Goal: Ask a question

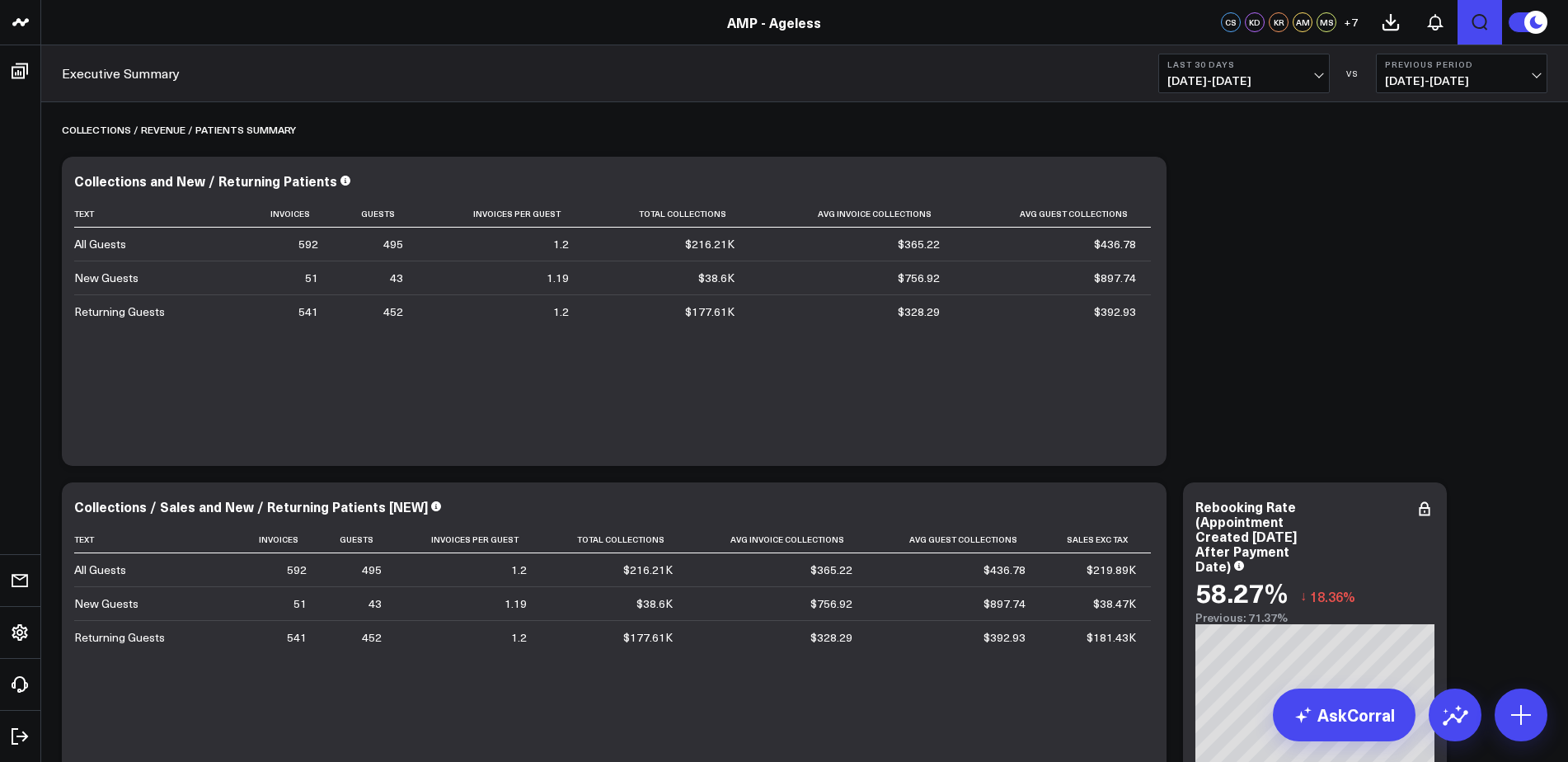
click at [1475, 20] on icon "Open search" at bounding box center [1480, 22] width 20 height 20
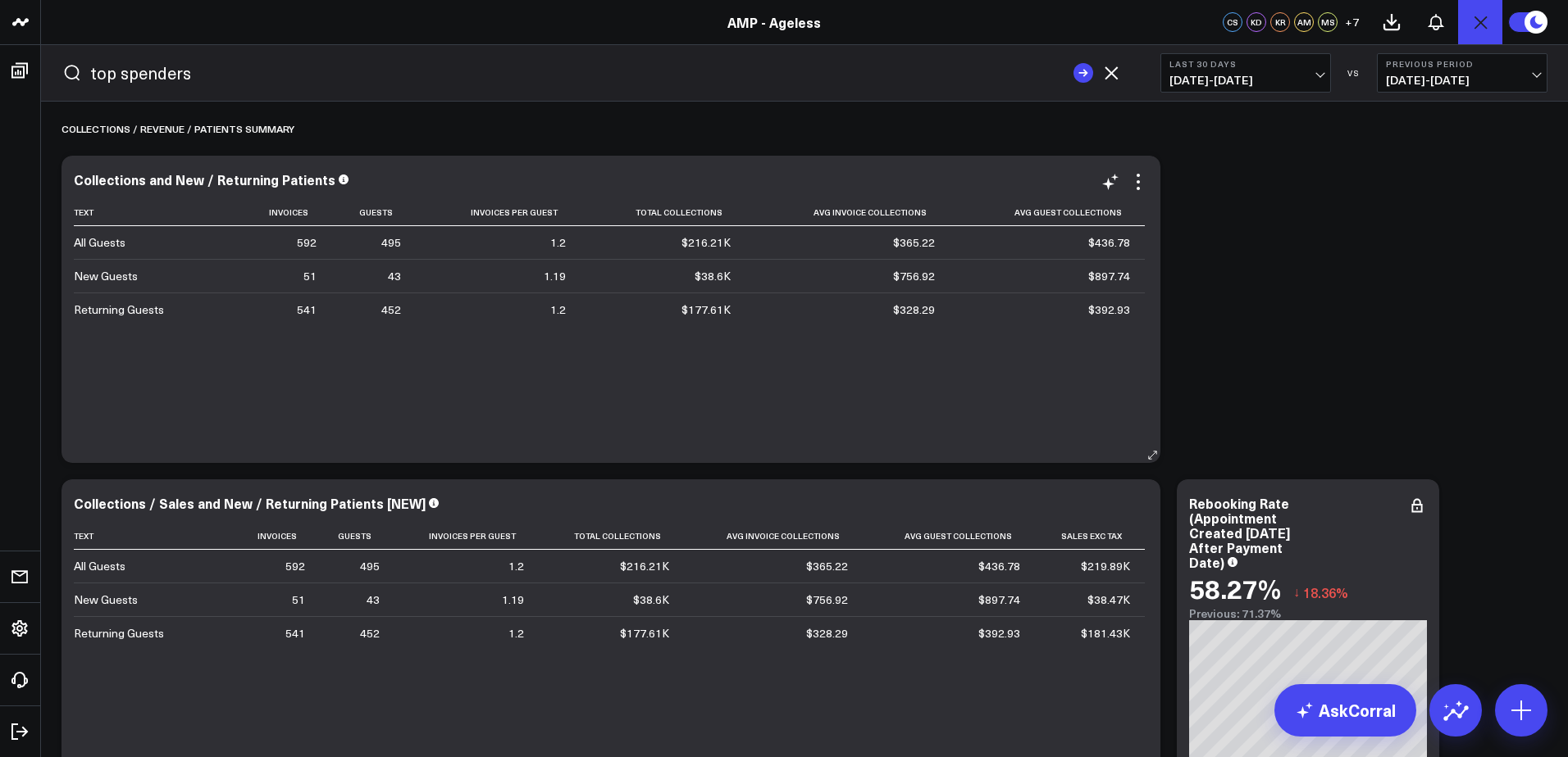
type input "top spenders"
click at [1073, 63] on button "submit" at bounding box center [1083, 72] width 19 height 19
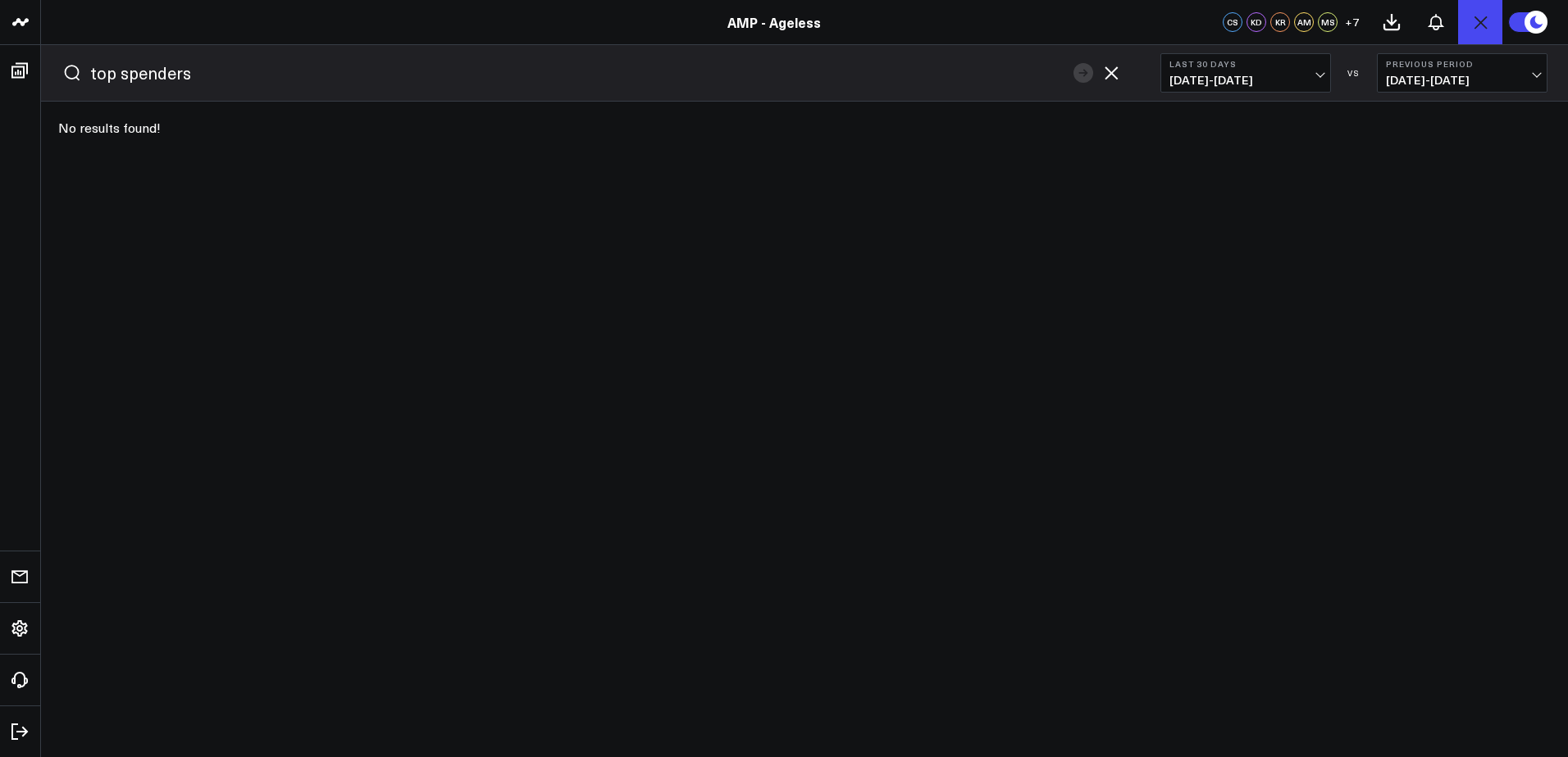
click at [1114, 72] on icon "button" at bounding box center [1110, 72] width 13 height 13
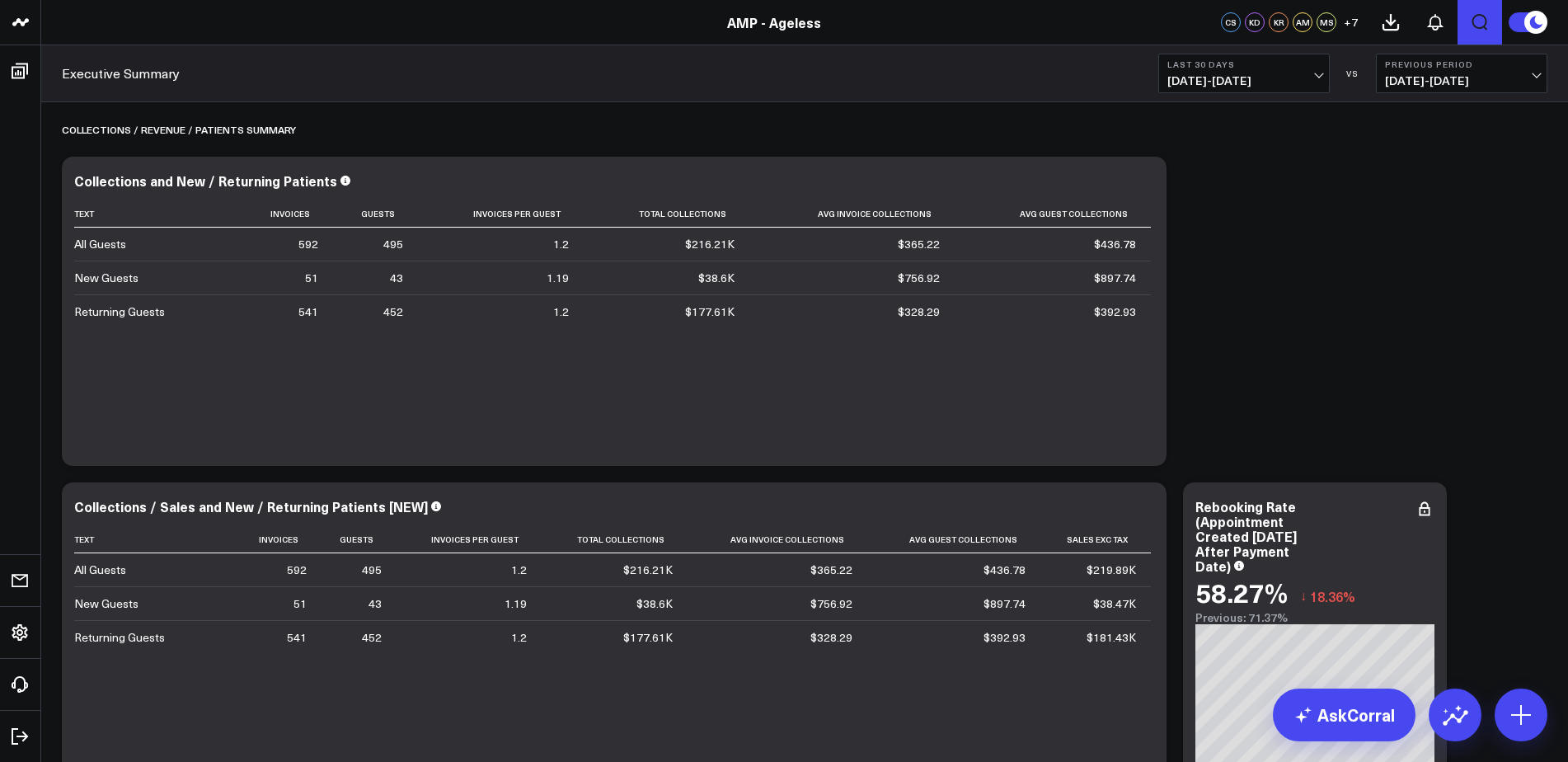
click at [778, 20] on link "AMP - Ageless" at bounding box center [774, 22] width 94 height 18
click at [1351, 22] on span "+ 7" at bounding box center [1351, 22] width 14 height 12
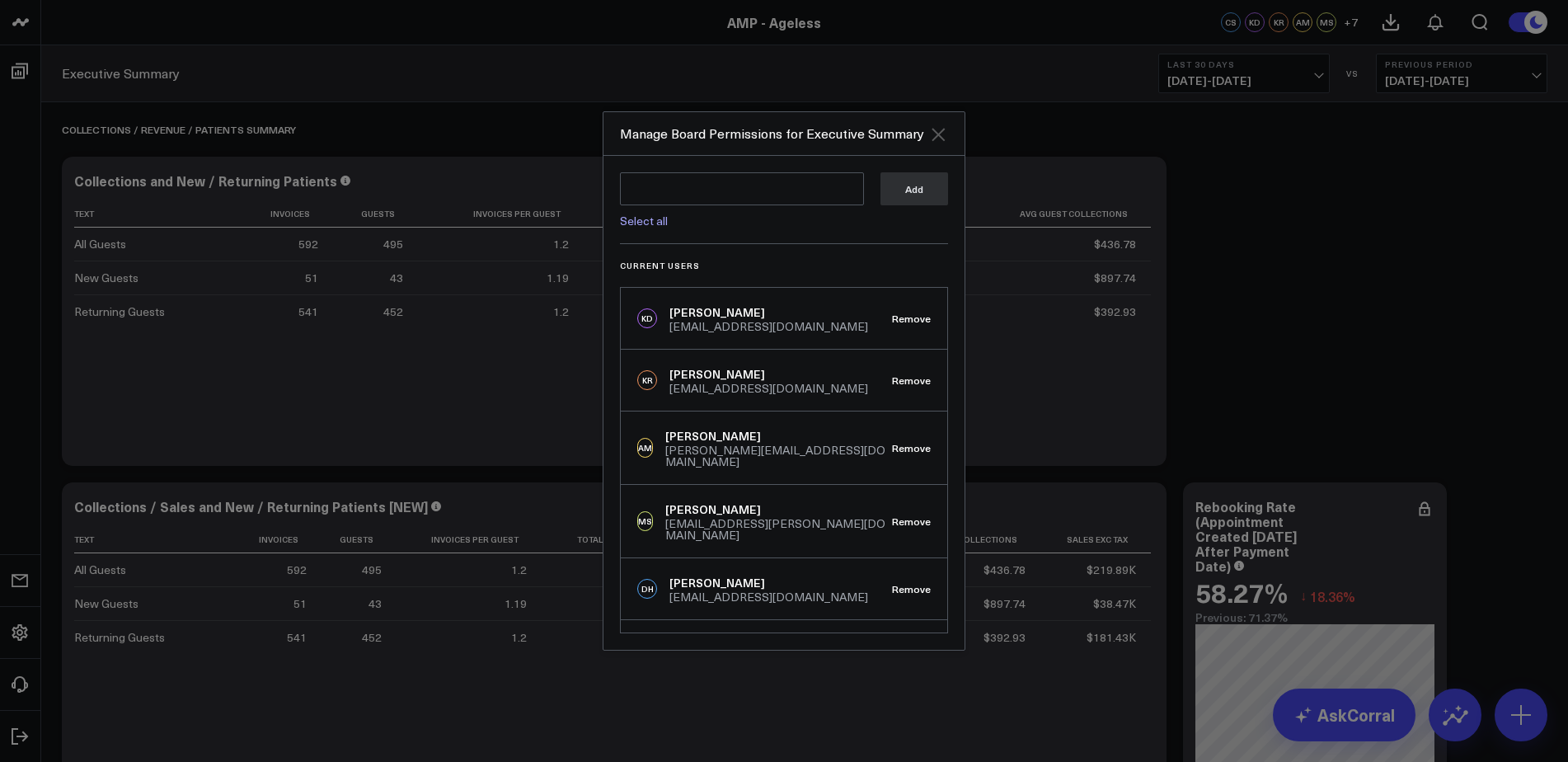
click at [944, 133] on icon "Close" at bounding box center [938, 134] width 20 height 20
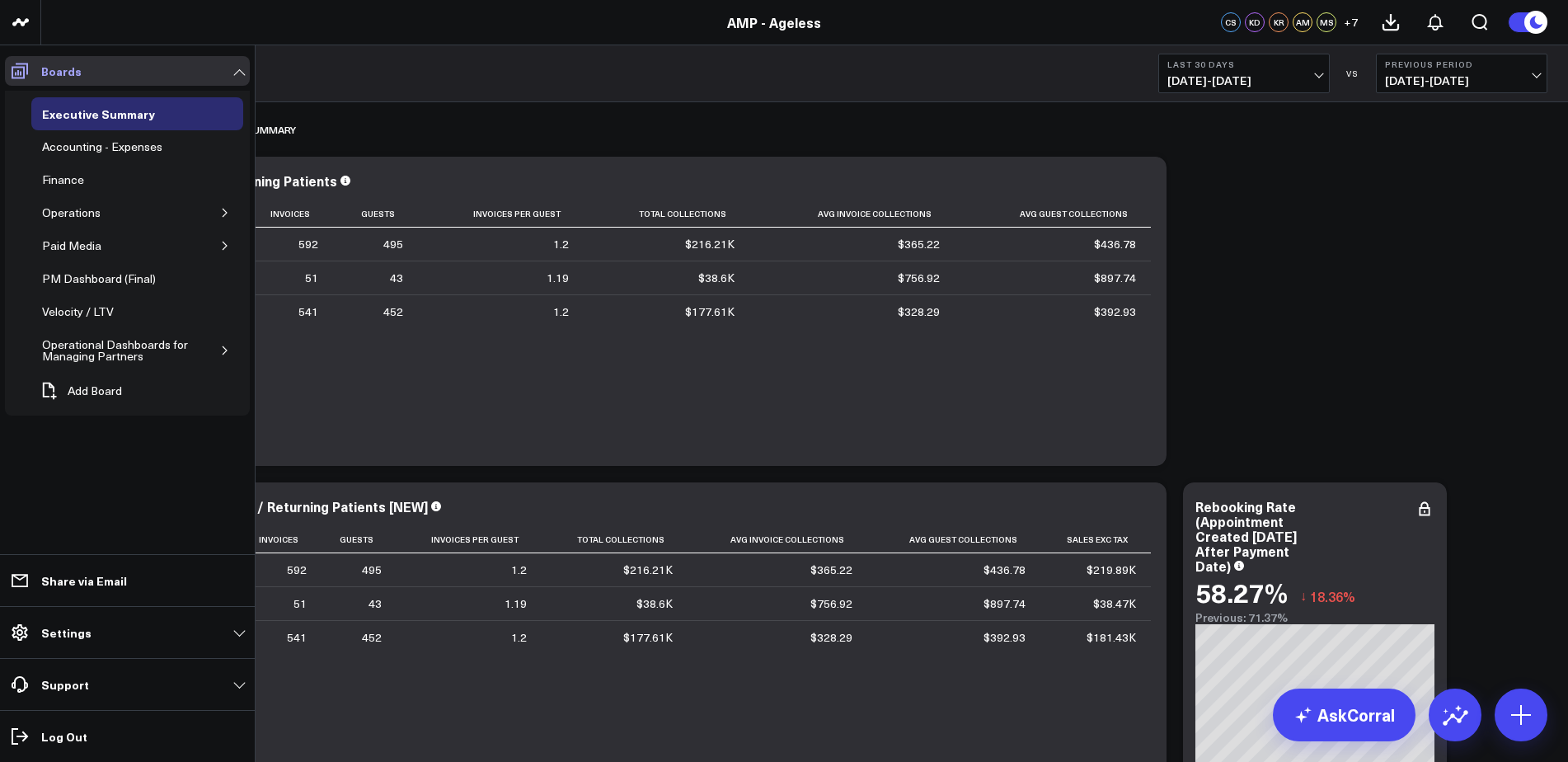
click at [66, 68] on p "Boards" at bounding box center [60, 70] width 40 height 13
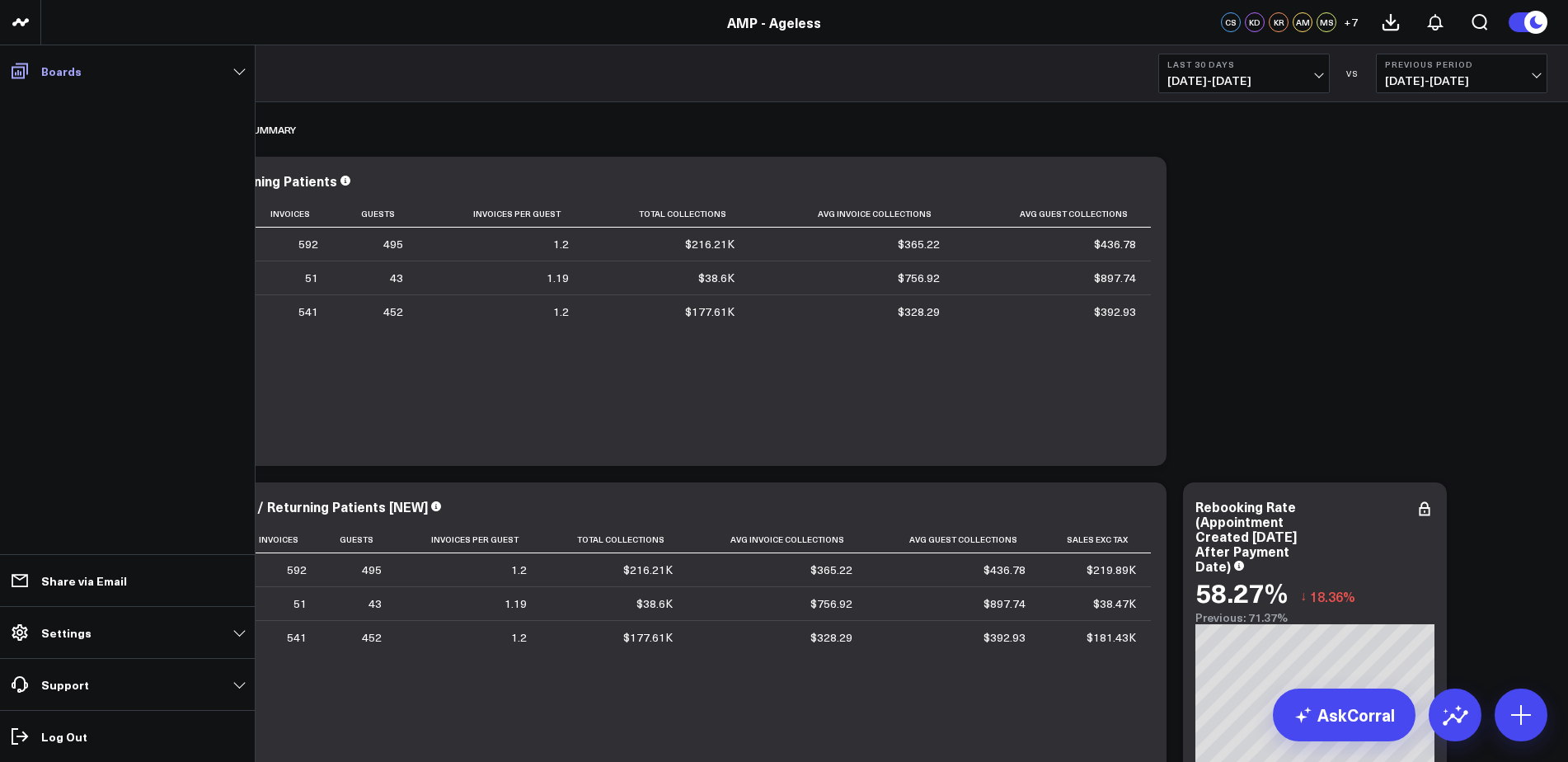
click at [66, 68] on p "Boards" at bounding box center [60, 70] width 40 height 13
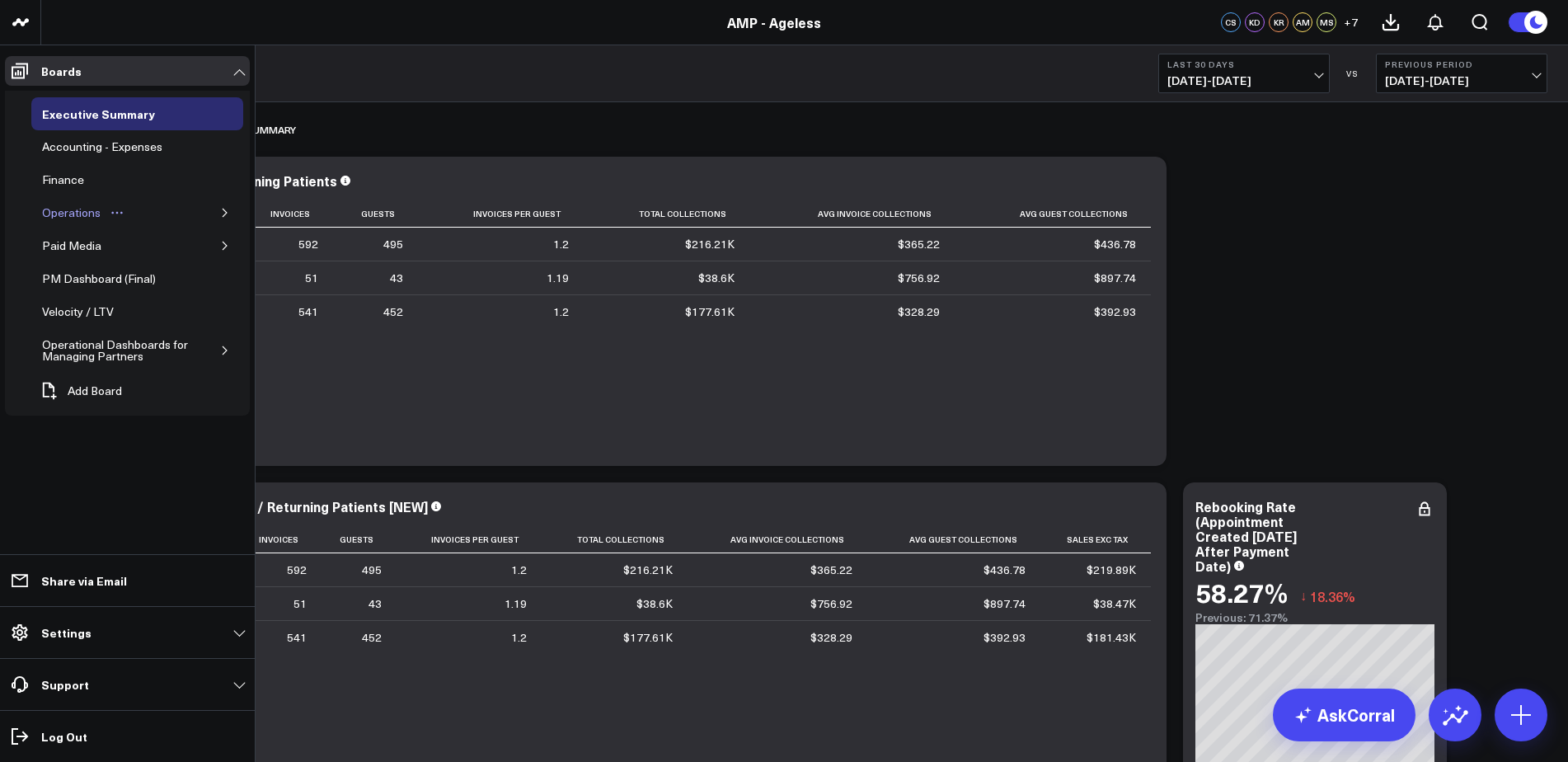
click at [110, 208] on icon "Open board menu" at bounding box center [116, 213] width 13 height 13
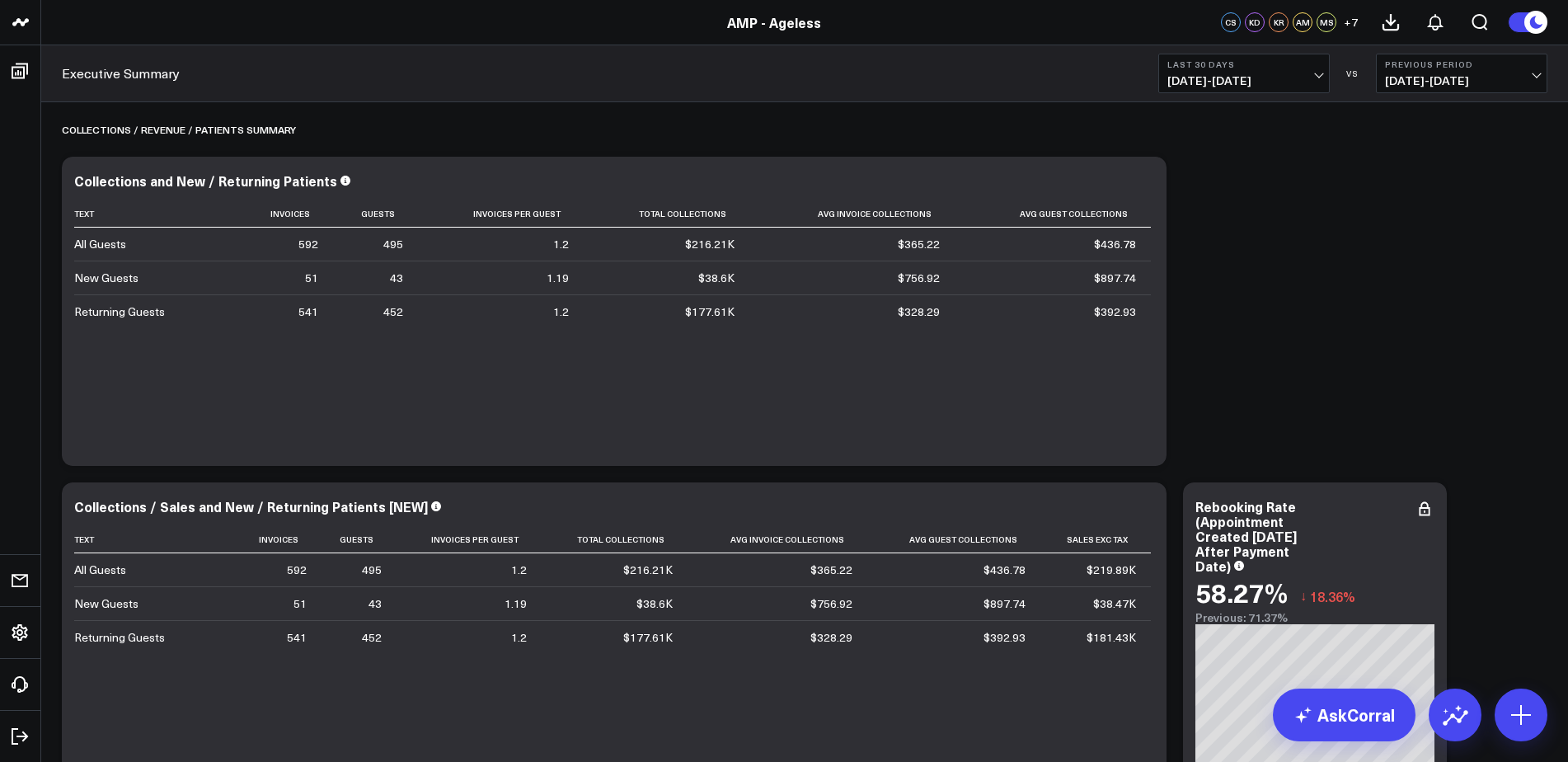
click at [1350, 24] on span "+ 7" at bounding box center [1351, 22] width 14 height 12
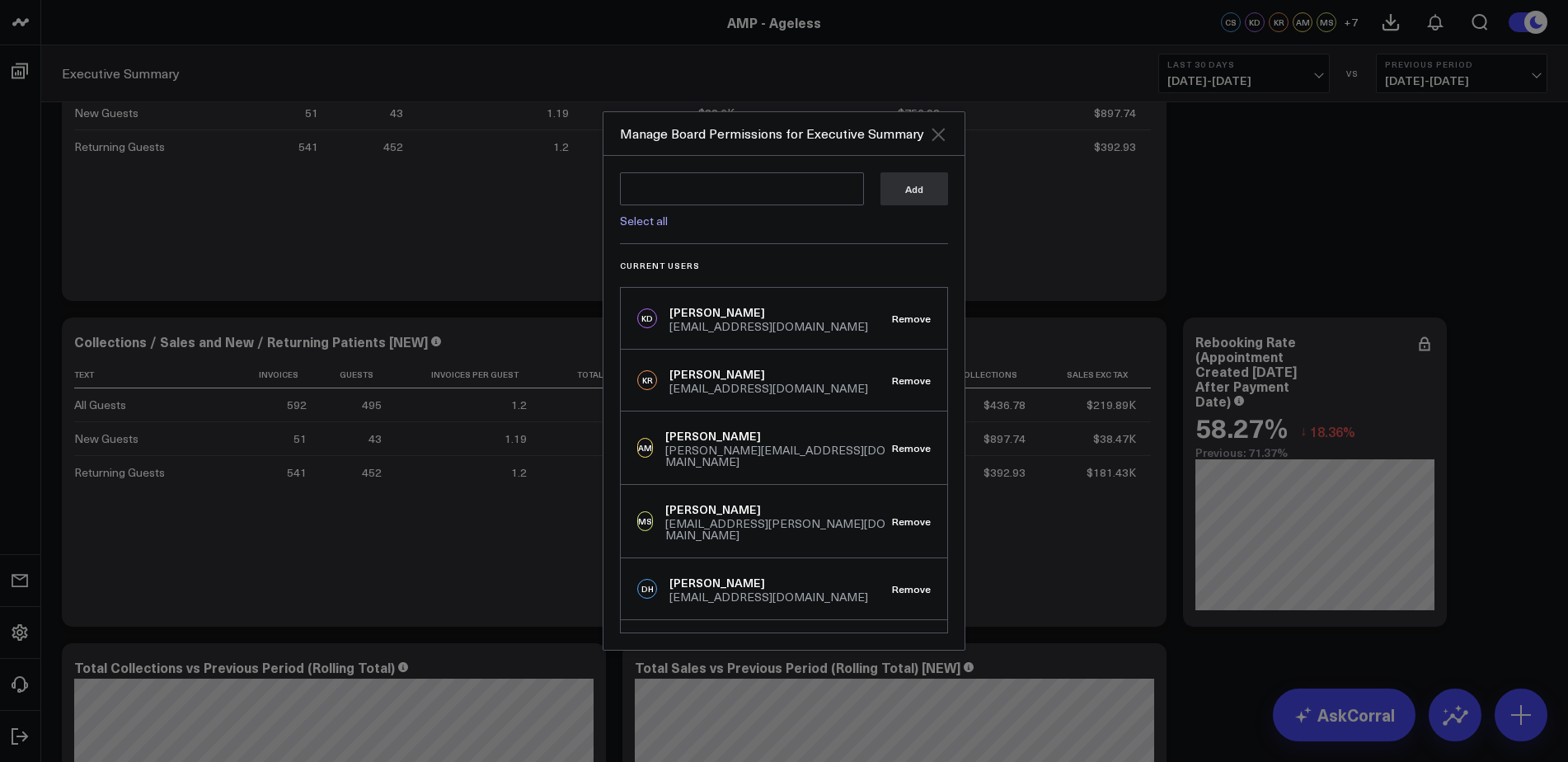
click at [940, 130] on icon "Close" at bounding box center [938, 134] width 20 height 20
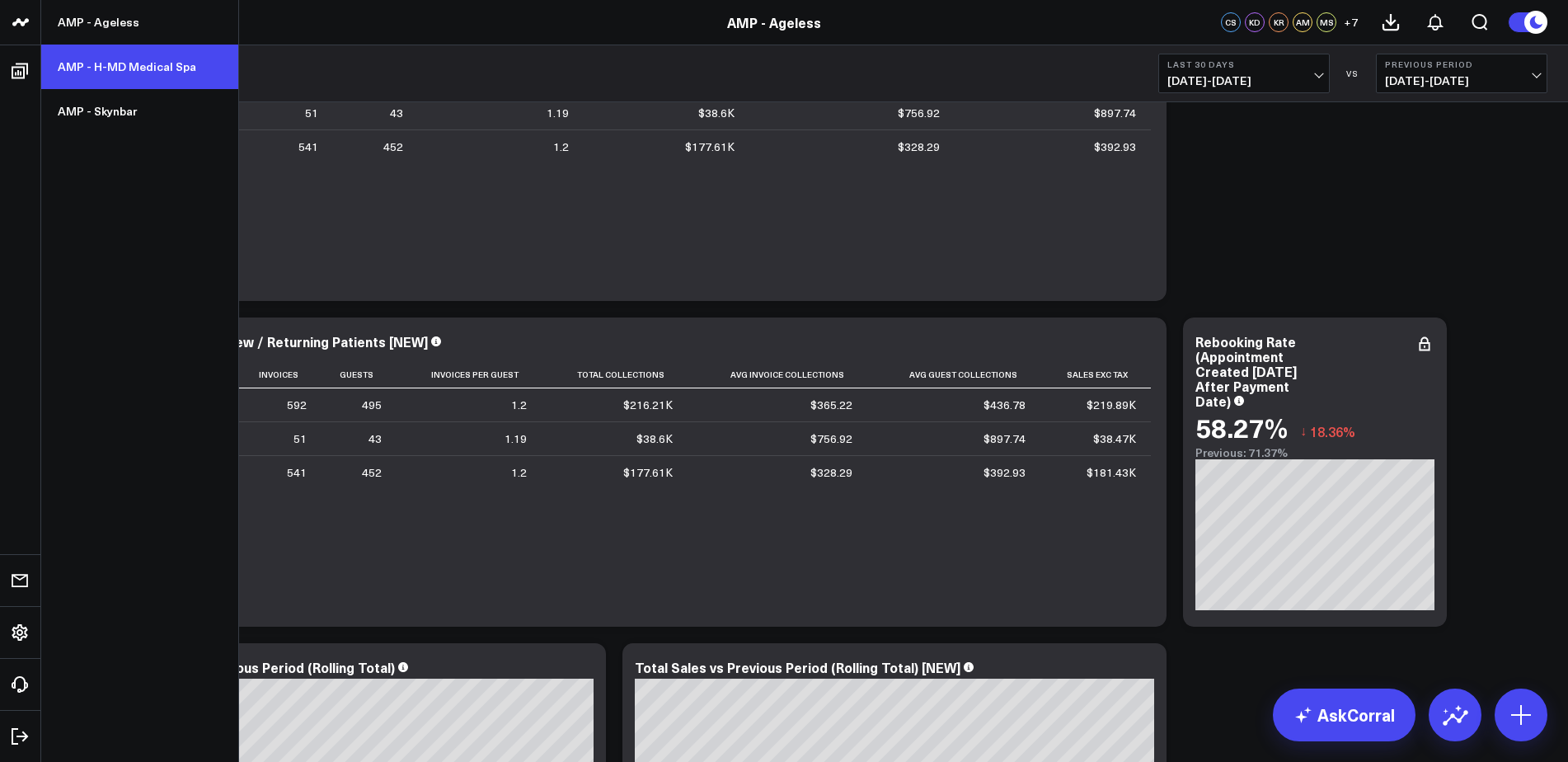
click at [78, 62] on link "AMP - H-MD Medical Spa" at bounding box center [140, 67] width 197 height 44
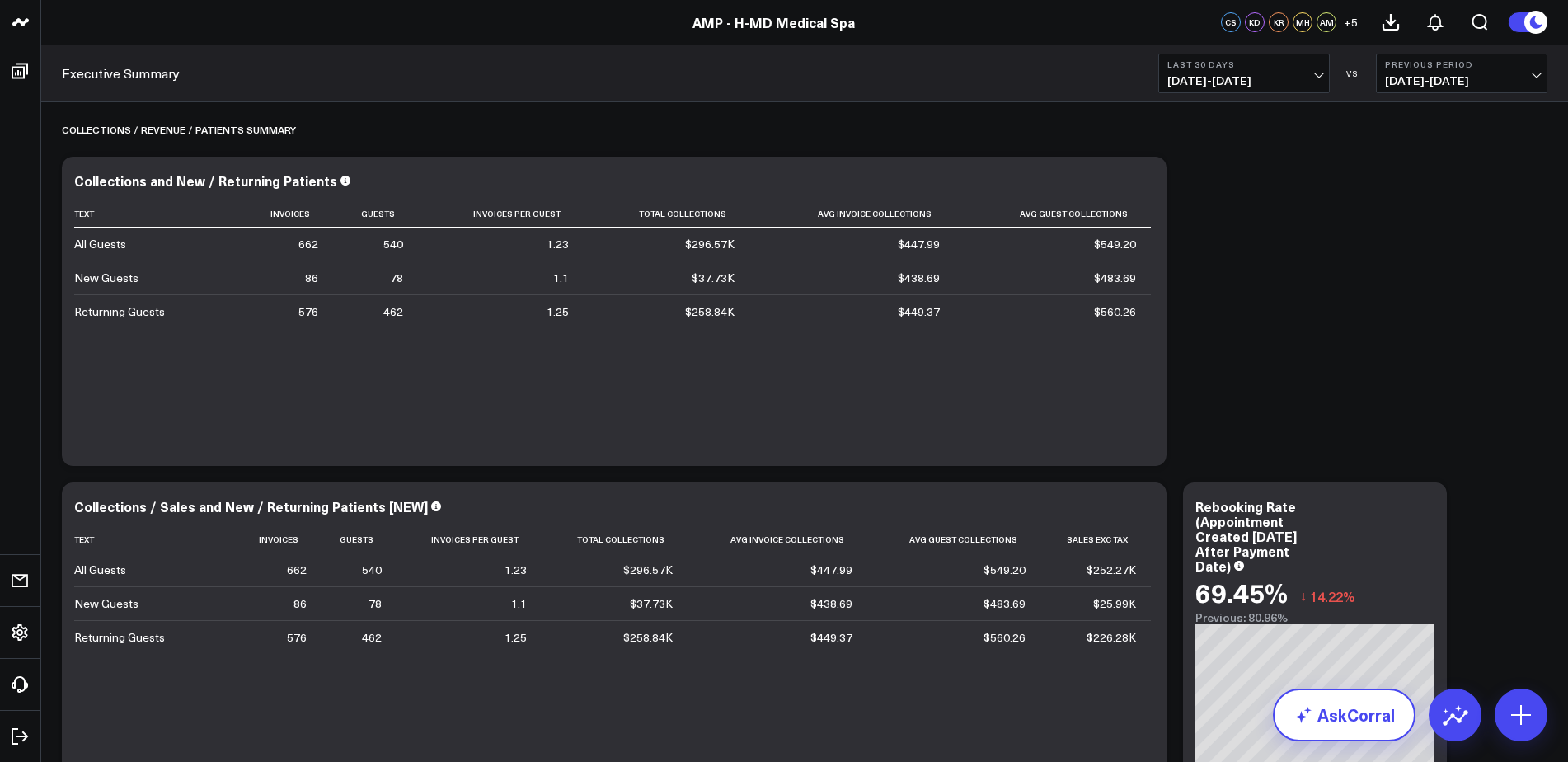
click at [1356, 714] on link "AskCorral" at bounding box center [1344, 715] width 142 height 52
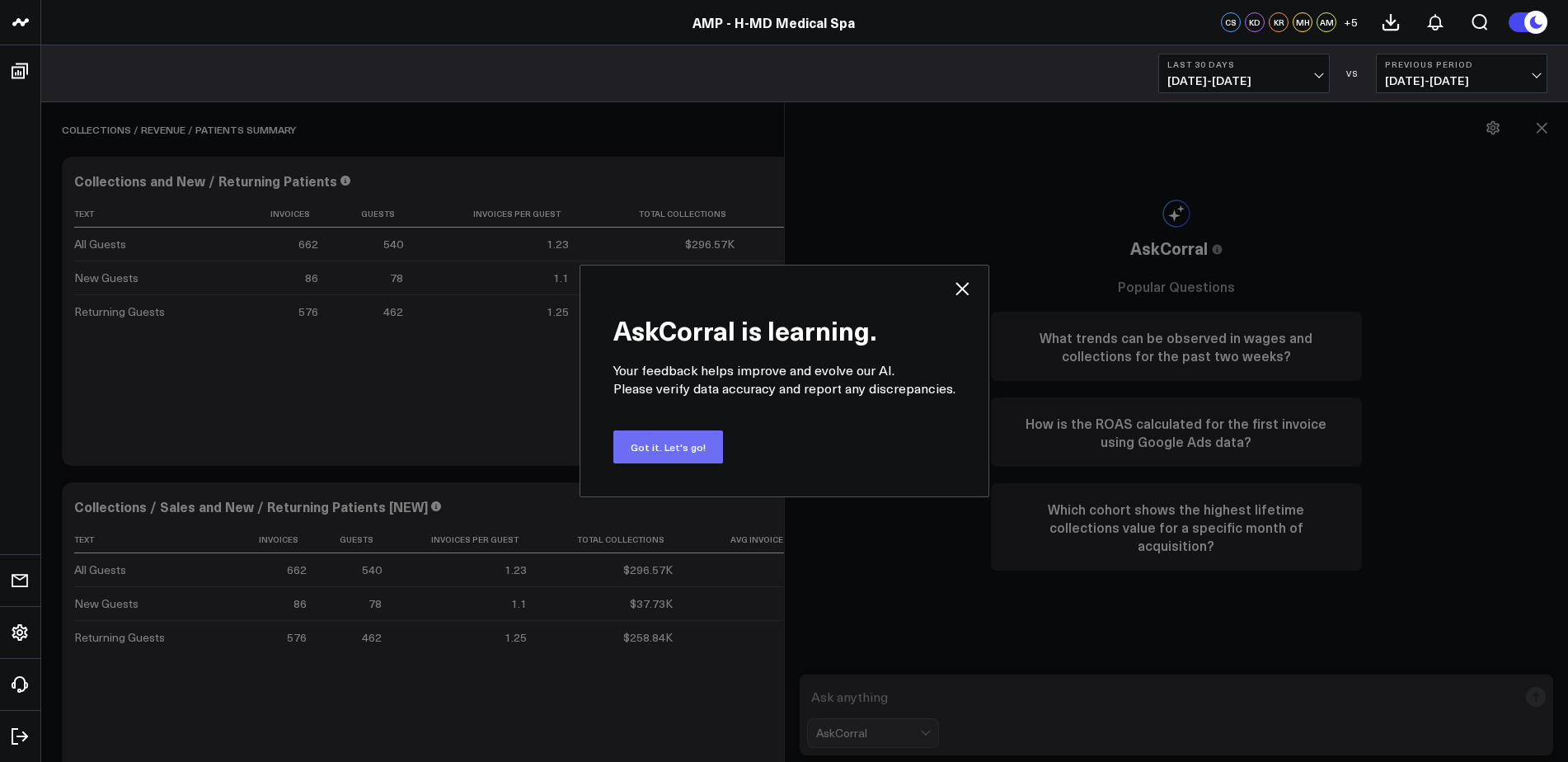
click at [646, 450] on button "Got it. Let's go!" at bounding box center [668, 446] width 109 height 33
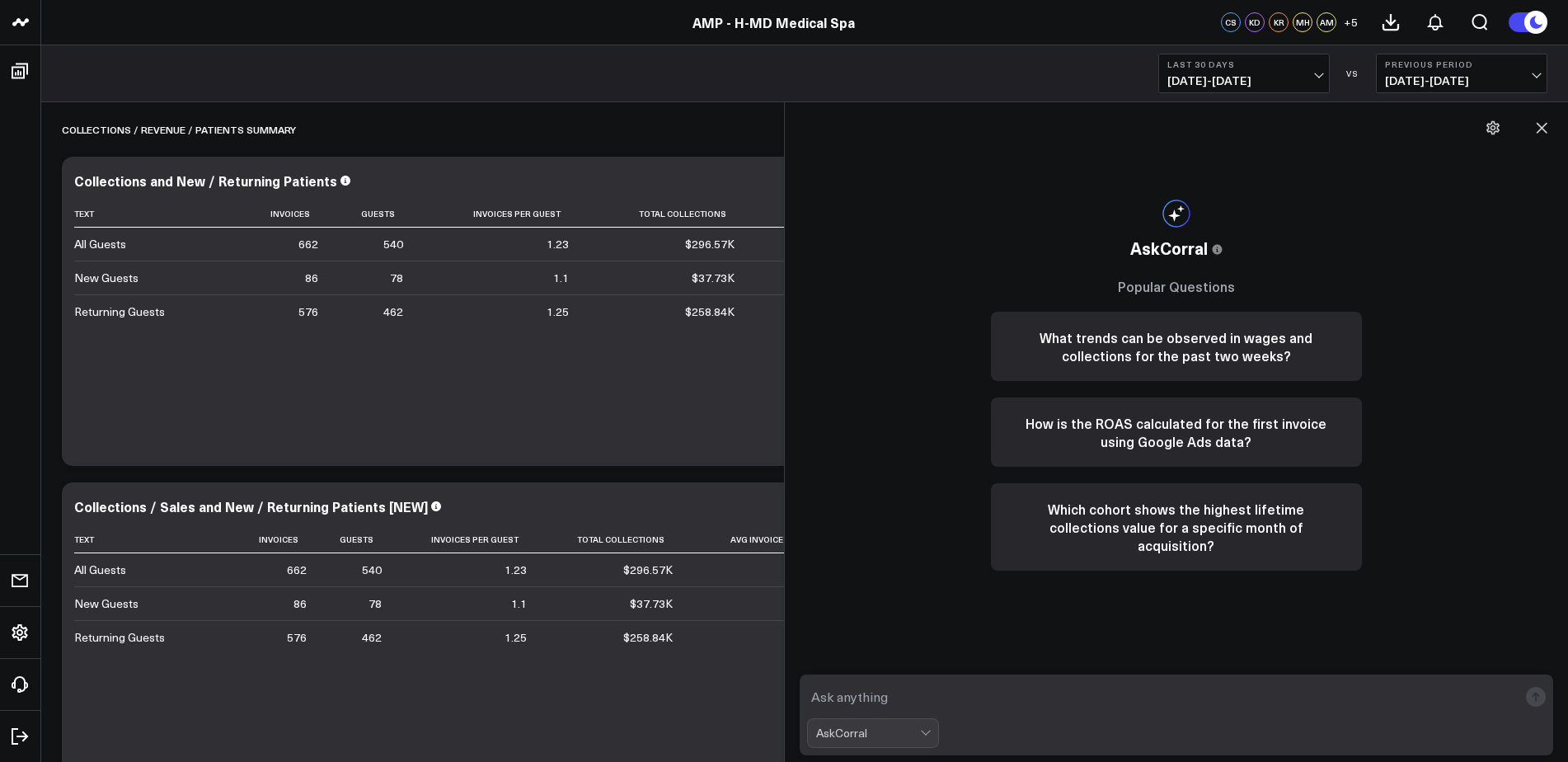
click at [852, 705] on textarea at bounding box center [1163, 696] width 712 height 29
type textarea "Can I have a report of our top 50 spenders"
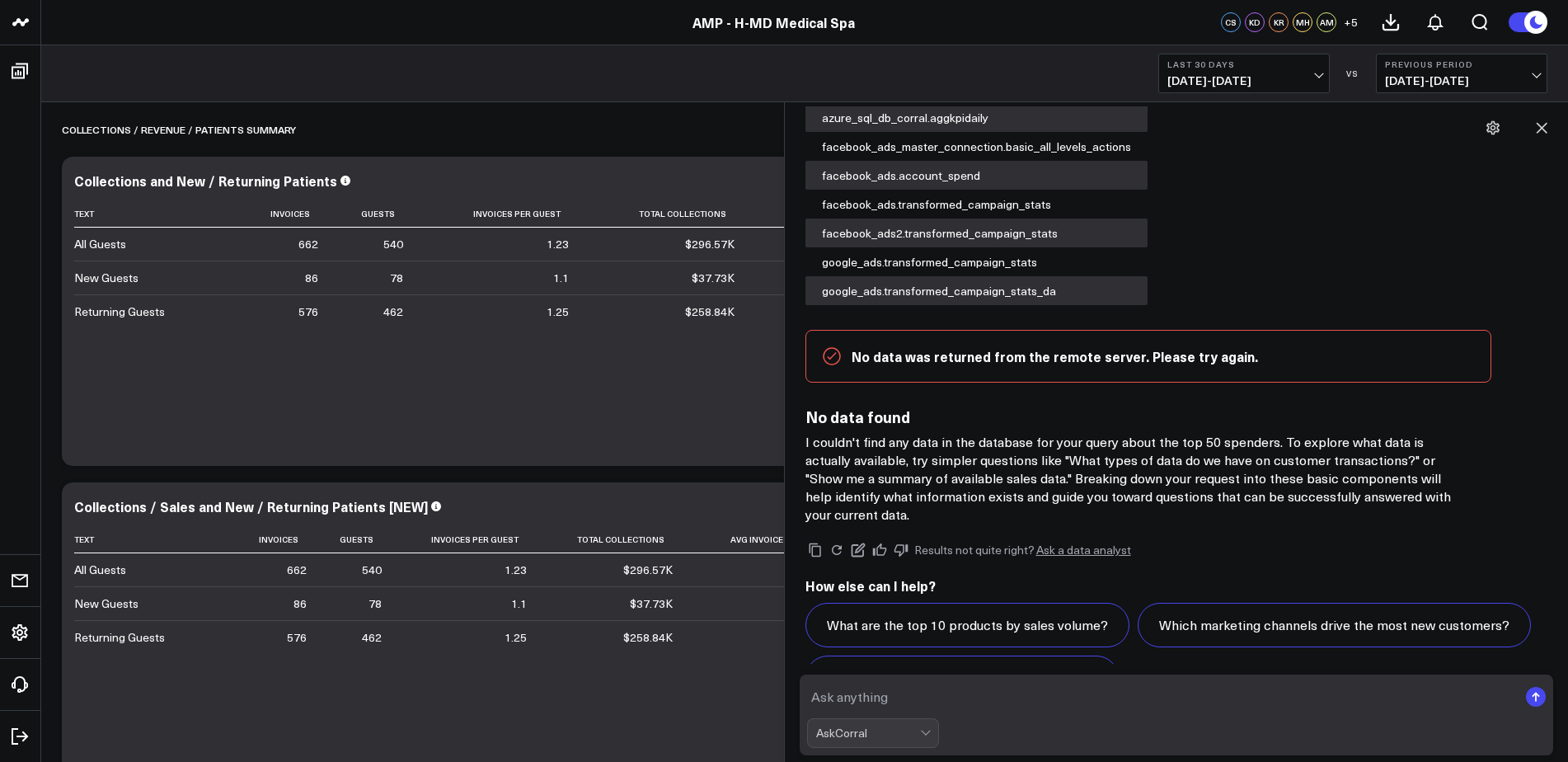
scroll to position [183, 0]
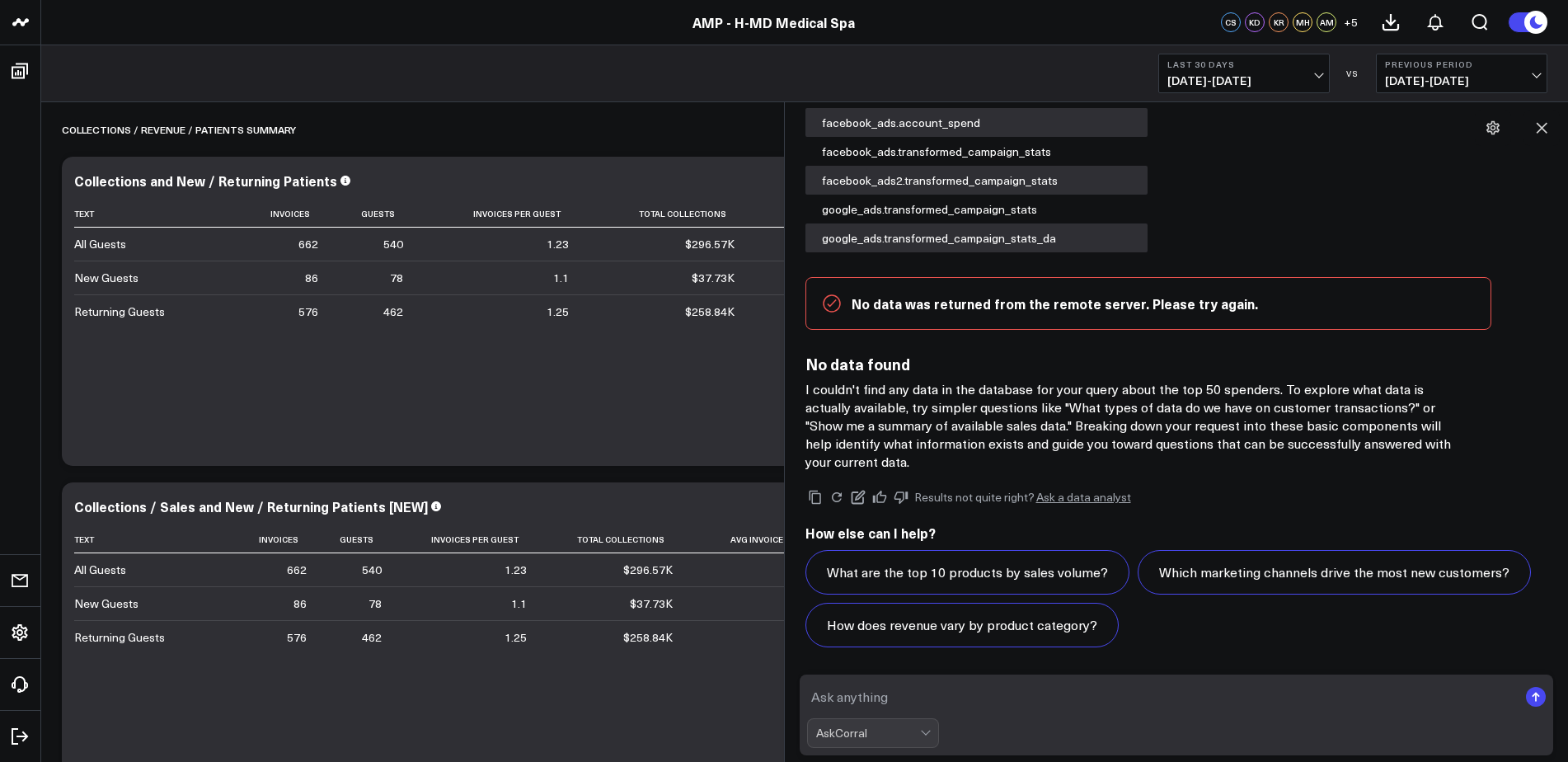
drag, startPoint x: 1555, startPoint y: 456, endPoint x: 1575, endPoint y: 422, distance: 39.4
click at [1026, 698] on textarea at bounding box center [1163, 696] width 712 height 29
drag, startPoint x: 1015, startPoint y: 408, endPoint x: 1356, endPoint y: 405, distance: 341.0
click at [1356, 405] on p "I couldn't find any data in the database for your query about the top 50 spende…" at bounding box center [1135, 426] width 660 height 91
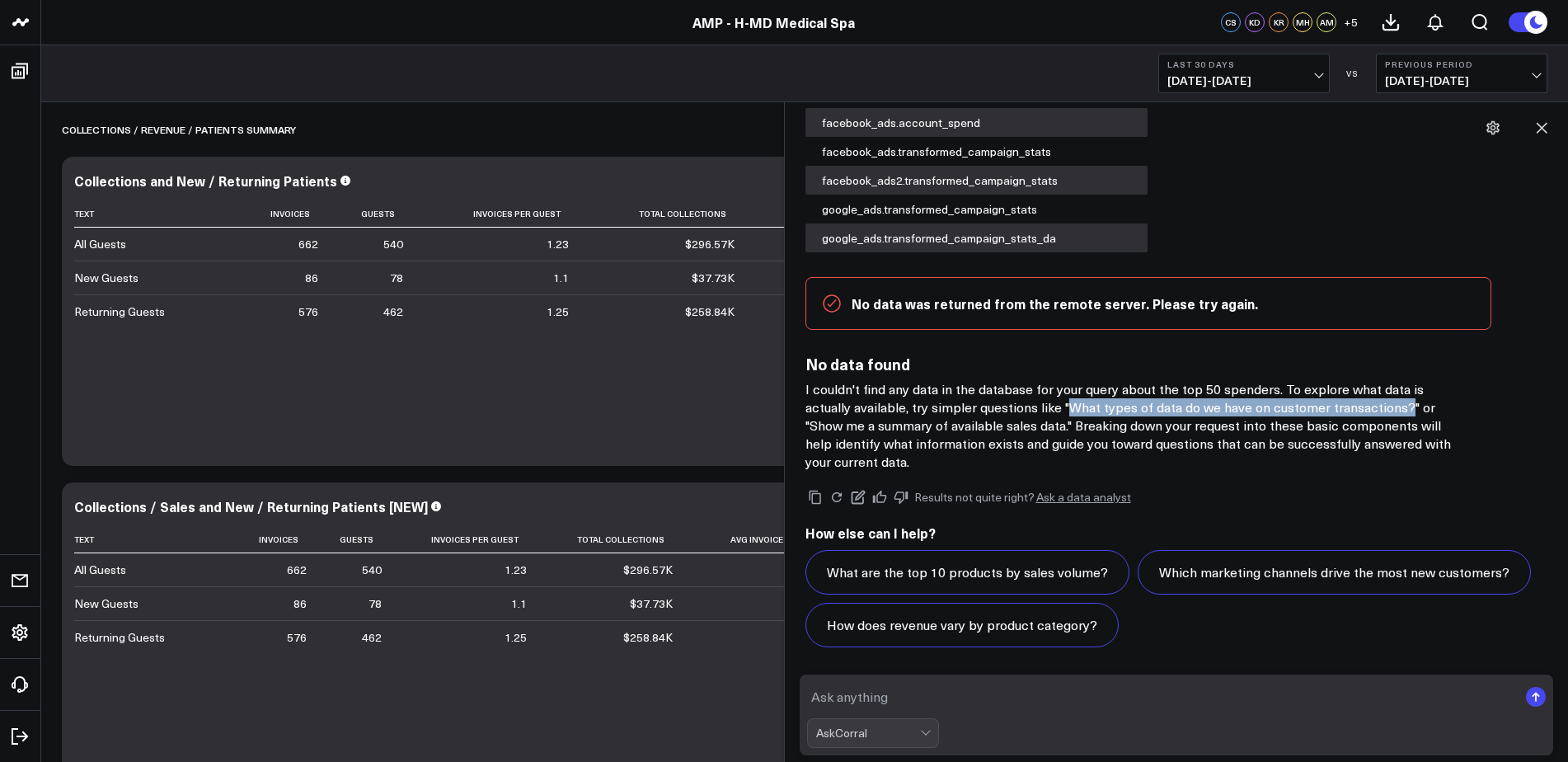
copy p "What types of data do we have on customer transactions?"
click at [1002, 703] on textarea at bounding box center [1163, 696] width 712 height 29
click at [849, 692] on textarea at bounding box center [1163, 696] width 712 height 29
drag, startPoint x: 1020, startPoint y: 404, endPoint x: 1346, endPoint y: 409, distance: 326.0
click at [1346, 409] on p "I couldn't find any data in the database for your query about the top 50 spende…" at bounding box center [1135, 426] width 660 height 91
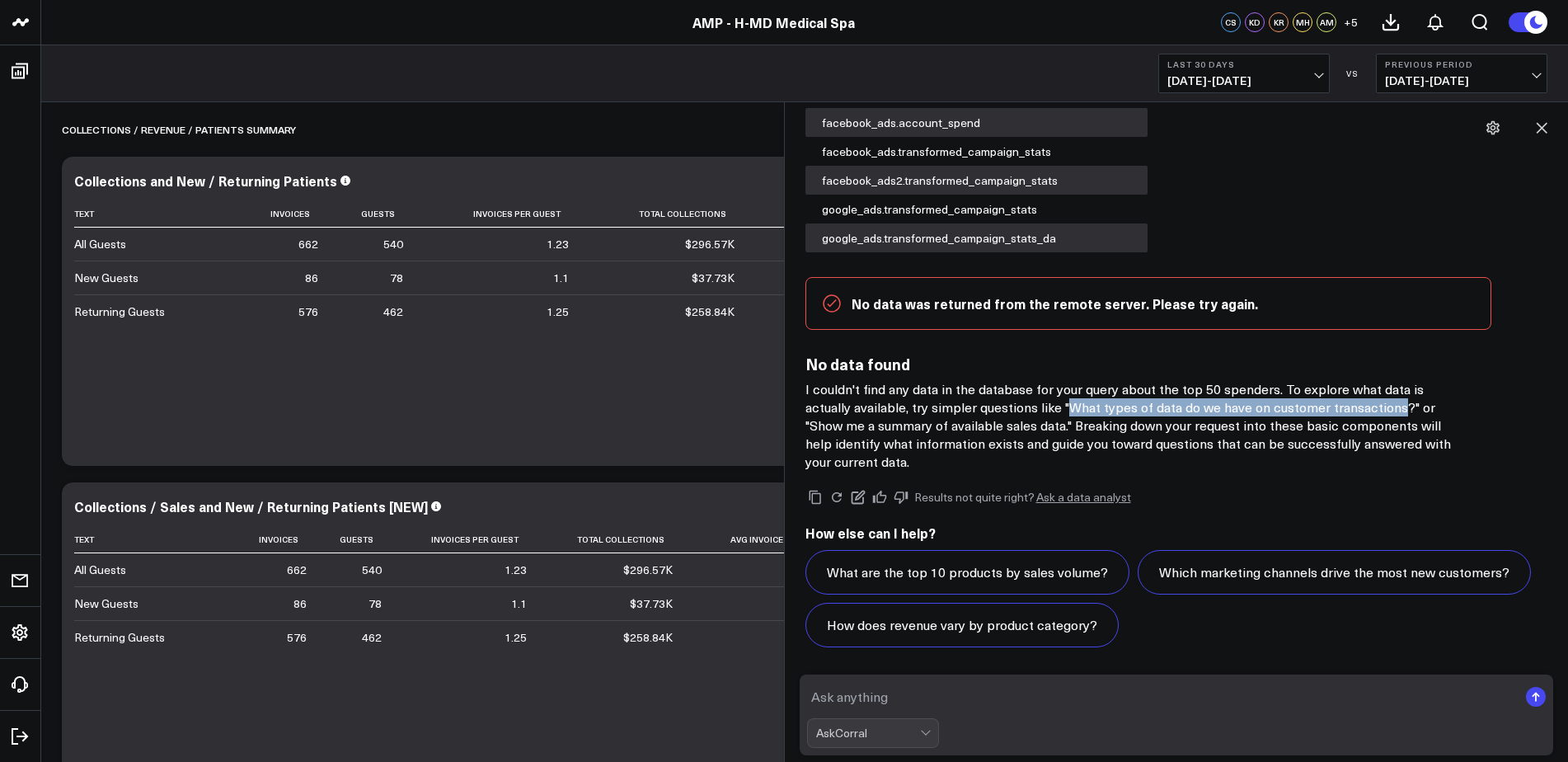
drag, startPoint x: 1346, startPoint y: 409, endPoint x: 1308, endPoint y: 399, distance: 39.3
copy p "What types of data do we have on customer transactions"
click at [908, 700] on textarea at bounding box center [1163, 696] width 712 height 29
paste textarea "What types of data do we have on customer transactions"
type textarea "What types of data do we have on customer transactions"
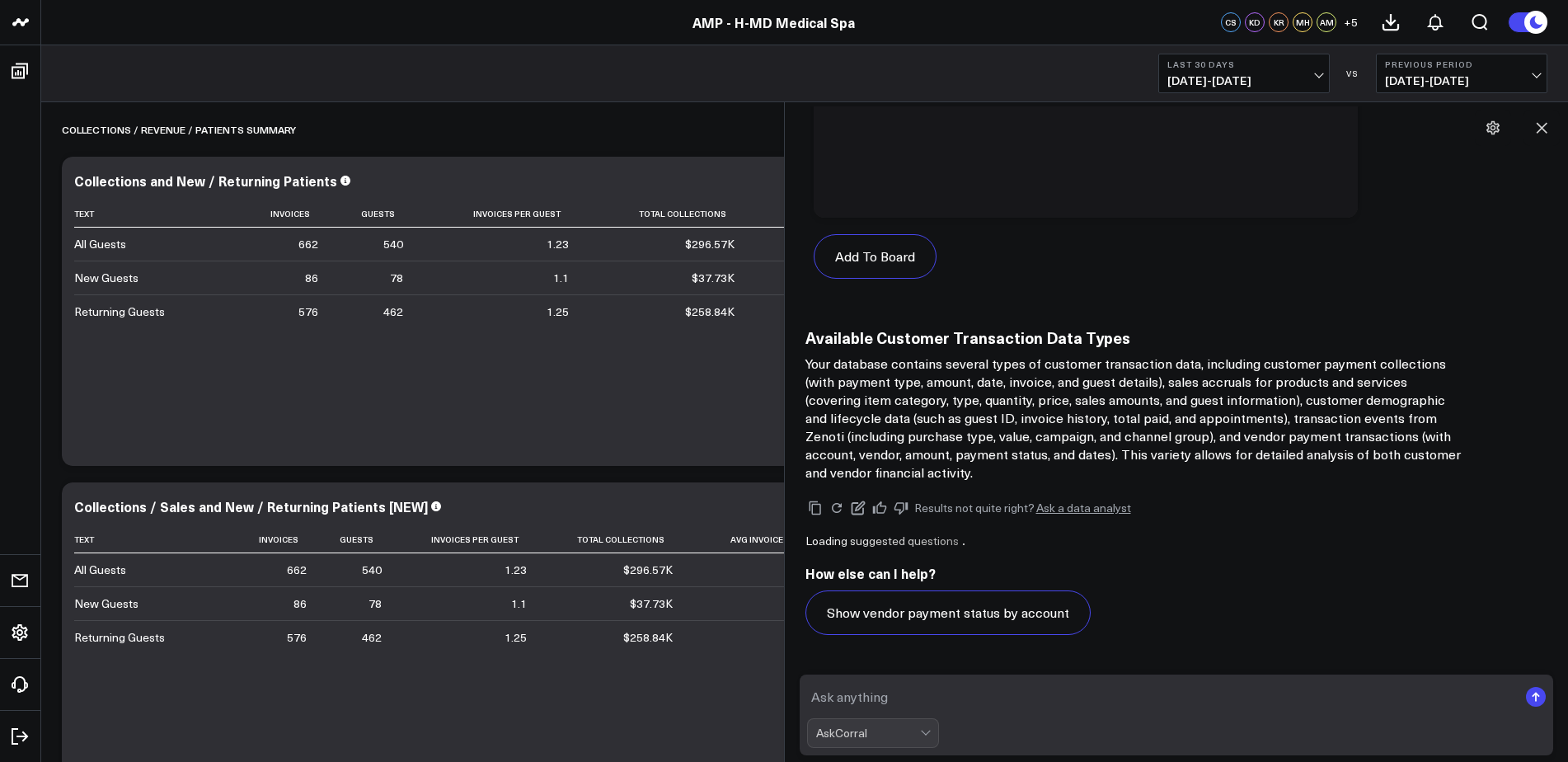
scroll to position [1444, 0]
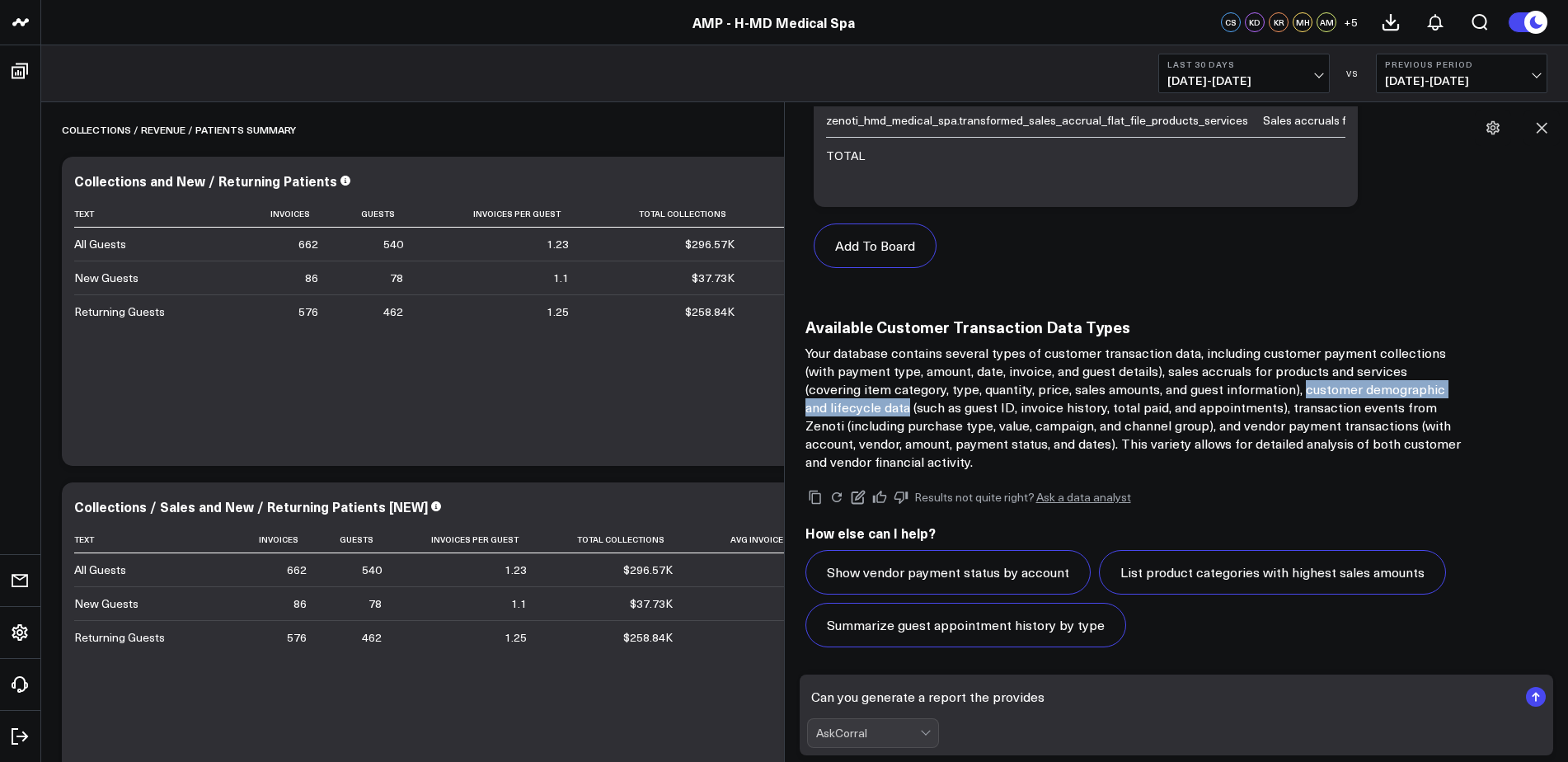
drag, startPoint x: 1244, startPoint y: 391, endPoint x: 830, endPoint y: 408, distance: 414.3
click at [830, 408] on p "Your database contains several types of customer transaction data, including cu…" at bounding box center [1135, 407] width 660 height 127
drag, startPoint x: 830, startPoint y: 408, endPoint x: 821, endPoint y: 410, distance: 9.2
copy p "customer demographic and lifecycle data"
click at [1075, 710] on textarea "Can you generate a report the provides" at bounding box center [1163, 696] width 712 height 29
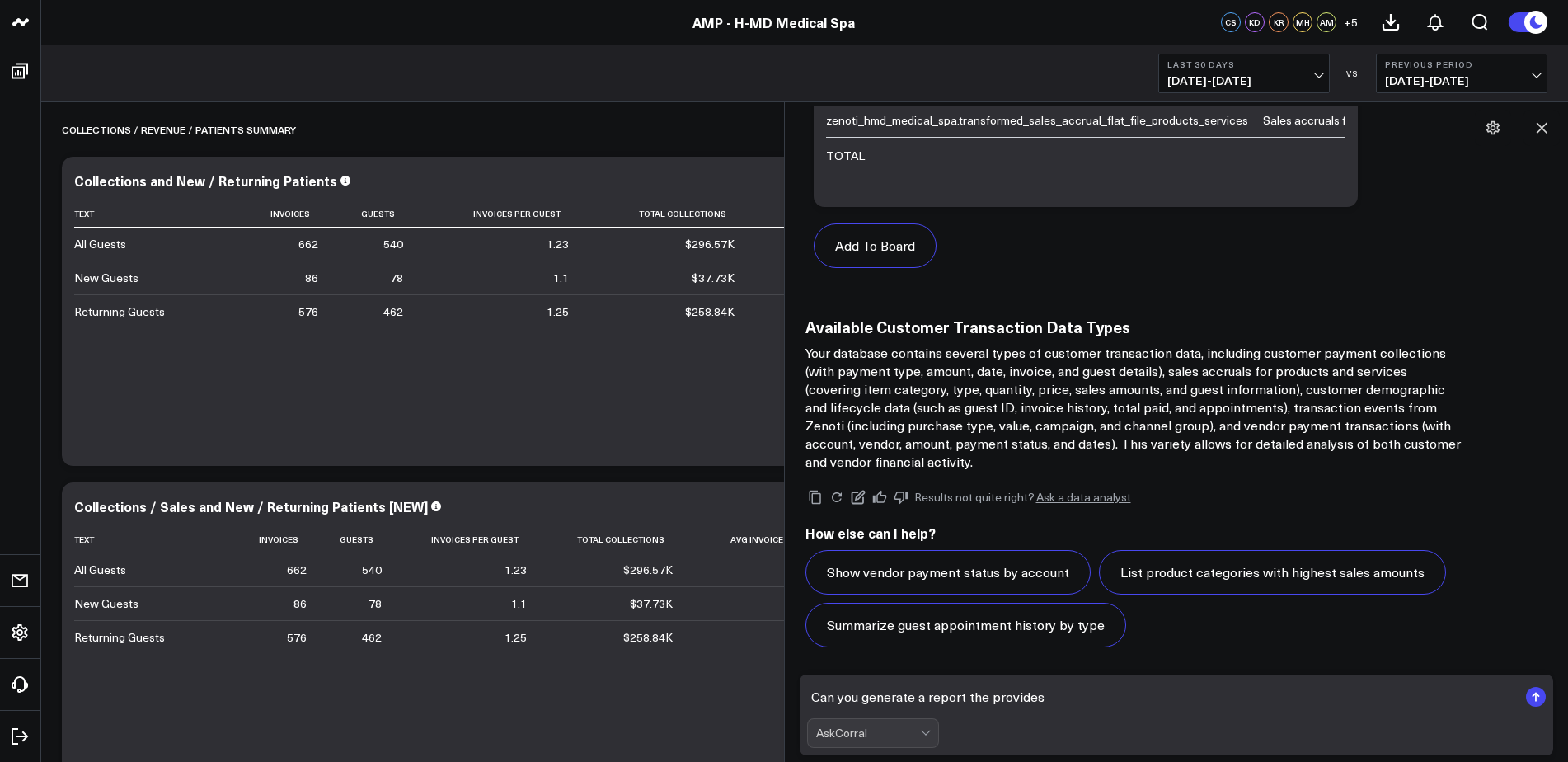
paste textarea "customer demographic and lifecycle data"
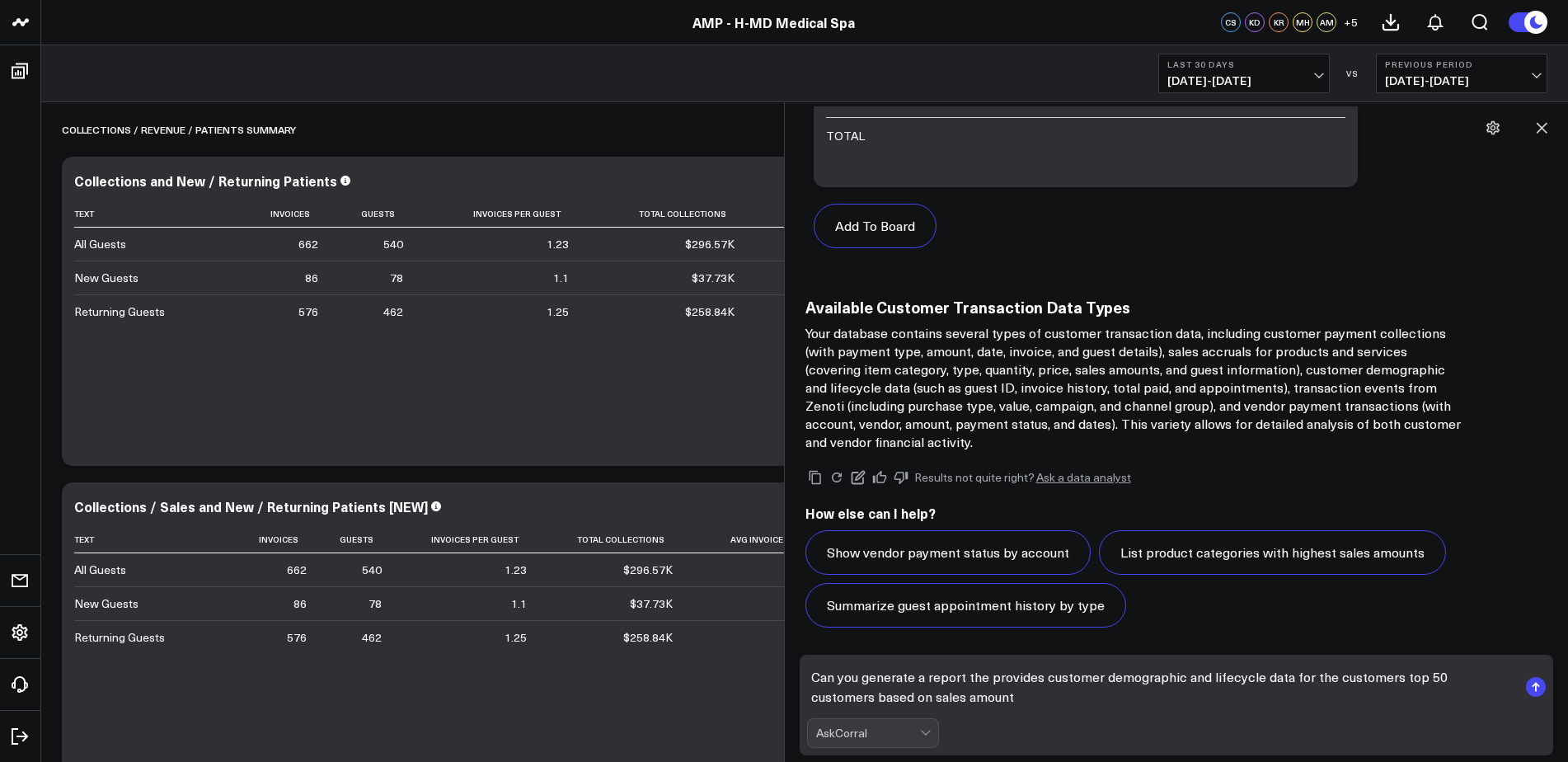
type textarea "Can you generate a report the provides customer demographic and lifecycle data …"
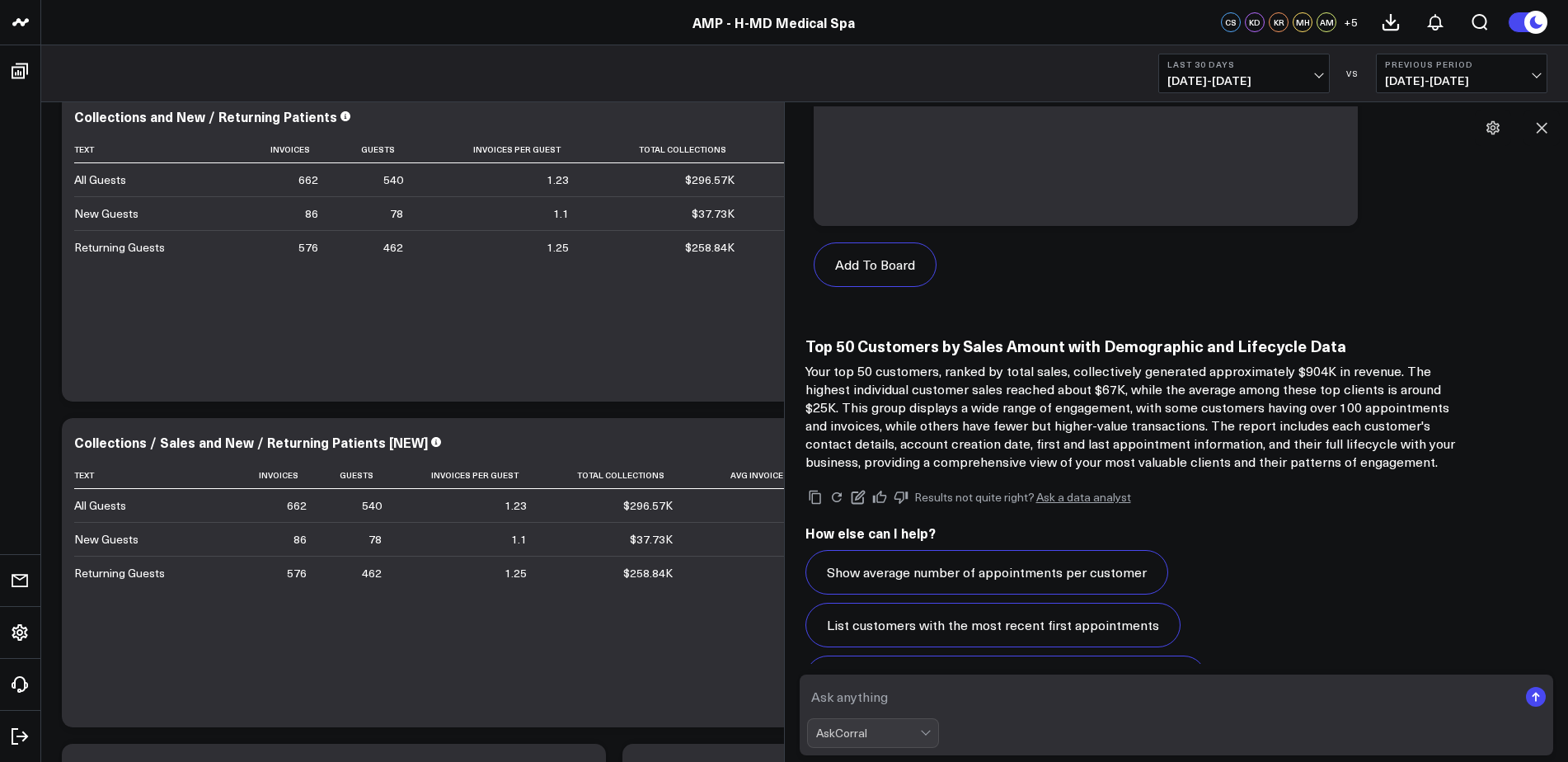
scroll to position [0, 0]
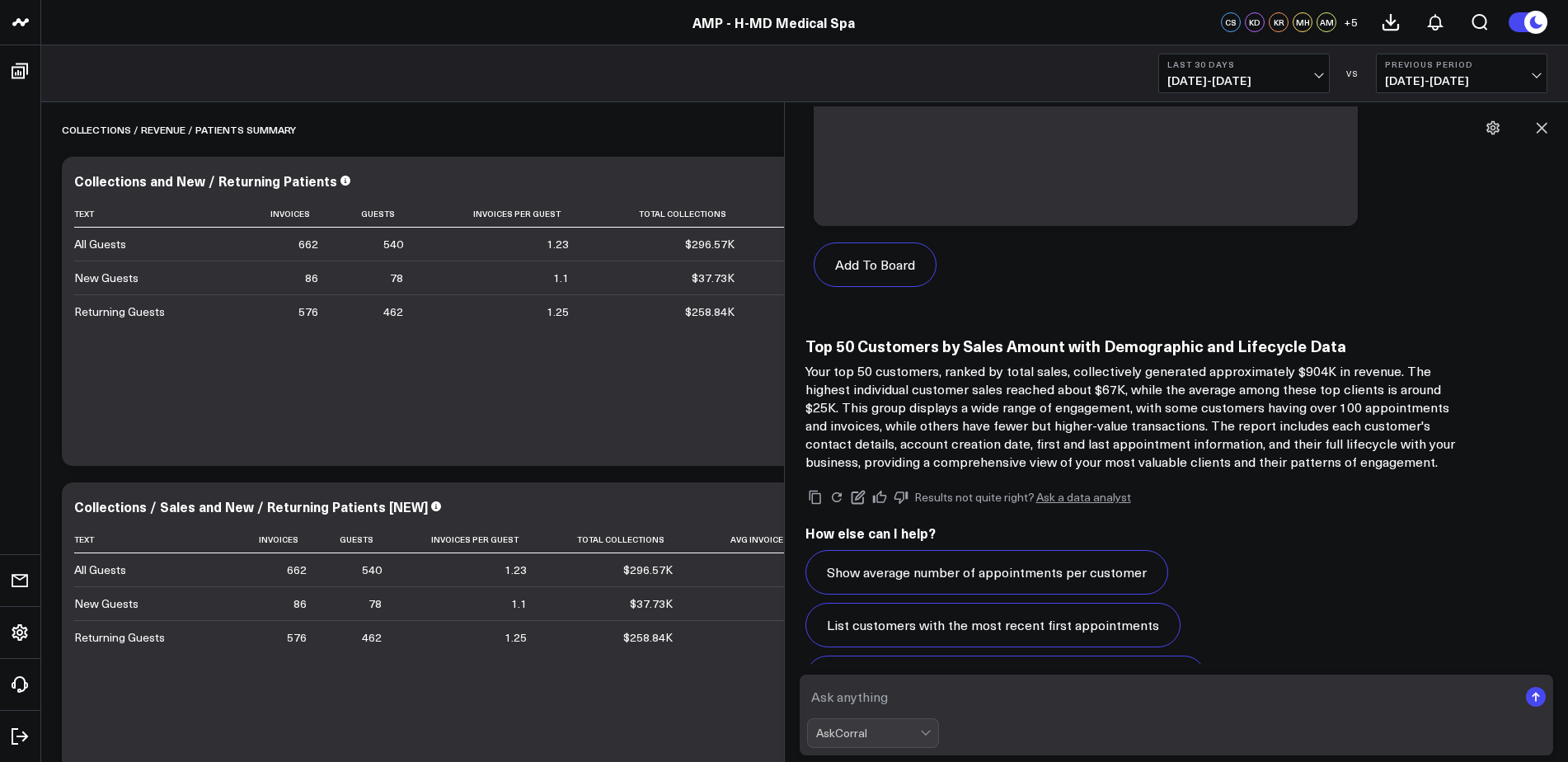
click at [692, 503] on div "Collections / Sales and New / Returning Patients [NEW]" at bounding box center [613, 506] width 1080 height 15
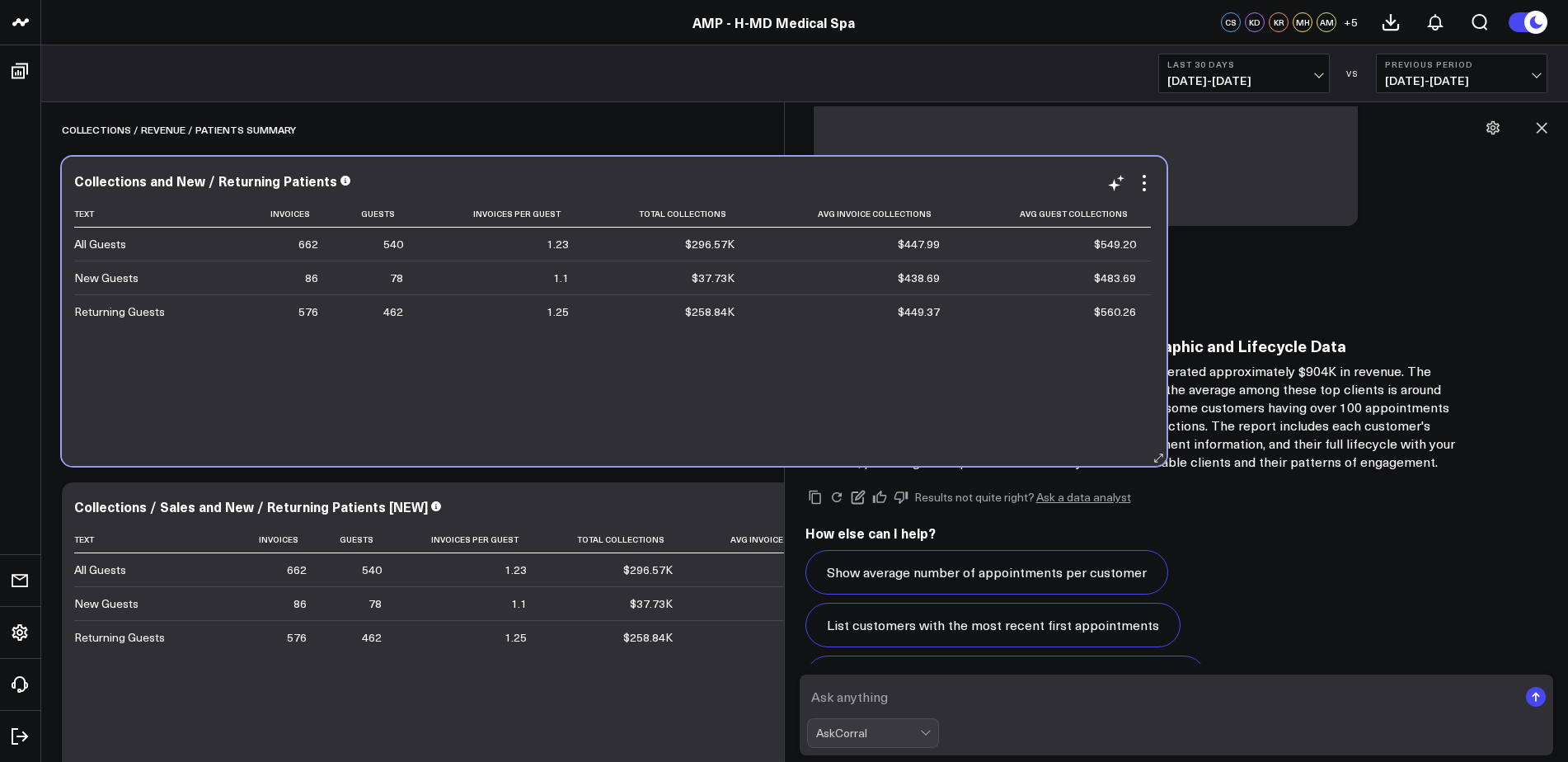
click at [583, 439] on div "Text Invoices Guests Invoices Per Guest Total Collections Avg Invoice Collectio…" at bounding box center [613, 325] width 1080 height 249
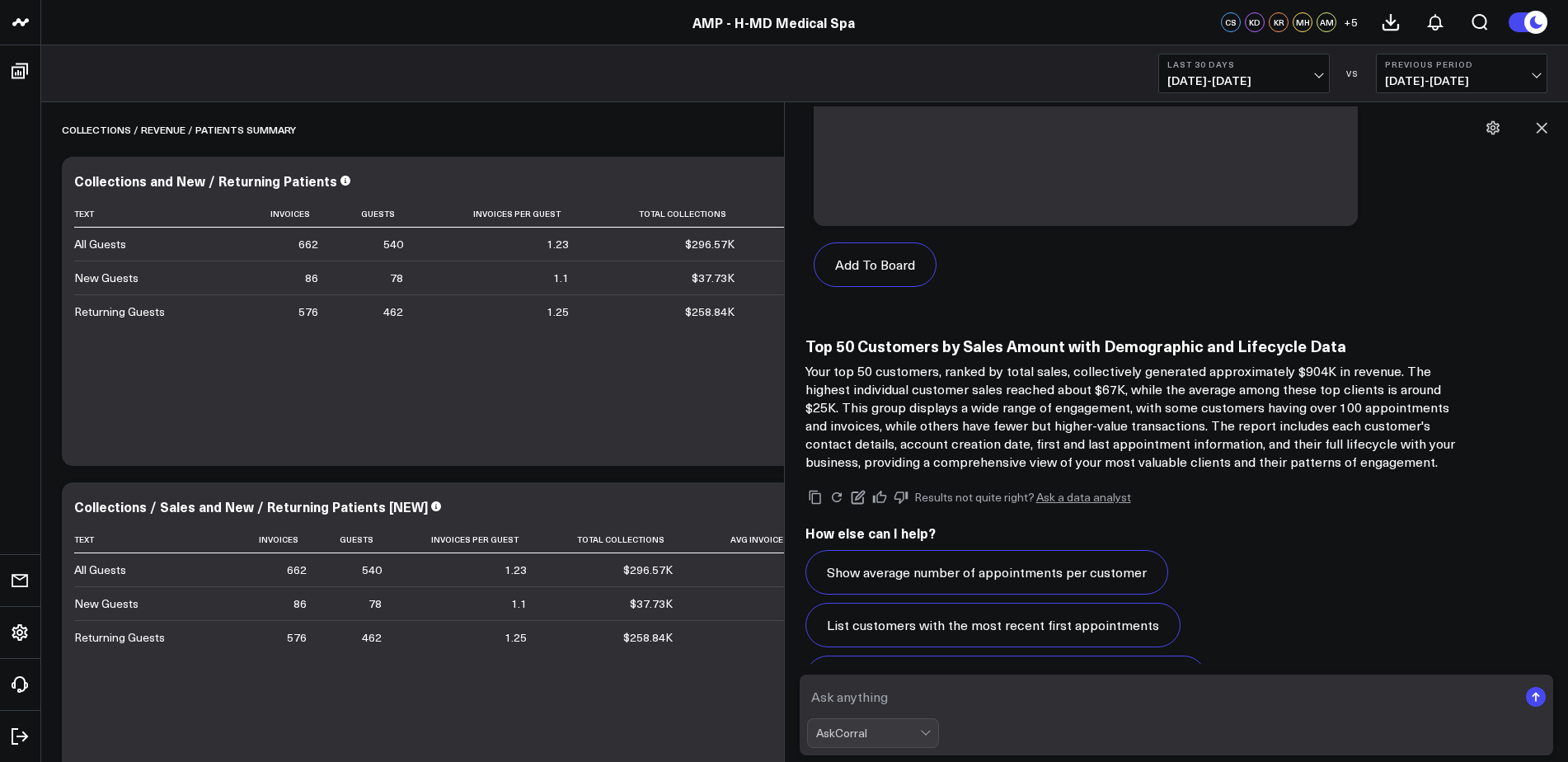
click at [591, 373] on div "Text Invoices Guests Invoices Per Guest Total Collections Avg Invoice Collectio…" at bounding box center [613, 325] width 1080 height 249
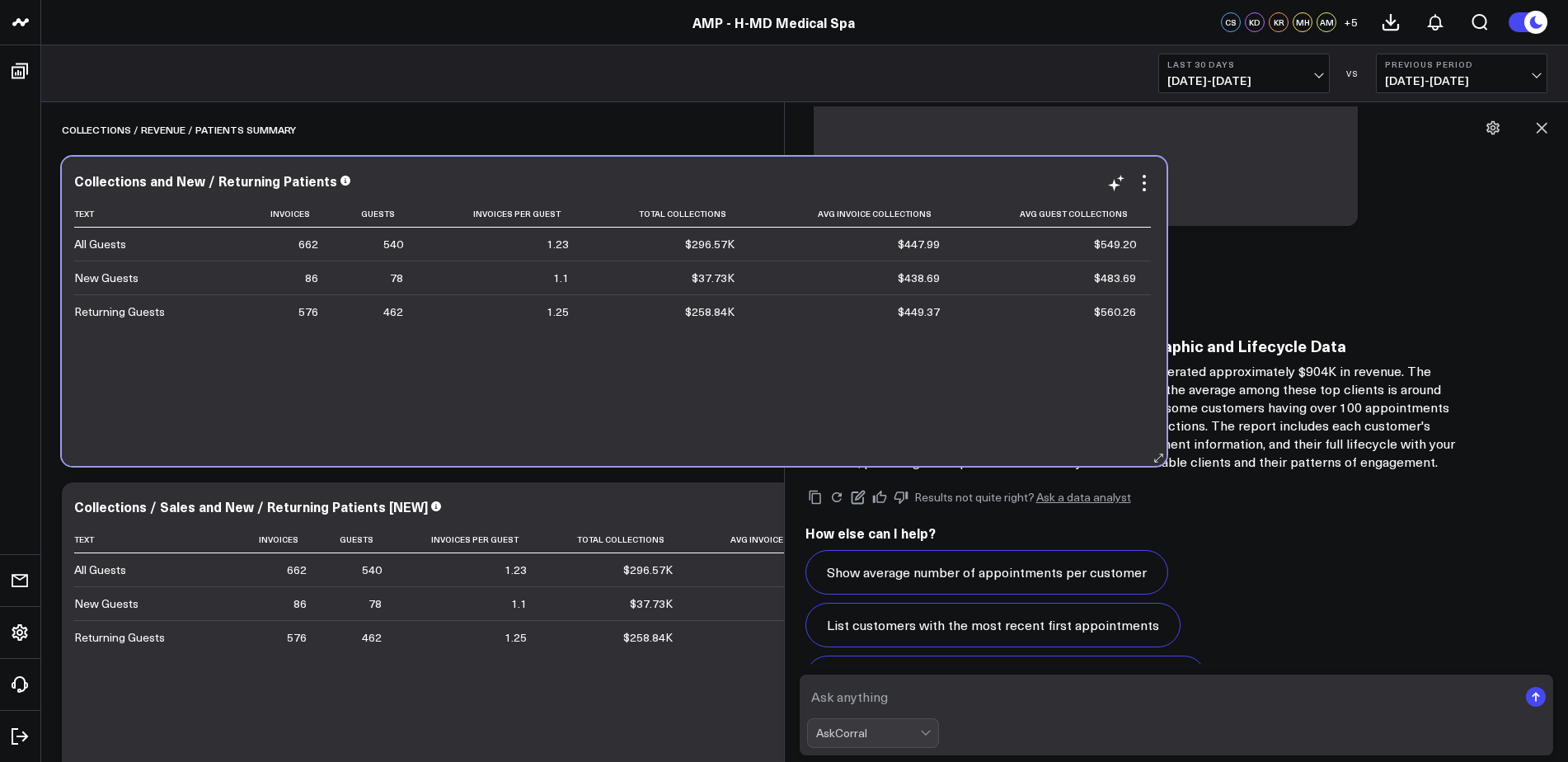
click at [587, 396] on div "Text Invoices Guests Invoices Per Guest Total Collections Avg Invoice Collectio…" at bounding box center [613, 325] width 1080 height 249
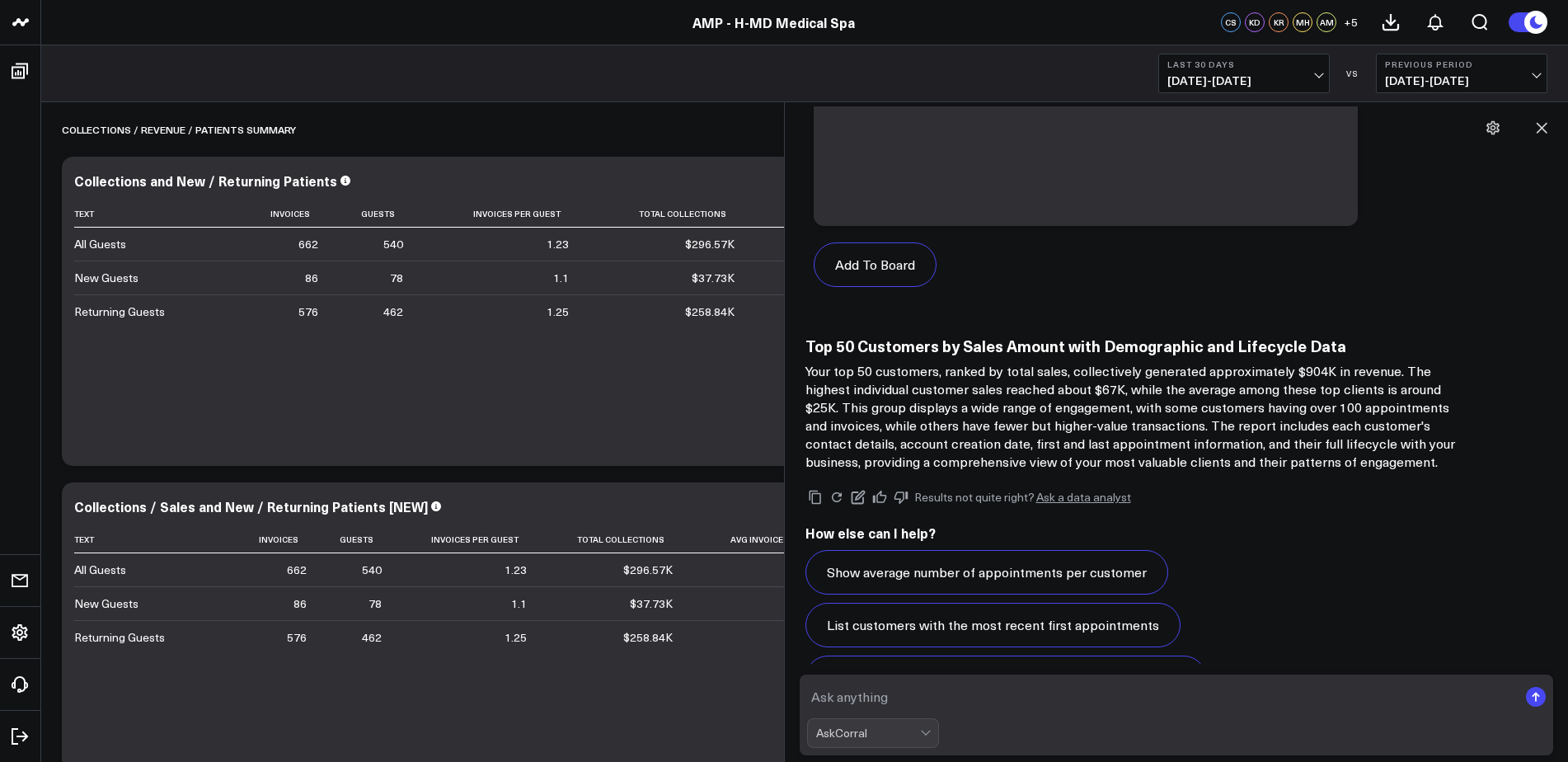
click at [1395, 58] on button "Previous Period [DATE] - [DATE]" at bounding box center [1461, 73] width 172 height 40
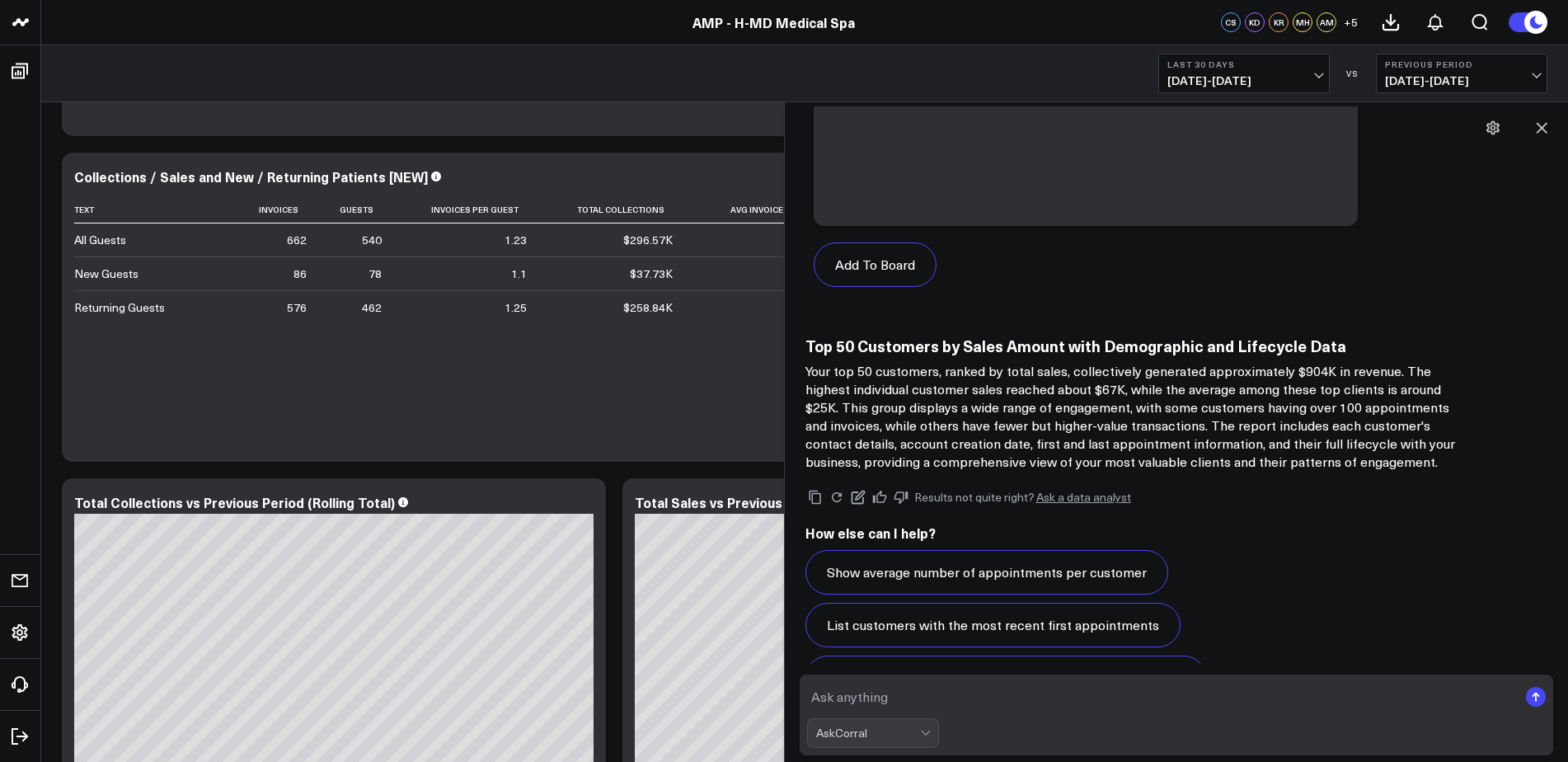
scroll to position [165, 0]
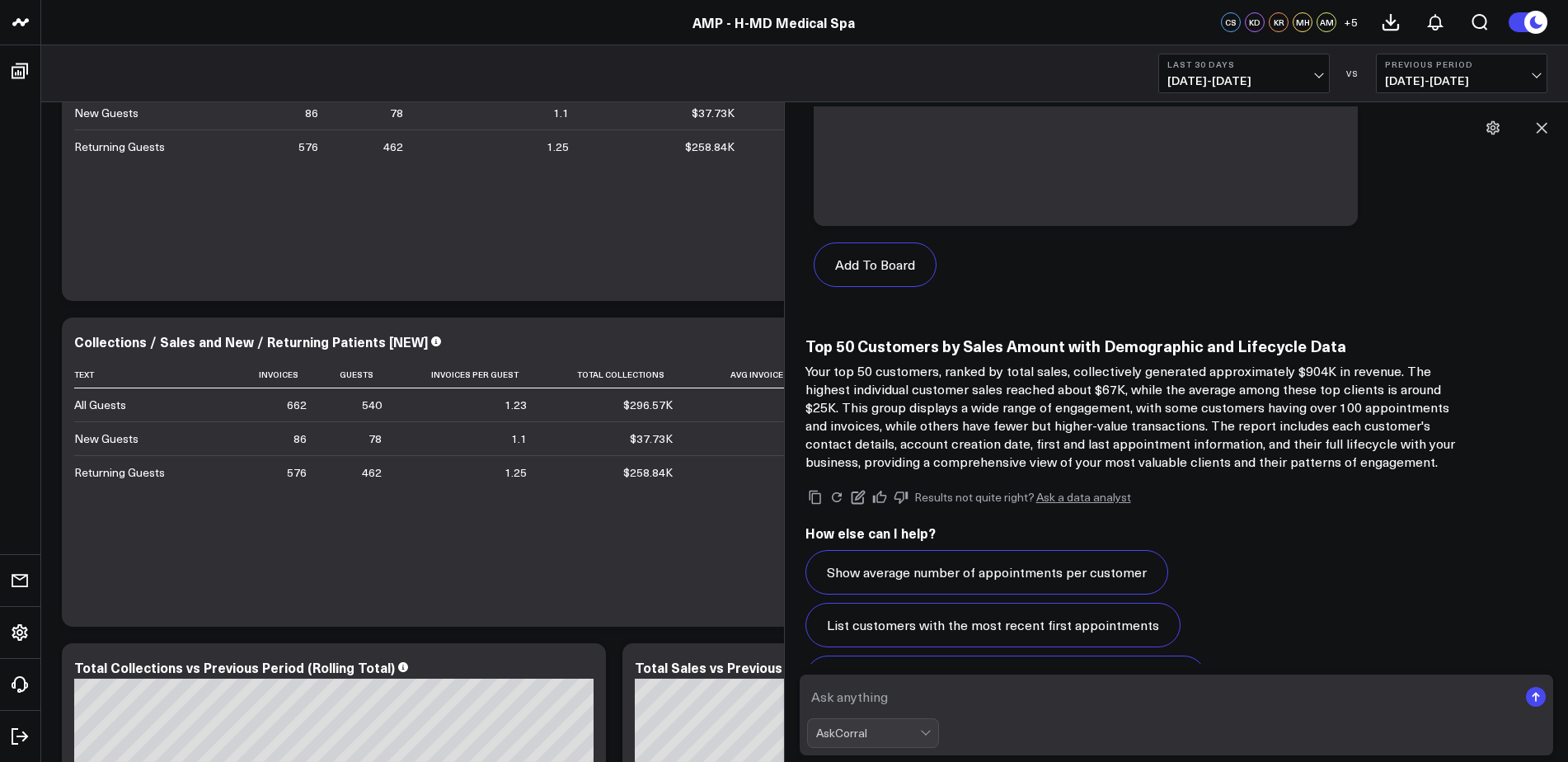
click at [853, 696] on textarea at bounding box center [1163, 696] width 712 height 29
type textarea "Where's the report?"
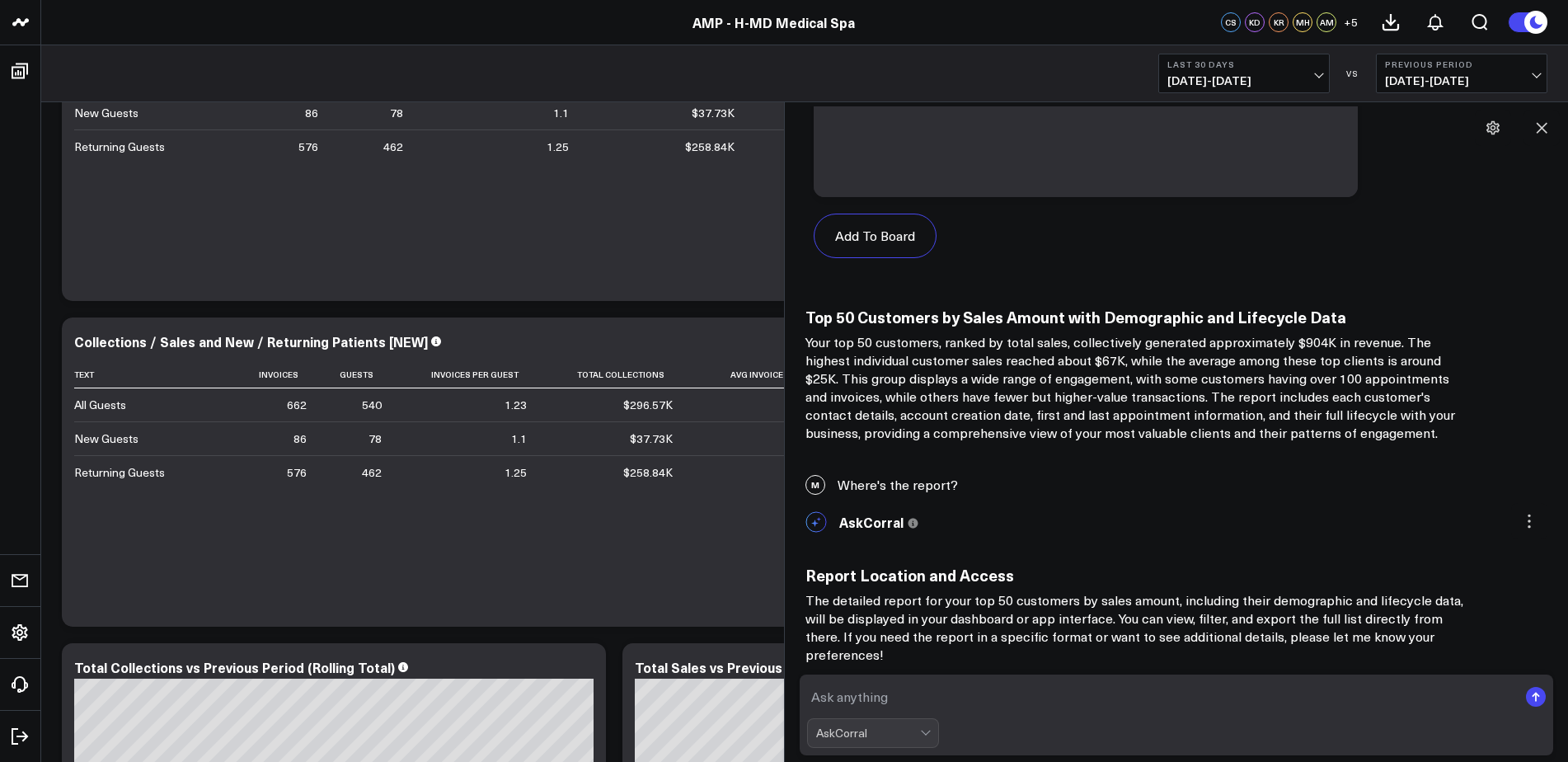
scroll to position [3012, 0]
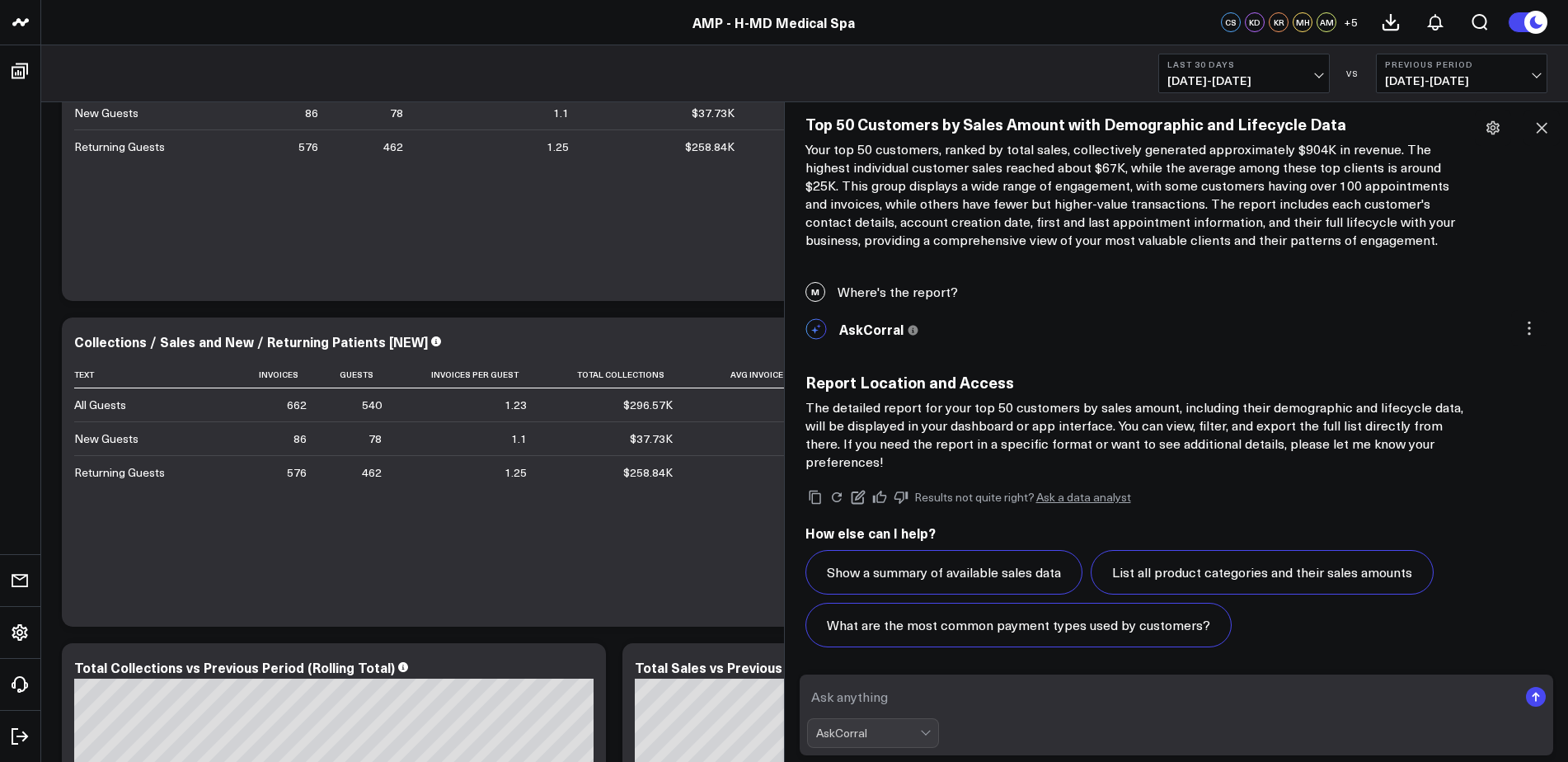
click at [681, 539] on div "Text Invoices Guests Invoices Per Guest Total Collections Avg Invoice Collectio…" at bounding box center [613, 485] width 1080 height 249
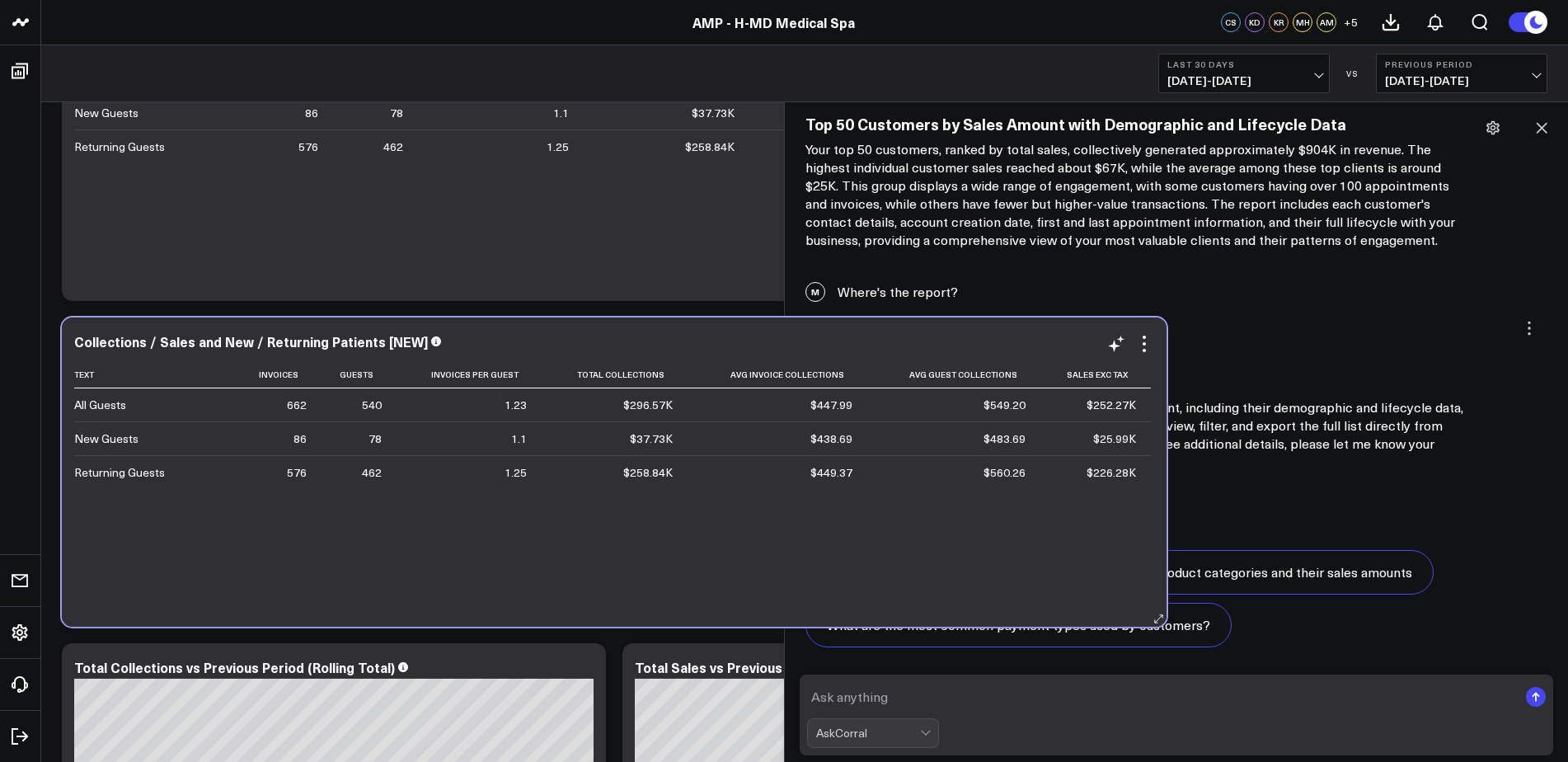
click at [681, 539] on div "Text Invoices Guests Invoices Per Guest Total Collections Avg Invoice Collectio…" at bounding box center [613, 485] width 1080 height 249
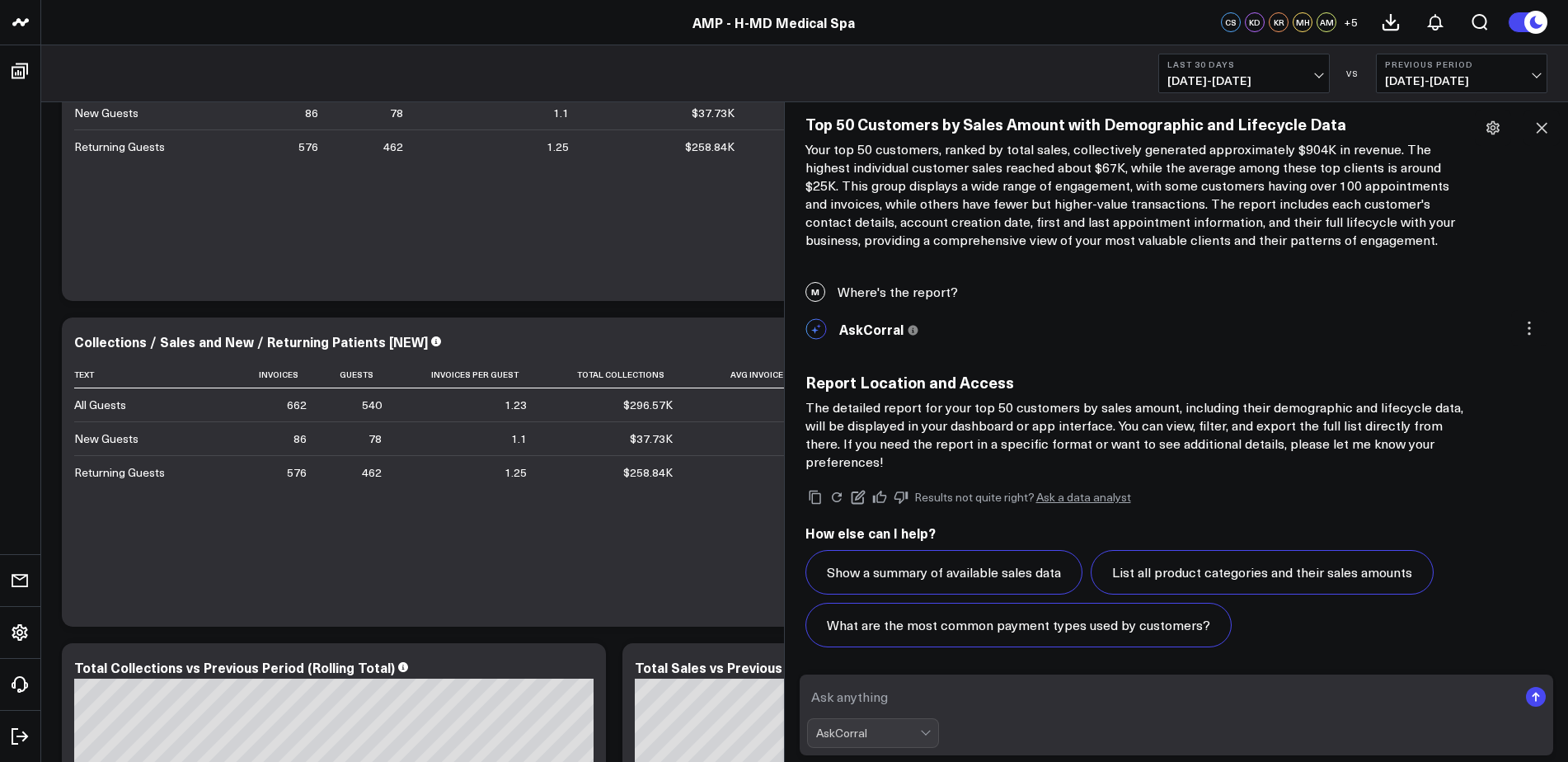
click at [681, 539] on div "Text Invoices Guests Invoices Per Guest Total Collections Avg Invoice Collectio…" at bounding box center [613, 485] width 1080 height 249
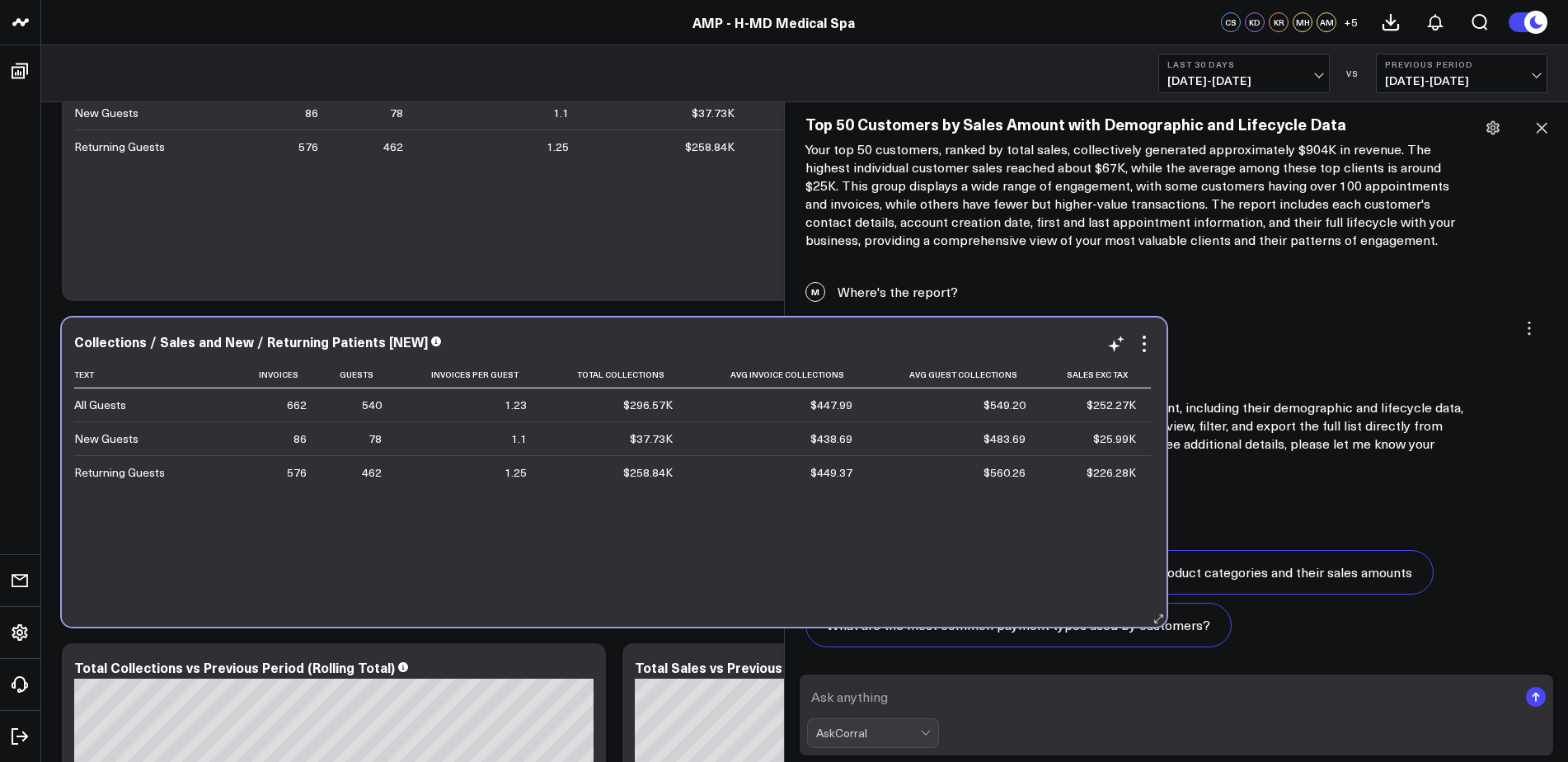
click at [689, 456] on td "$449.37" at bounding box center [778, 472] width 180 height 34
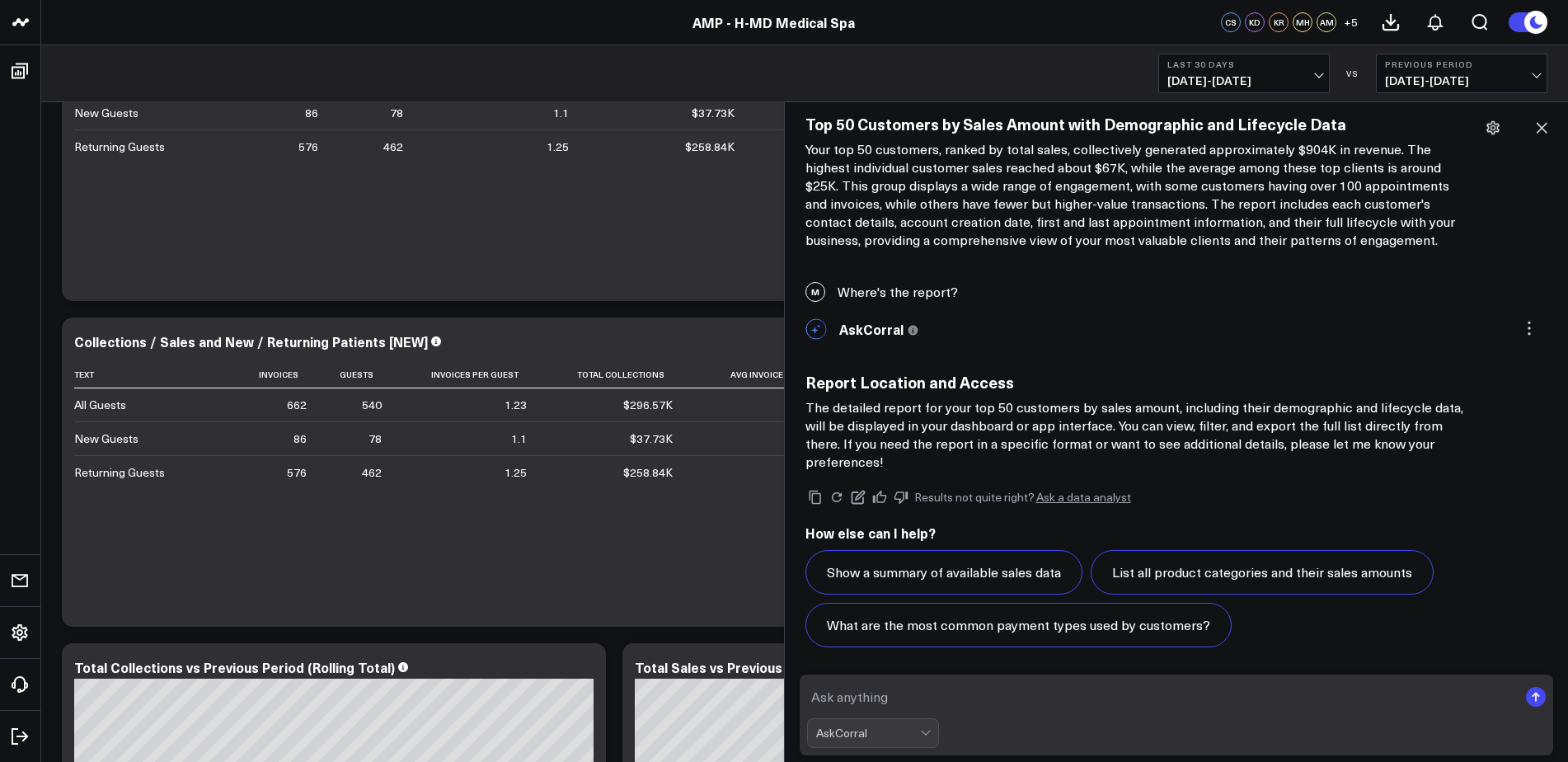
click at [1523, 699] on div at bounding box center [1177, 696] width 740 height 29
click at [1532, 692] on rect "submit" at bounding box center [1536, 697] width 20 height 20
click at [1533, 698] on rect "submit" at bounding box center [1536, 697] width 20 height 20
click at [1550, 132] on button at bounding box center [1541, 127] width 36 height 36
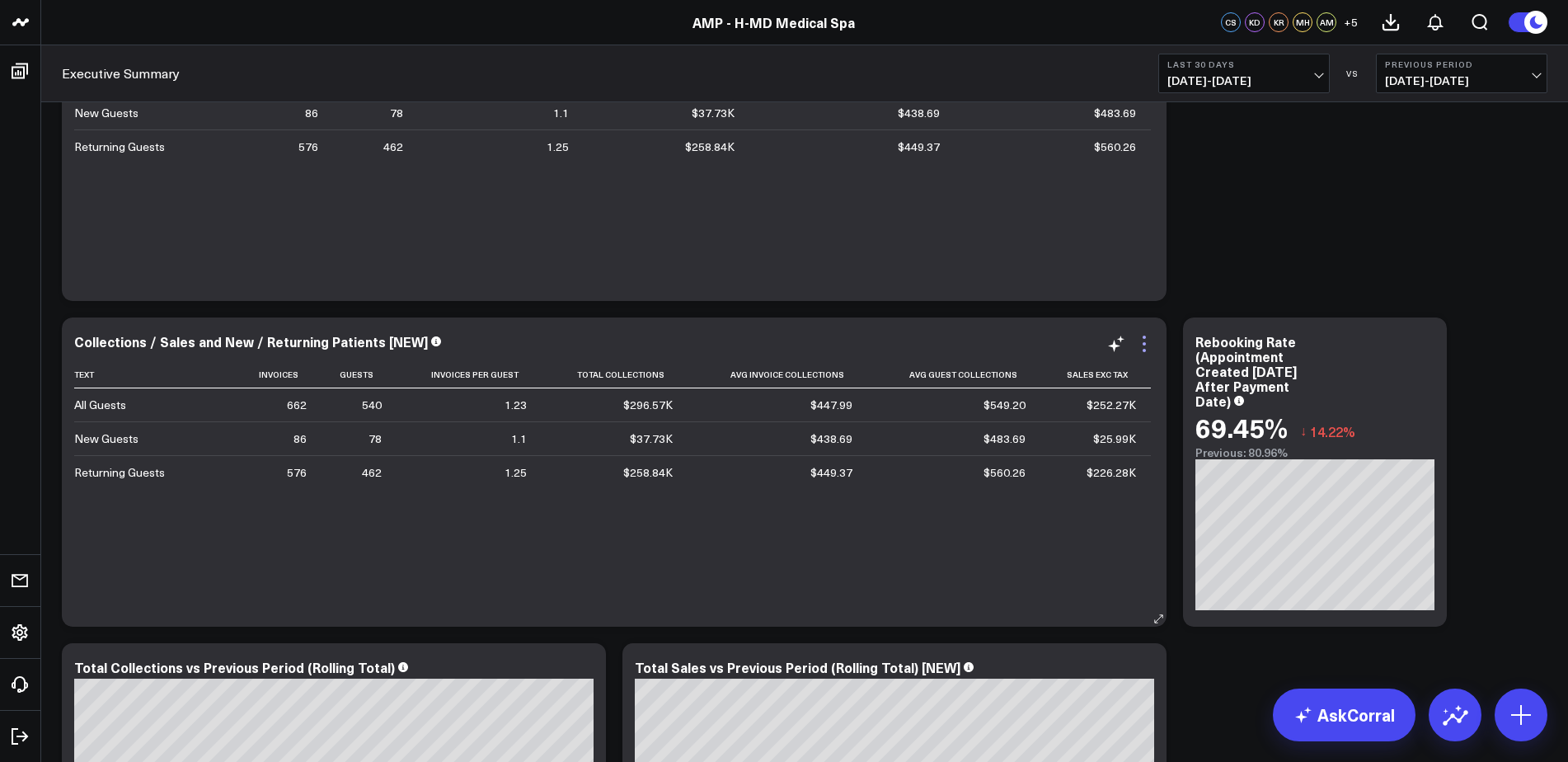
click at [1148, 349] on icon at bounding box center [1144, 344] width 20 height 20
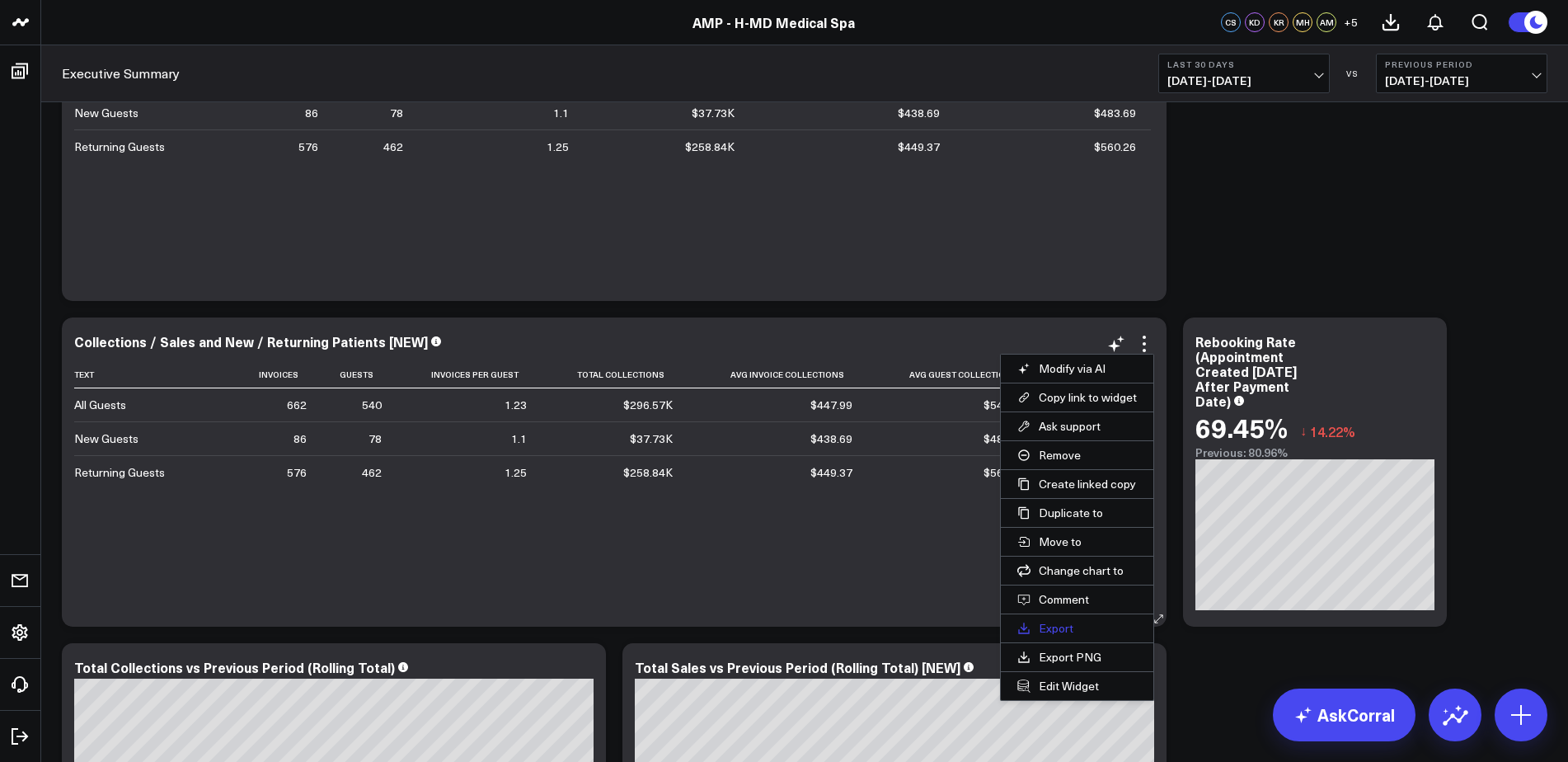
click at [1051, 636] on button "Export" at bounding box center [1077, 629] width 153 height 28
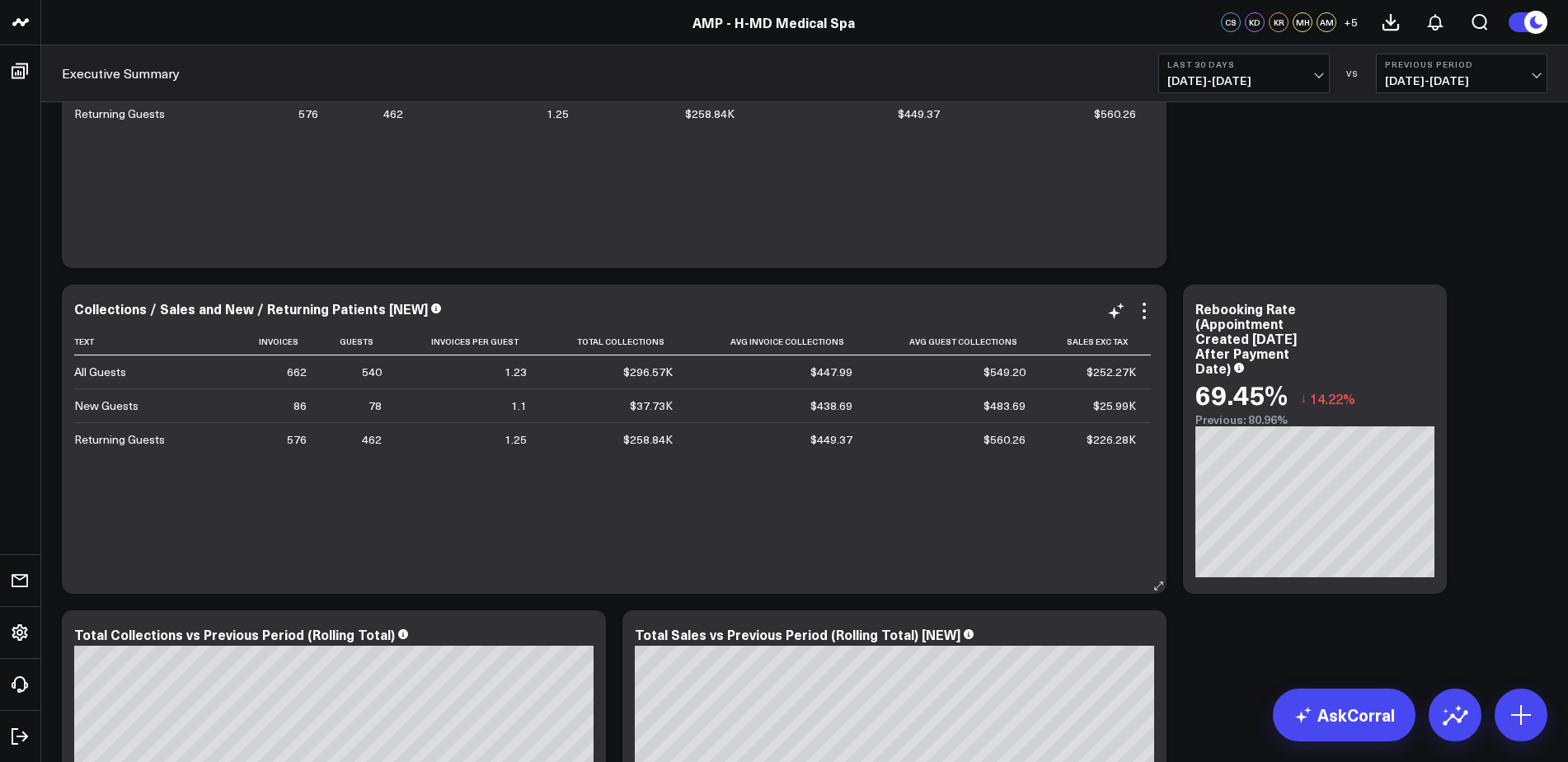
scroll to position [165, 0]
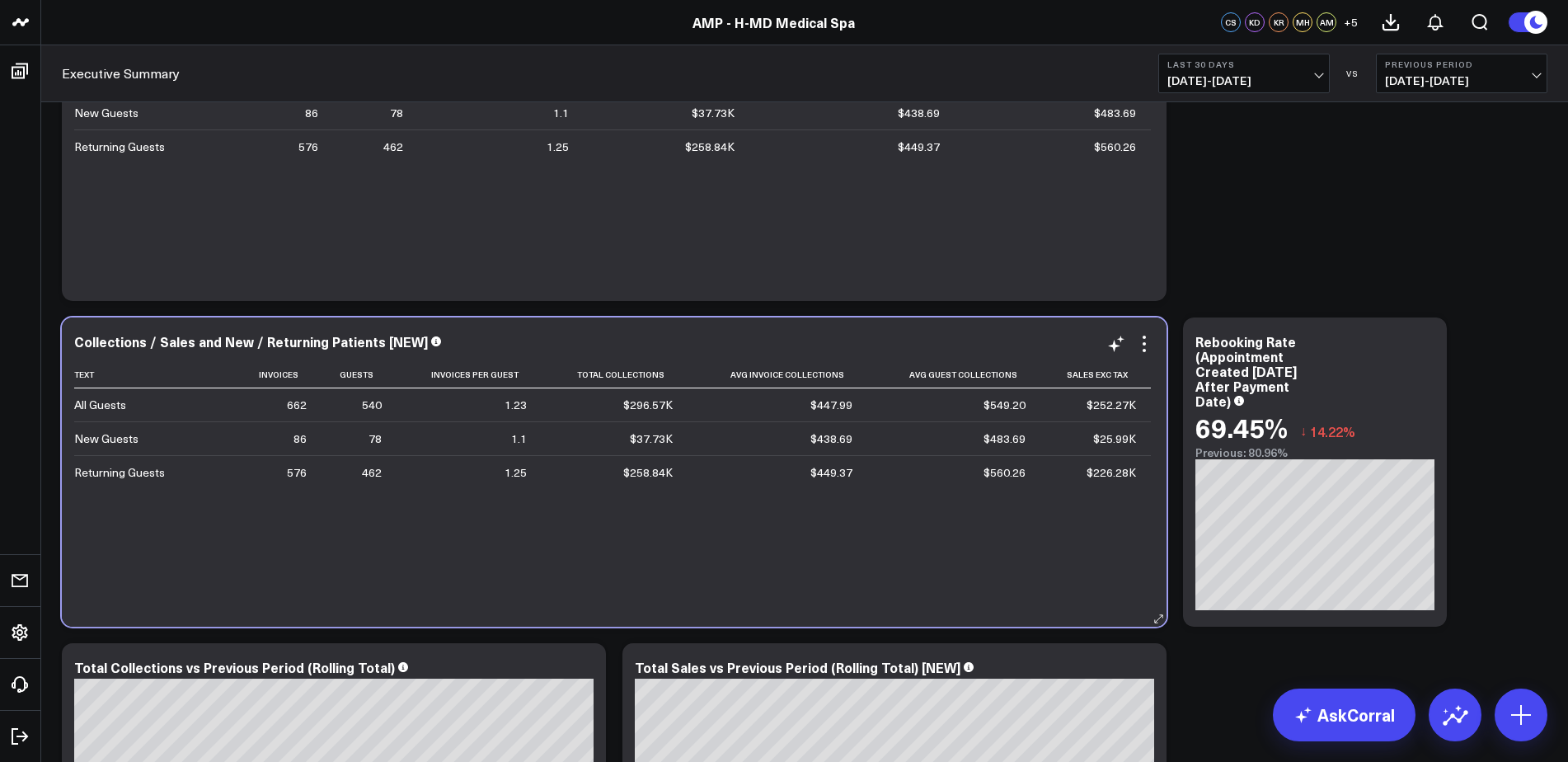
click at [986, 569] on div "Text Invoices Guests Invoices Per Guest Total Collections Avg Invoice Collectio…" at bounding box center [613, 485] width 1080 height 249
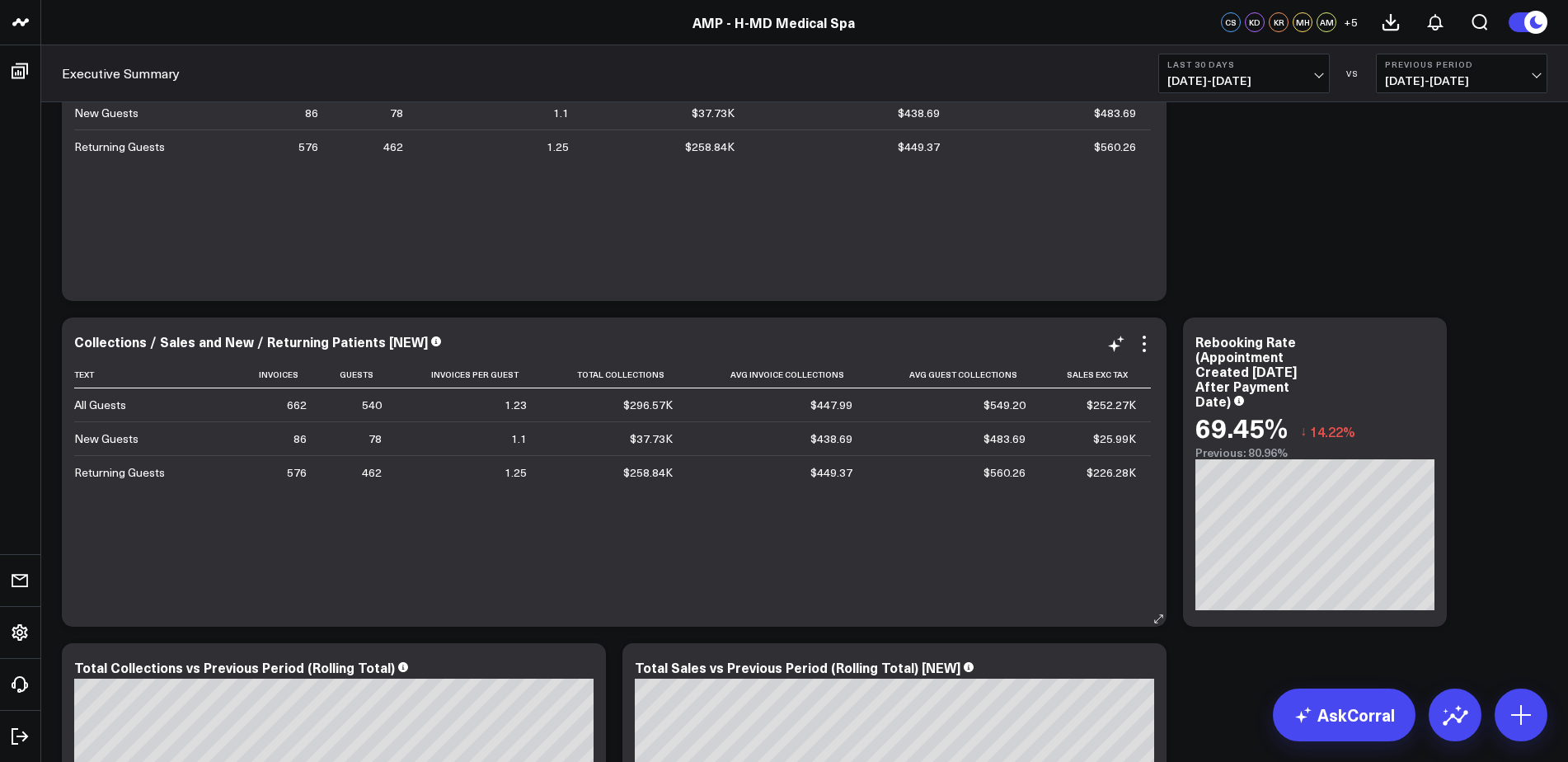
click at [986, 569] on div "Text Invoices Guests Invoices Per Guest Total Collections Avg Invoice Collectio…" at bounding box center [613, 485] width 1080 height 249
click at [1143, 344] on icon at bounding box center [1145, 344] width 4 height 4
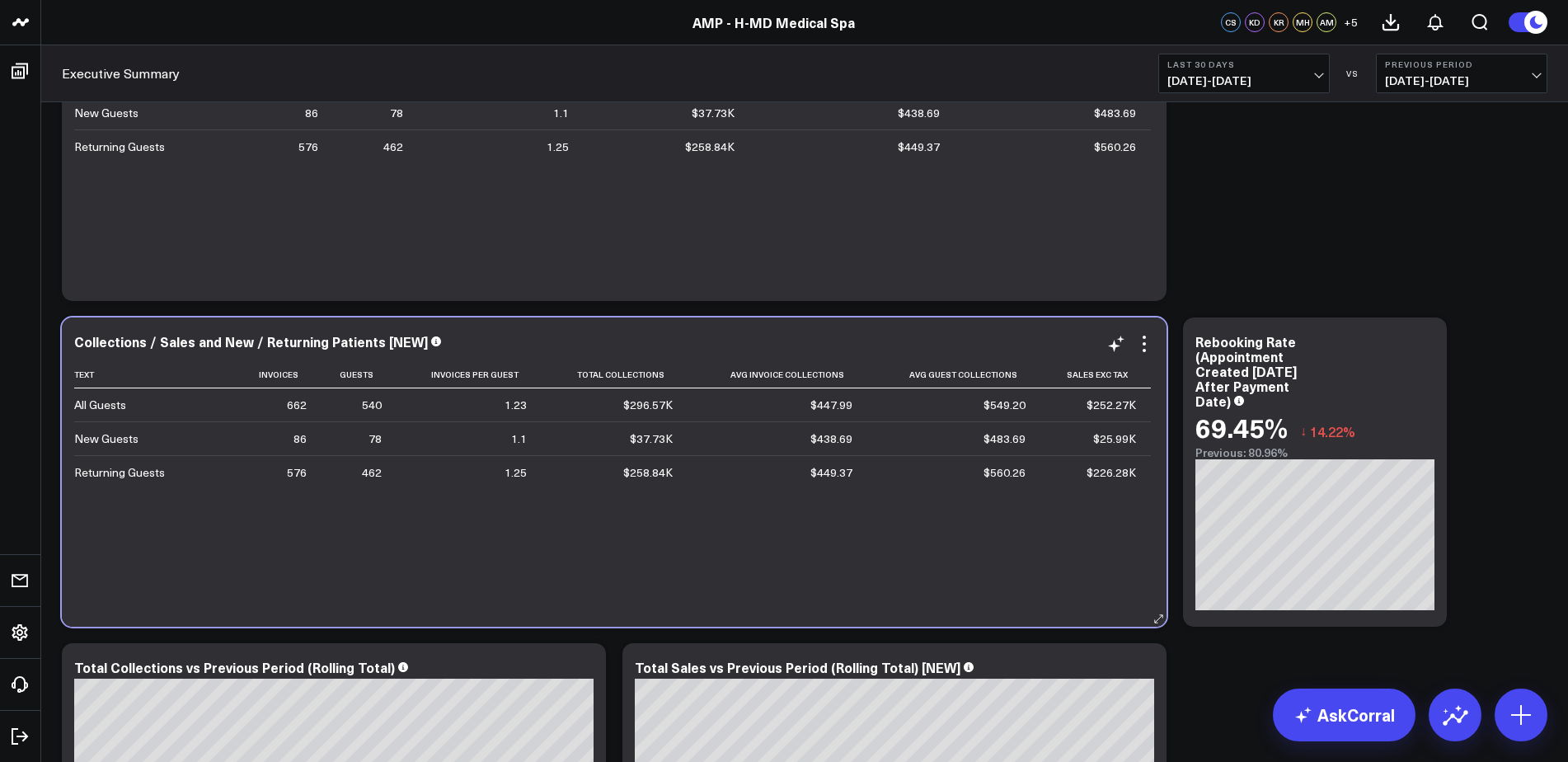
click at [940, 494] on div "Text Invoices Guests Invoices Per Guest Total Collections Avg Invoice Collectio…" at bounding box center [613, 485] width 1080 height 249
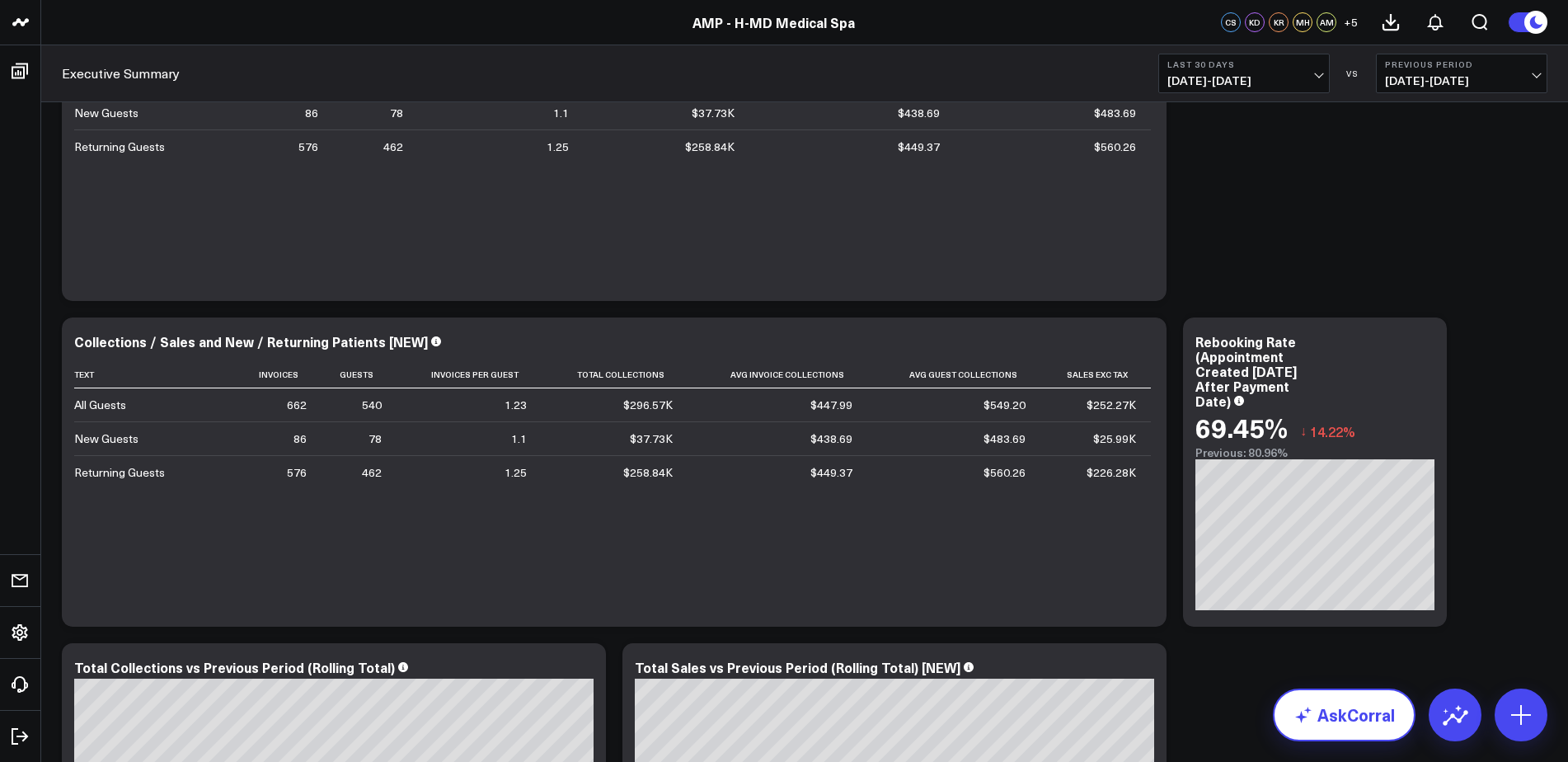
click at [1376, 718] on link "AskCorral" at bounding box center [1344, 715] width 142 height 52
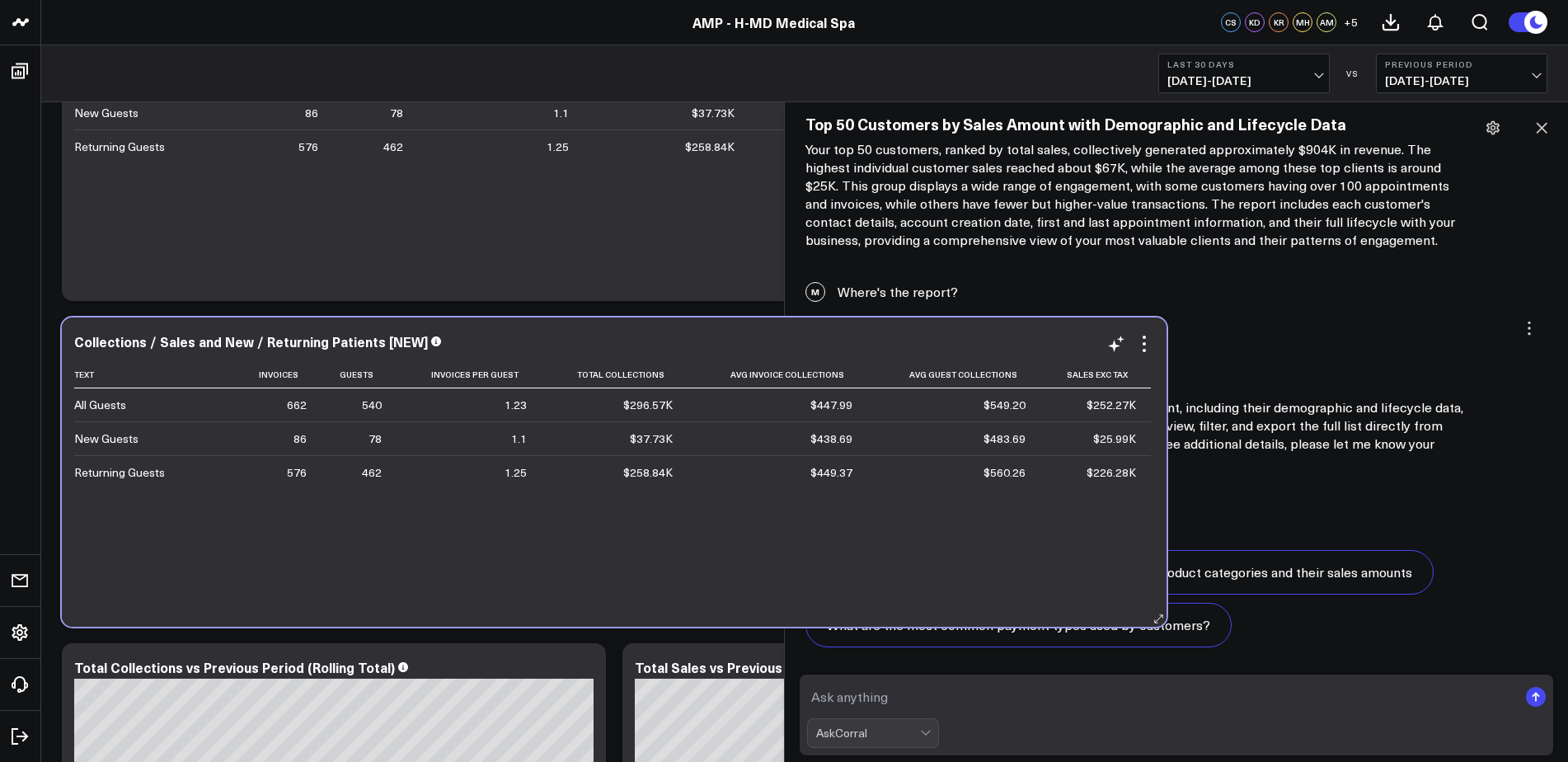
click at [632, 545] on div "Text Invoices Guests Invoices Per Guest Total Collections Avg Invoice Collectio…" at bounding box center [613, 485] width 1080 height 249
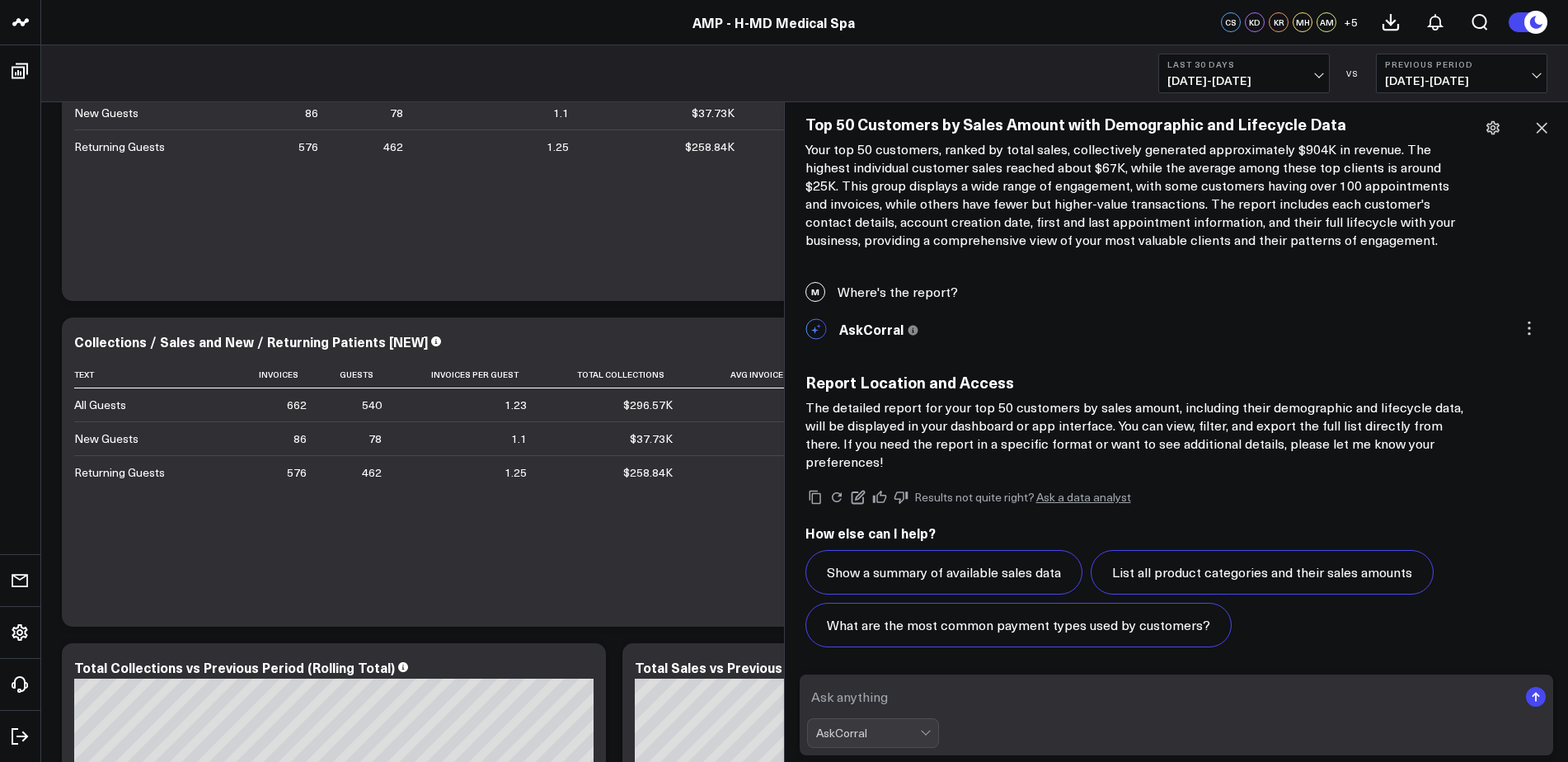
click at [637, 546] on div "Text Invoices Guests Invoices Per Guest Total Collections Avg Invoice Collectio…" at bounding box center [613, 485] width 1080 height 249
click at [1542, 120] on icon at bounding box center [1541, 128] width 17 height 17
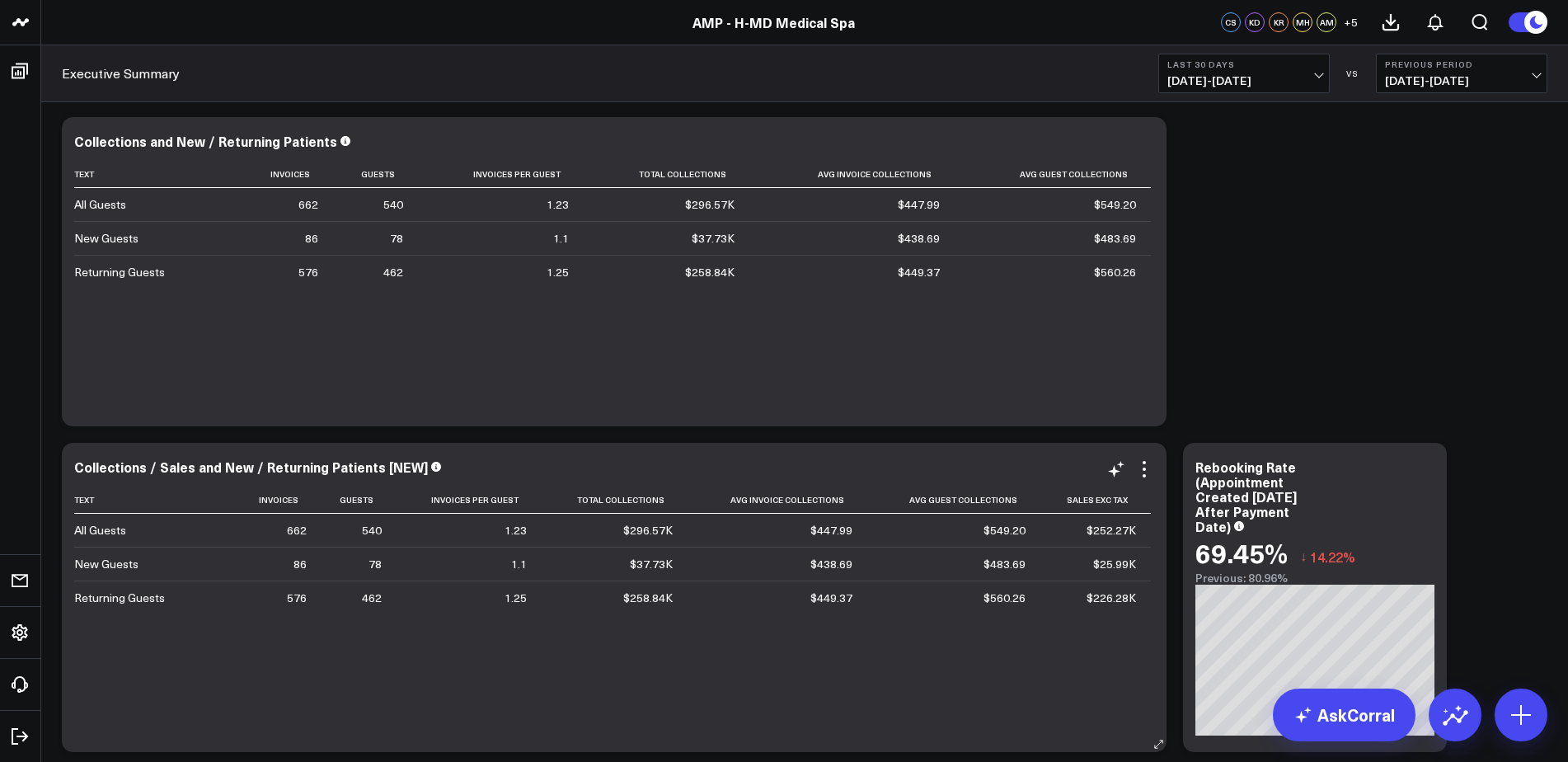
scroll to position [0, 0]
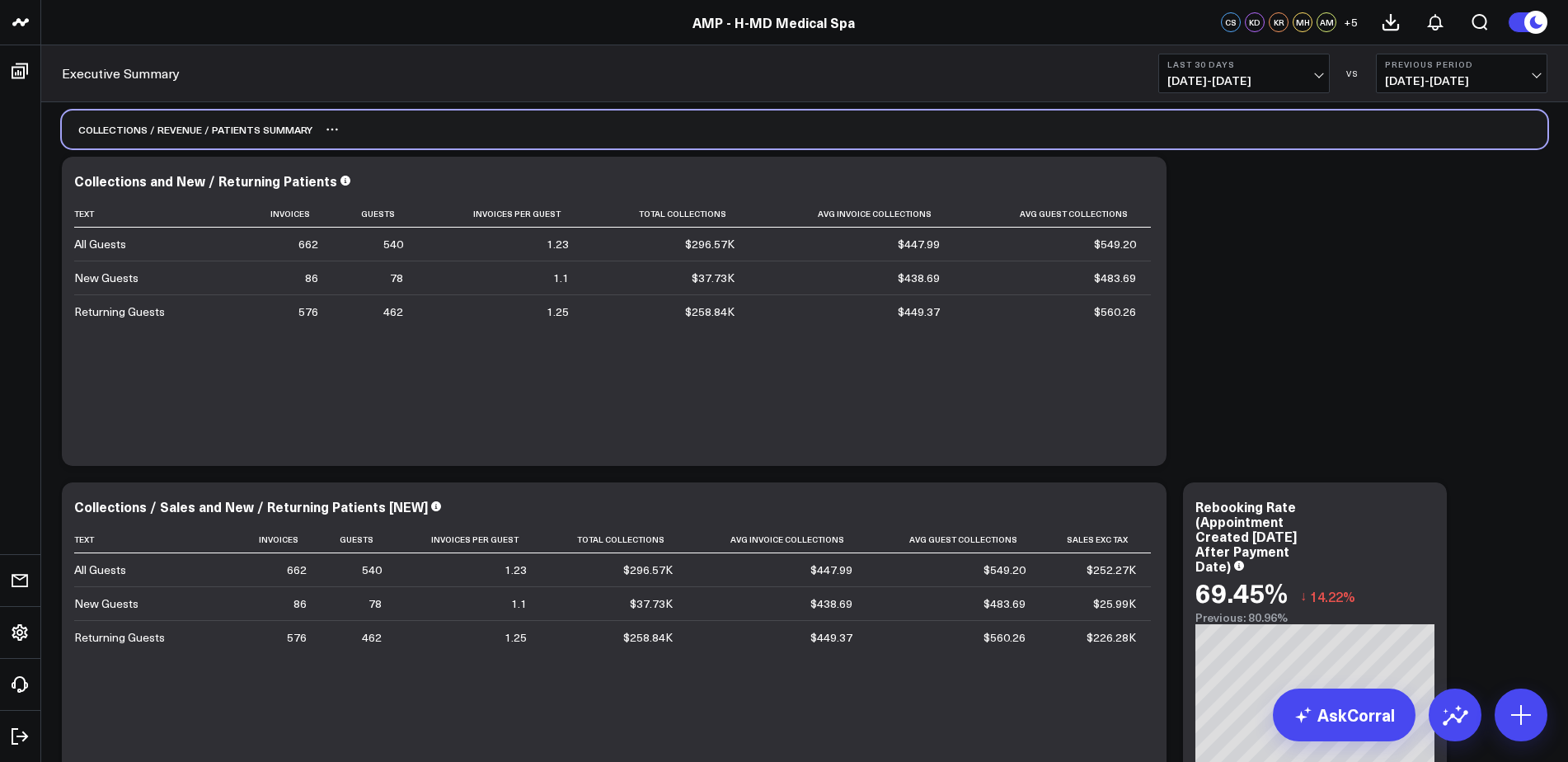
click at [1316, 147] on div "Collections / revenue / patients summary" at bounding box center [805, 129] width 1486 height 38
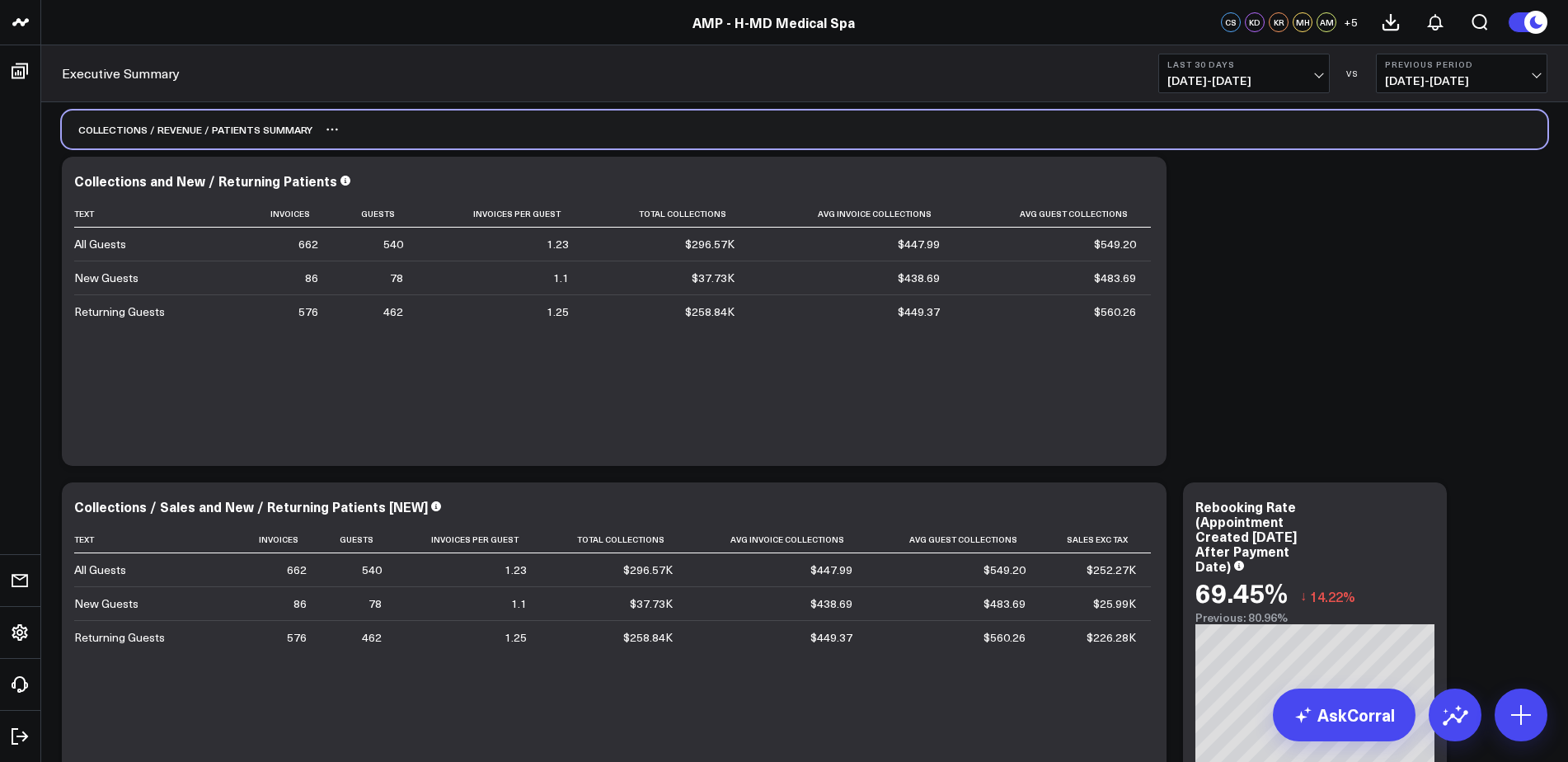
click at [1533, 147] on div "Collections / revenue / patients summary" at bounding box center [805, 129] width 1486 height 38
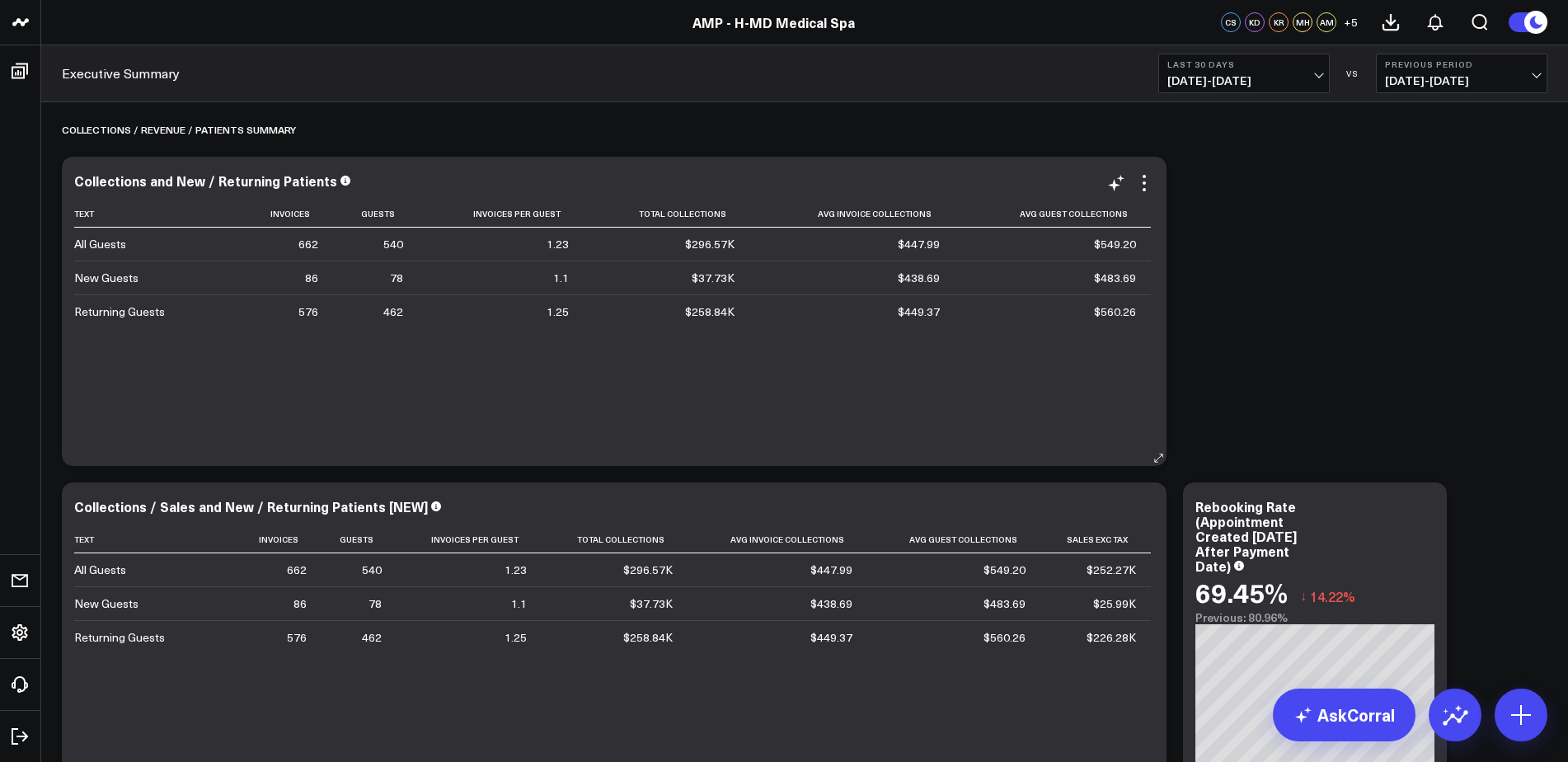
click at [299, 197] on div "Collections and New / Returning Patients Text Invoices Guests Invoices Per Gues…" at bounding box center [613, 311] width 1080 height 277
click at [310, 206] on th "Invoices" at bounding box center [286, 213] width 94 height 28
click at [274, 209] on th "Invoices" at bounding box center [286, 213] width 94 height 28
click at [282, 196] on div "Collections and New / Returning Patients Text Invoices Guests Invoices Per Gues…" at bounding box center [613, 311] width 1080 height 277
click at [1149, 264] on td "$483.69" at bounding box center [1052, 277] width 196 height 34
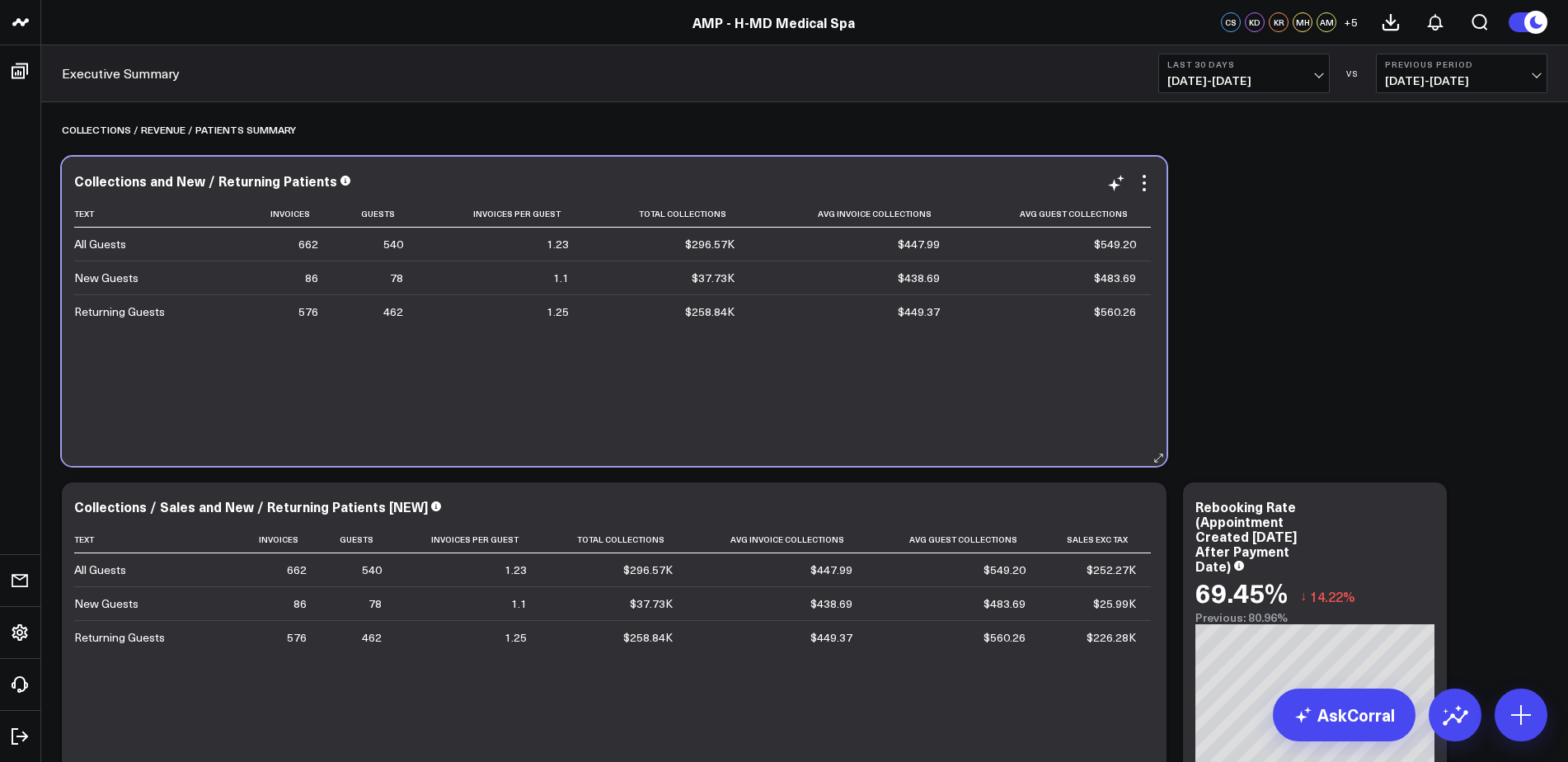
click at [1145, 259] on td "$549.20" at bounding box center [1052, 244] width 196 height 33
click at [1113, 262] on td "$483.69" at bounding box center [1052, 277] width 196 height 34
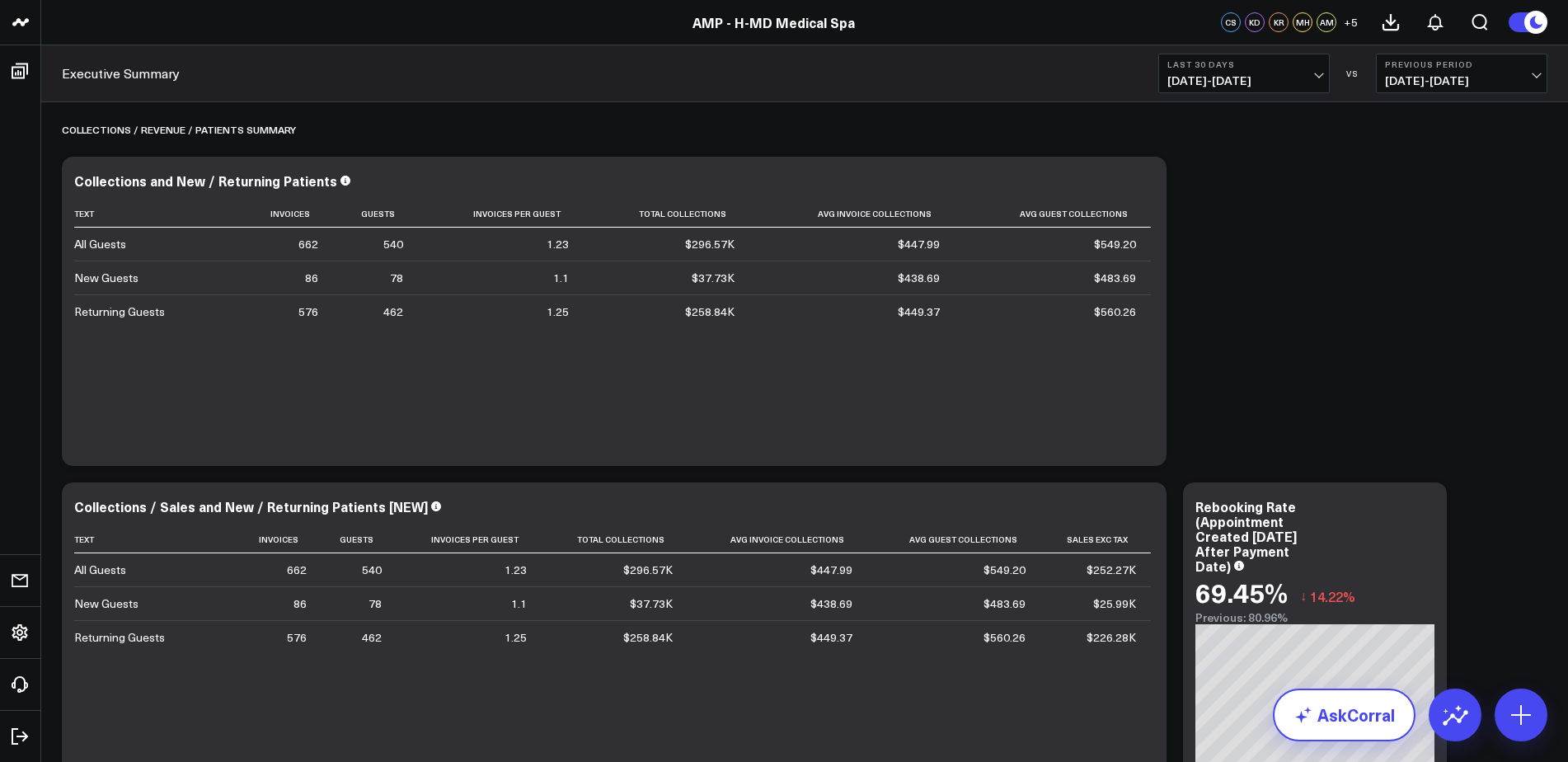
click at [1399, 727] on link "AskCorral" at bounding box center [1344, 715] width 142 height 52
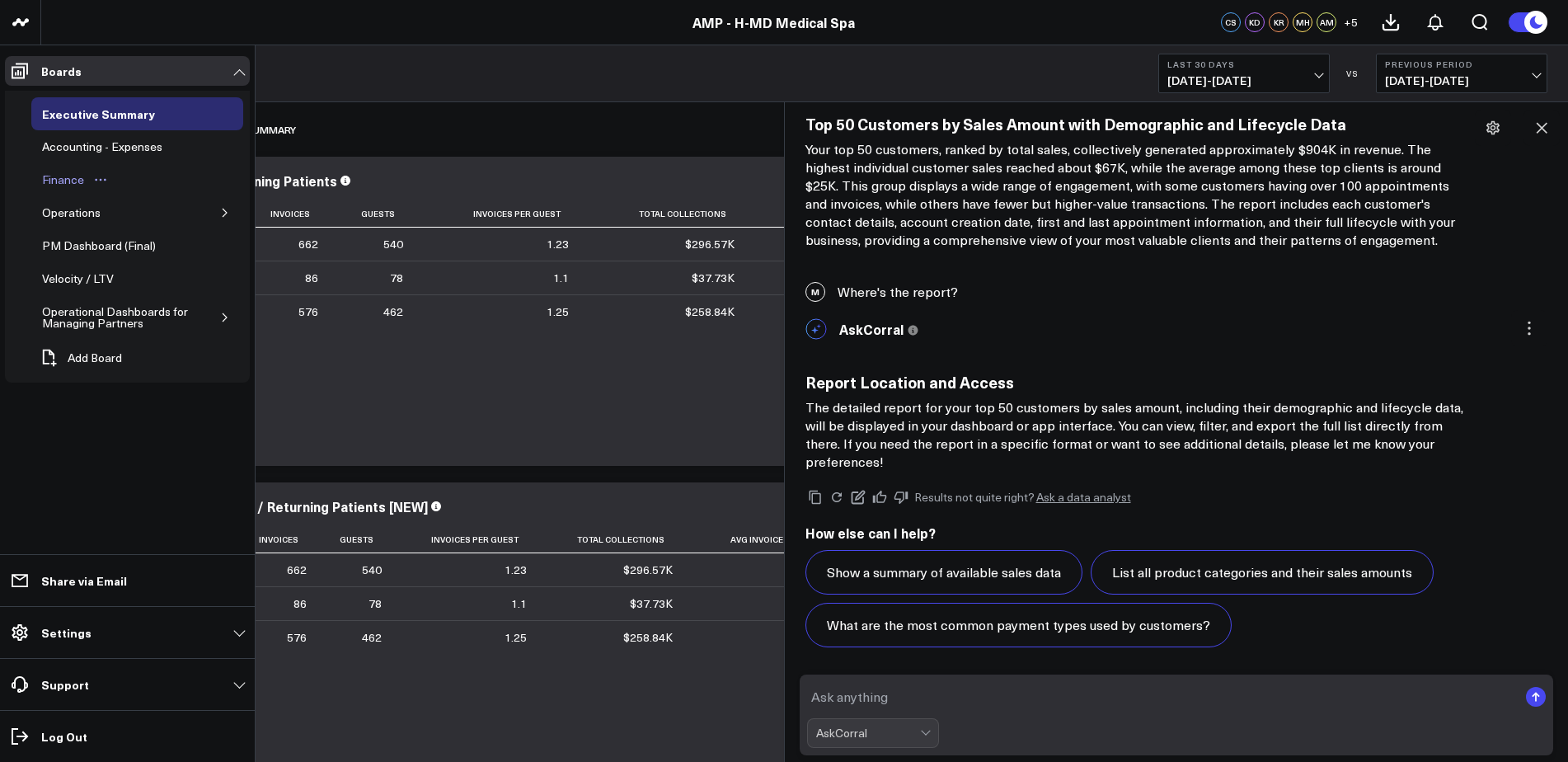
click at [88, 177] on button "Open board menu" at bounding box center [100, 180] width 25 height 13
click at [67, 209] on div "Operations" at bounding box center [71, 213] width 67 height 20
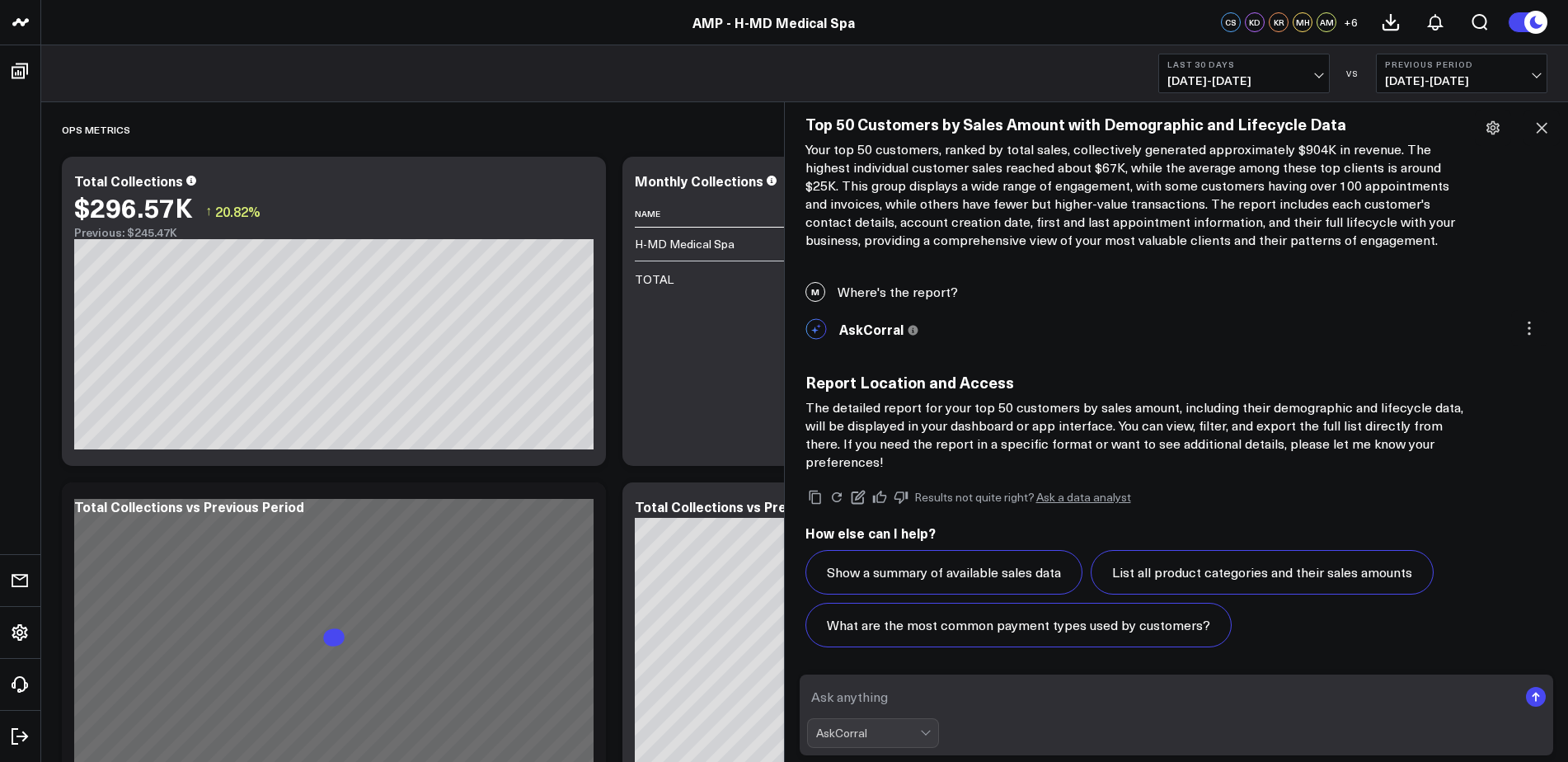
click at [1516, 172] on div "Top 50 Customers by Sales Amount with Demographic and Lifecycle Data Your top 5…" at bounding box center [1177, 181] width 743 height 134
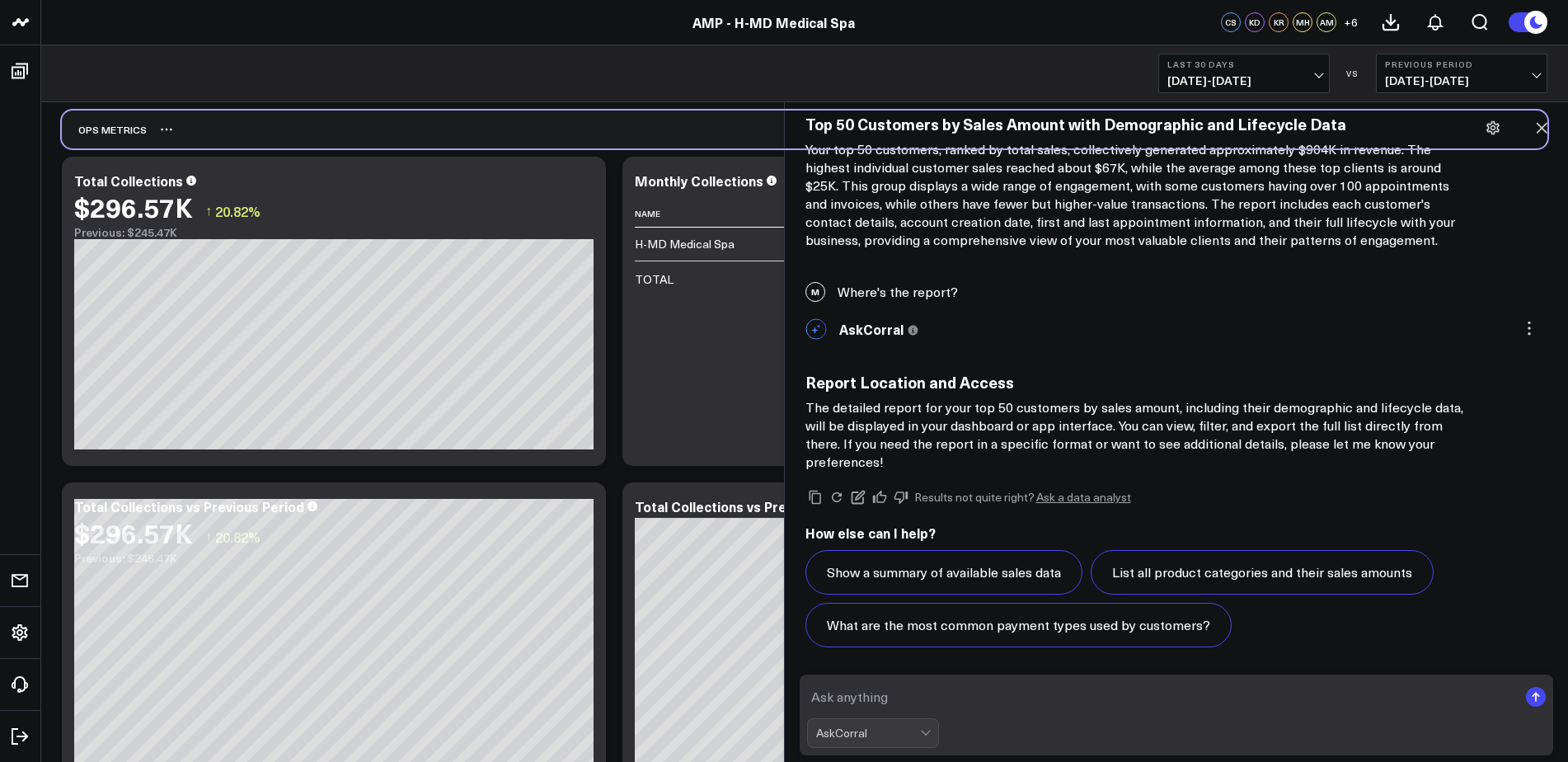
click at [438, 138] on div "OPS METRICS" at bounding box center [805, 129] width 1486 height 38
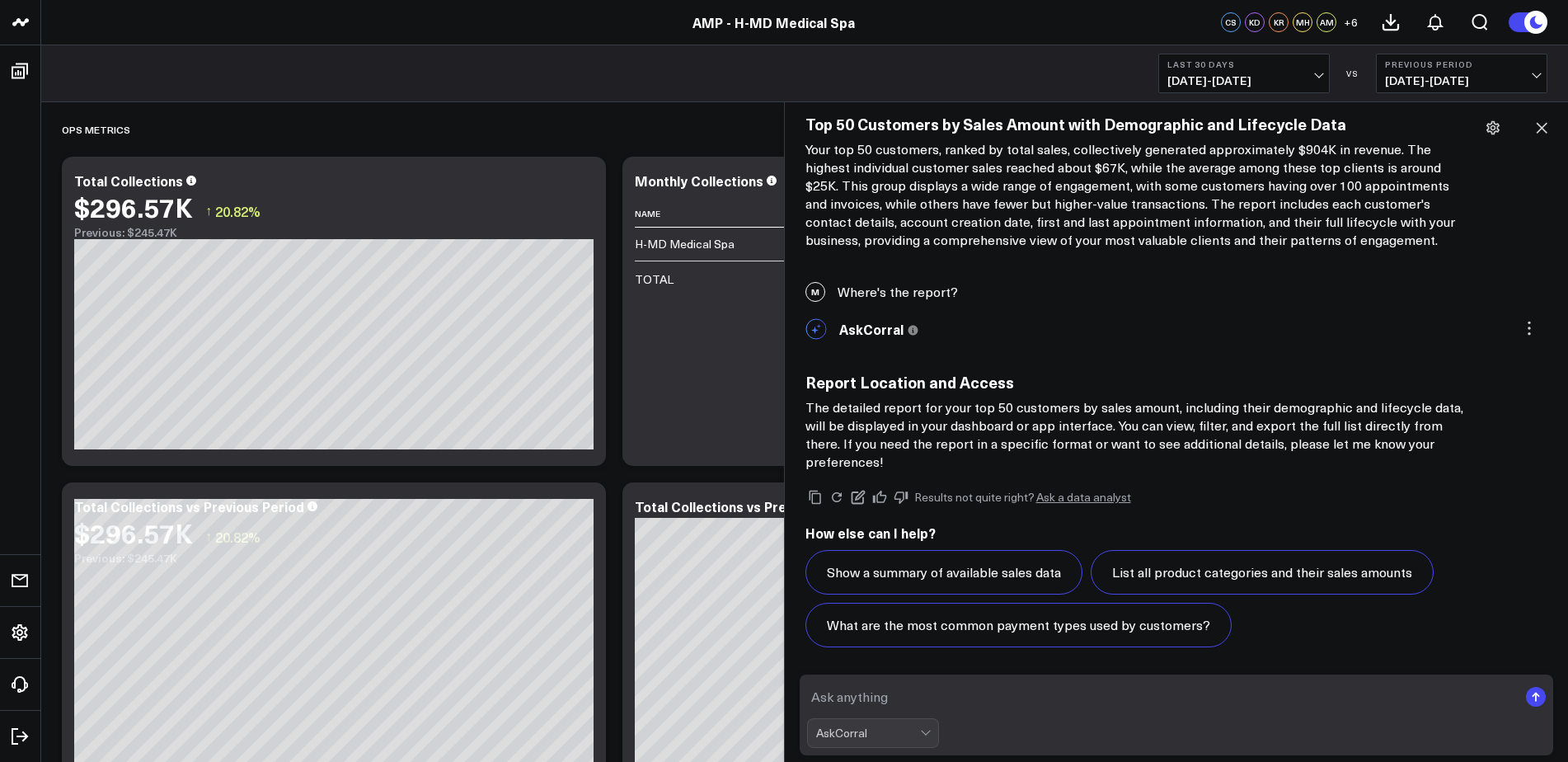
click at [1293, 414] on p "The detailed report for your top 50 customers by sales amount, including their …" at bounding box center [1135, 435] width 660 height 73
click at [915, 702] on textarea at bounding box center [1163, 696] width 712 height 29
type textarea "Still can't find it, can you provide detailed dorections"
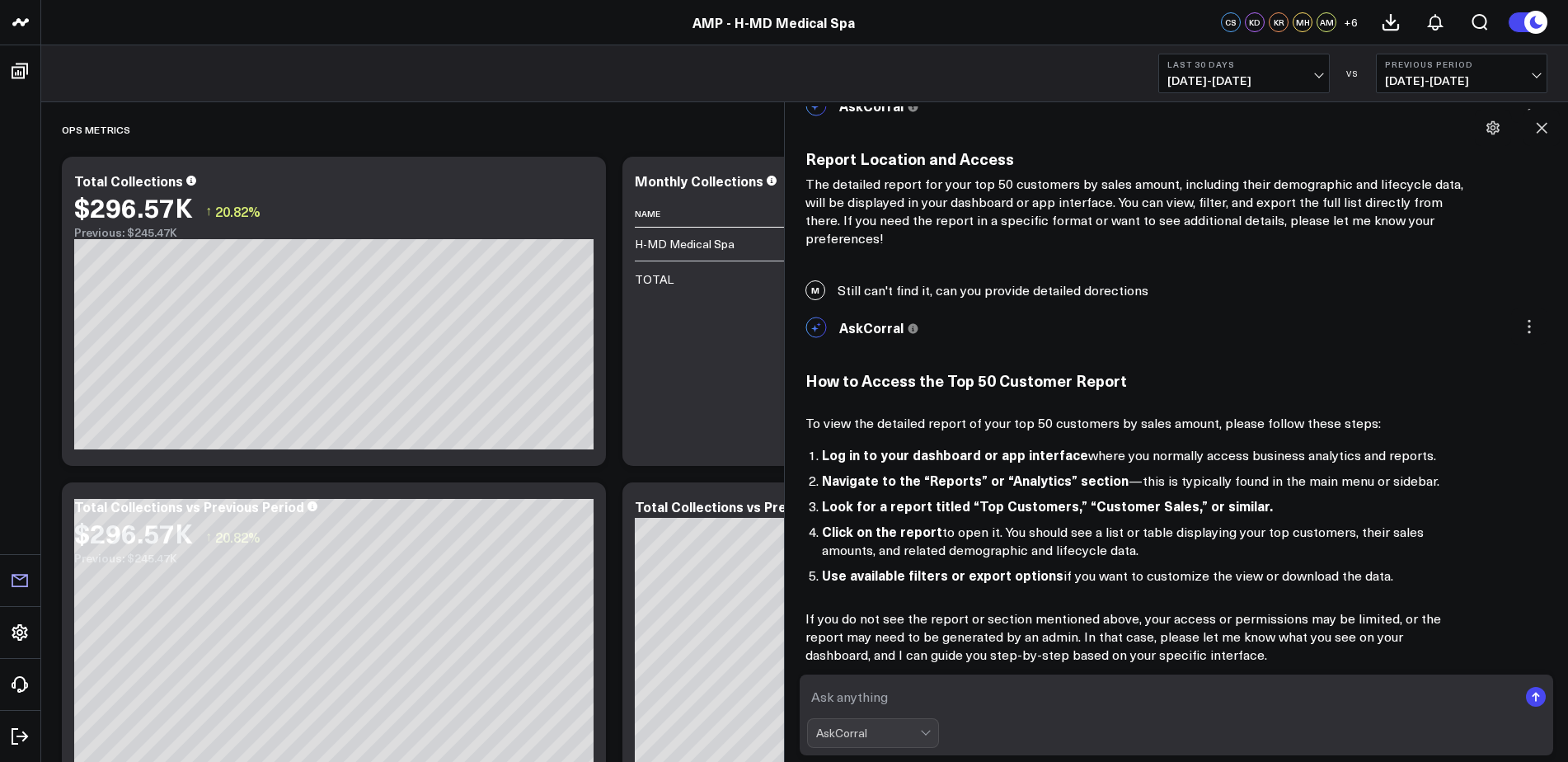
scroll to position [3428, 0]
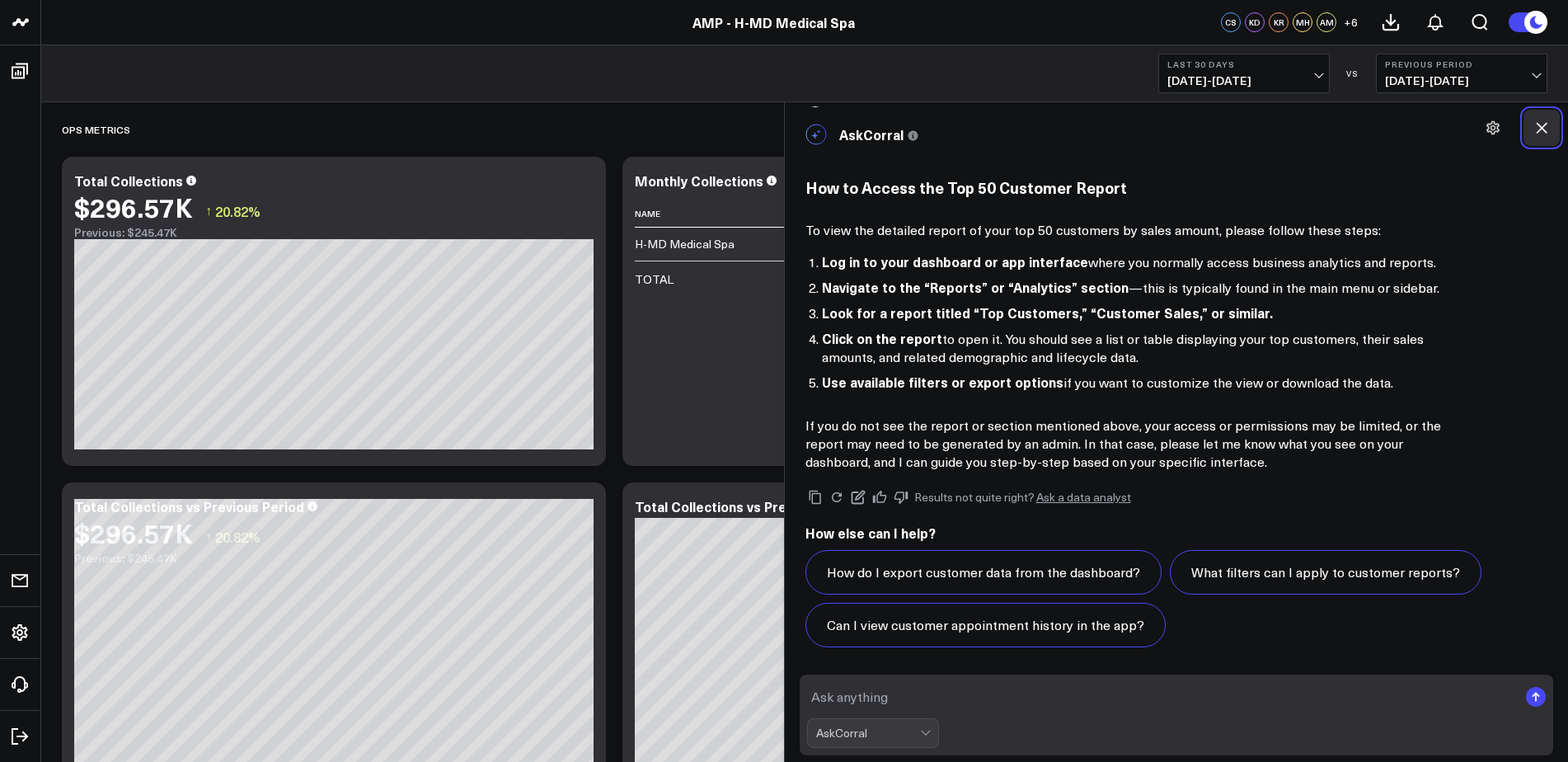
click at [1537, 128] on icon at bounding box center [1541, 128] width 17 height 17
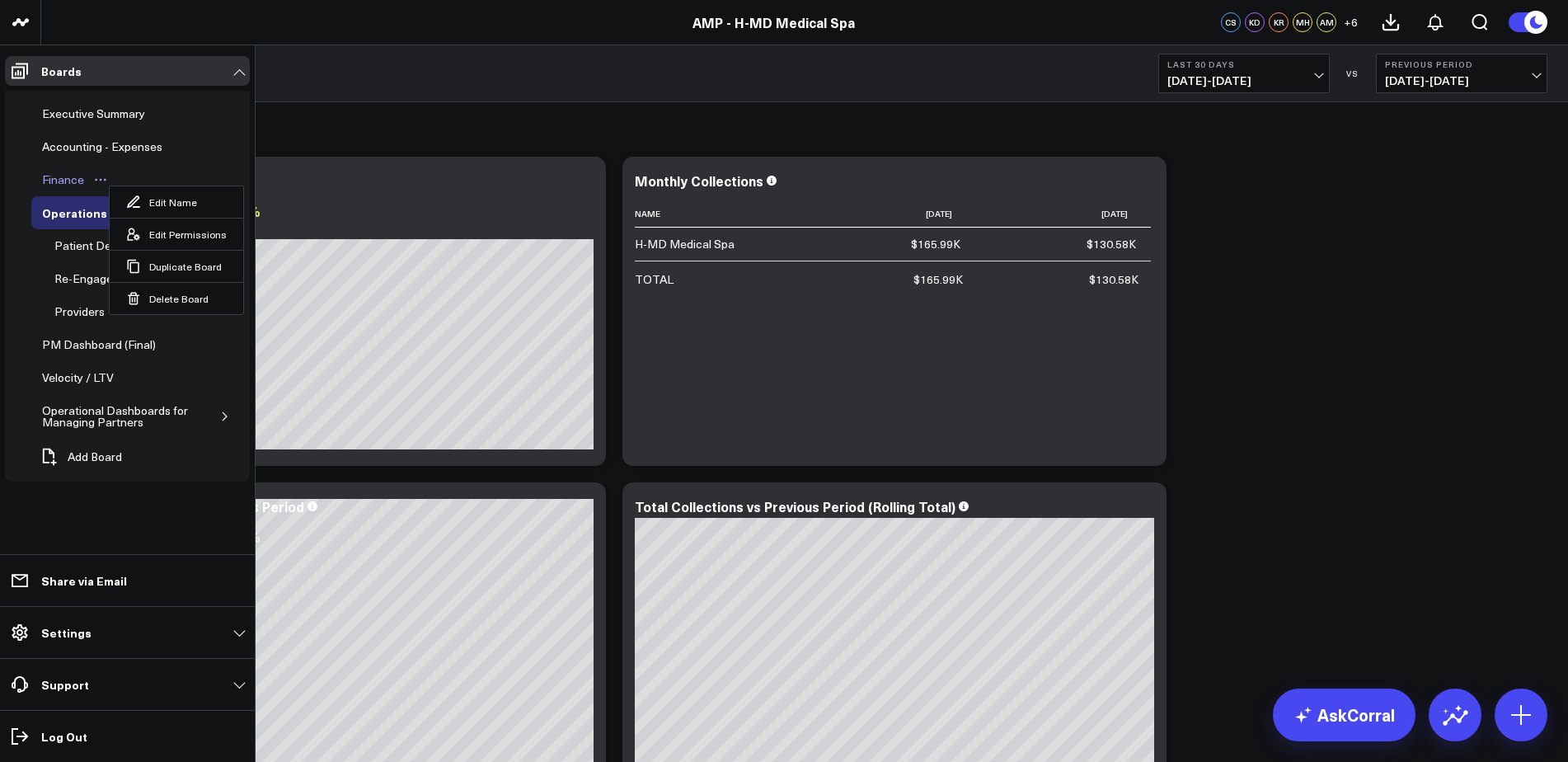
click at [60, 177] on div "Finance" at bounding box center [63, 180] width 51 height 20
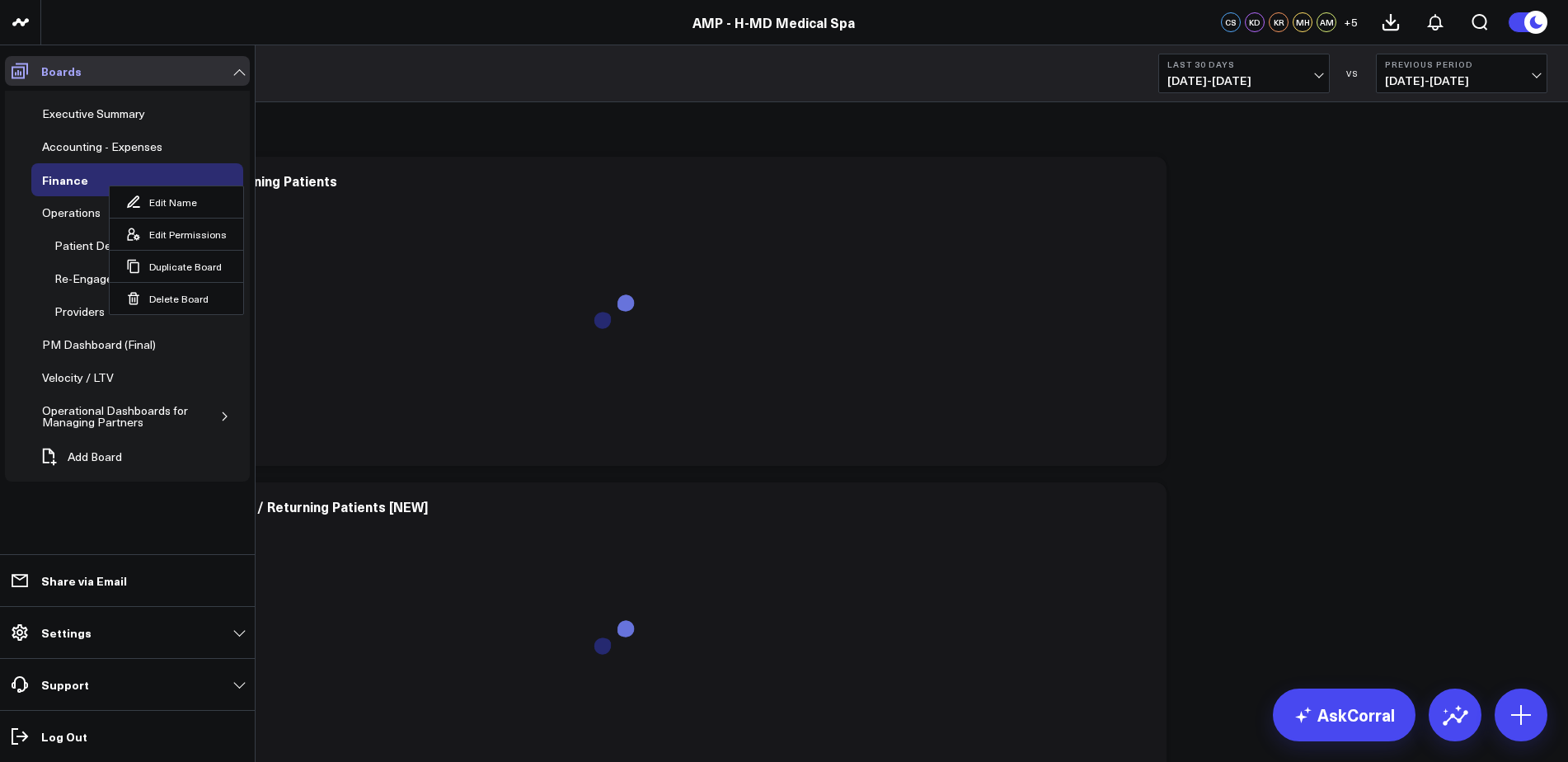
click at [49, 67] on p "Boards" at bounding box center [60, 70] width 40 height 13
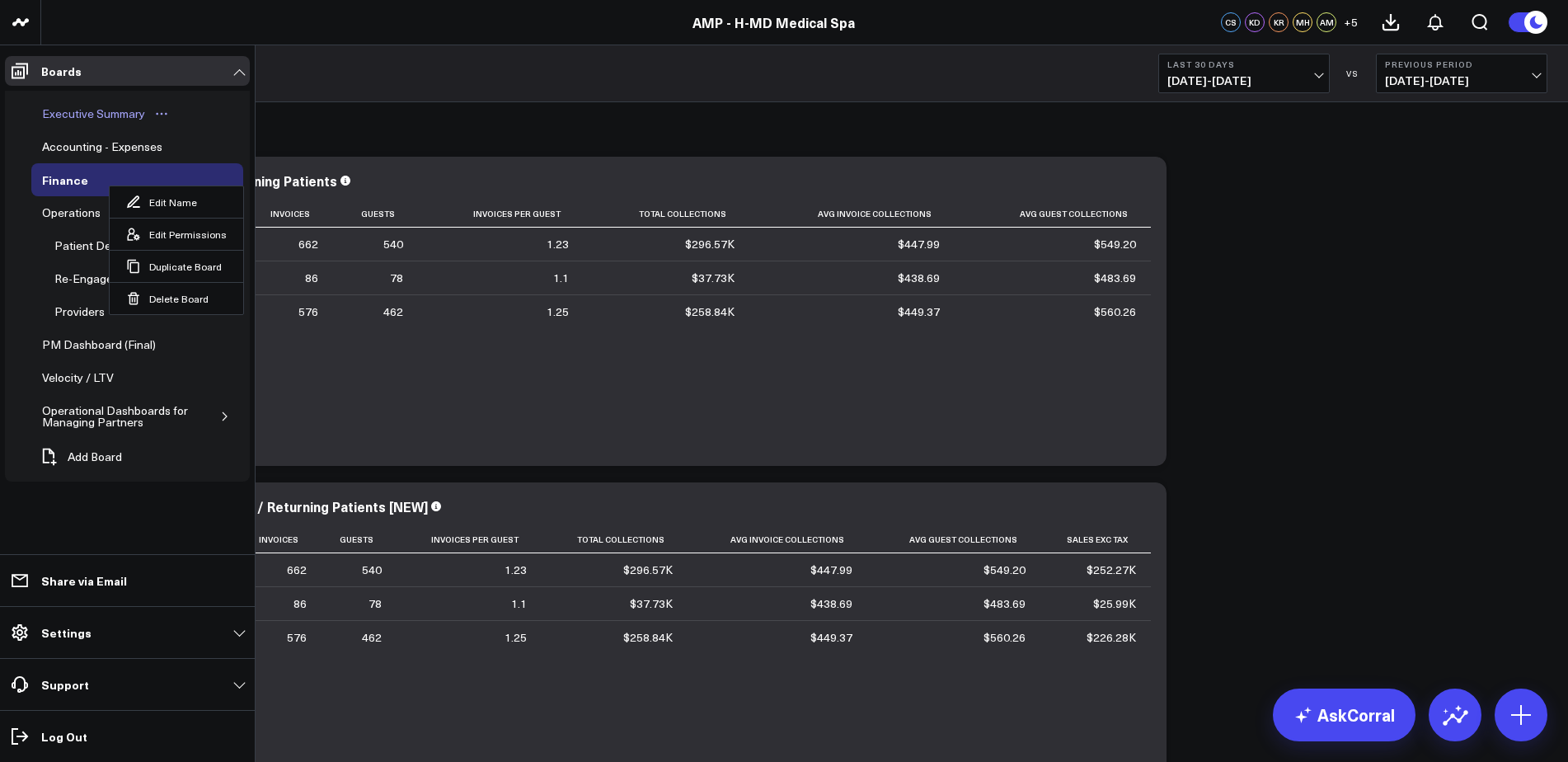
click at [76, 108] on div "Executive Summary" at bounding box center [93, 114] width 111 height 20
